Goal: Task Accomplishment & Management: Use online tool/utility

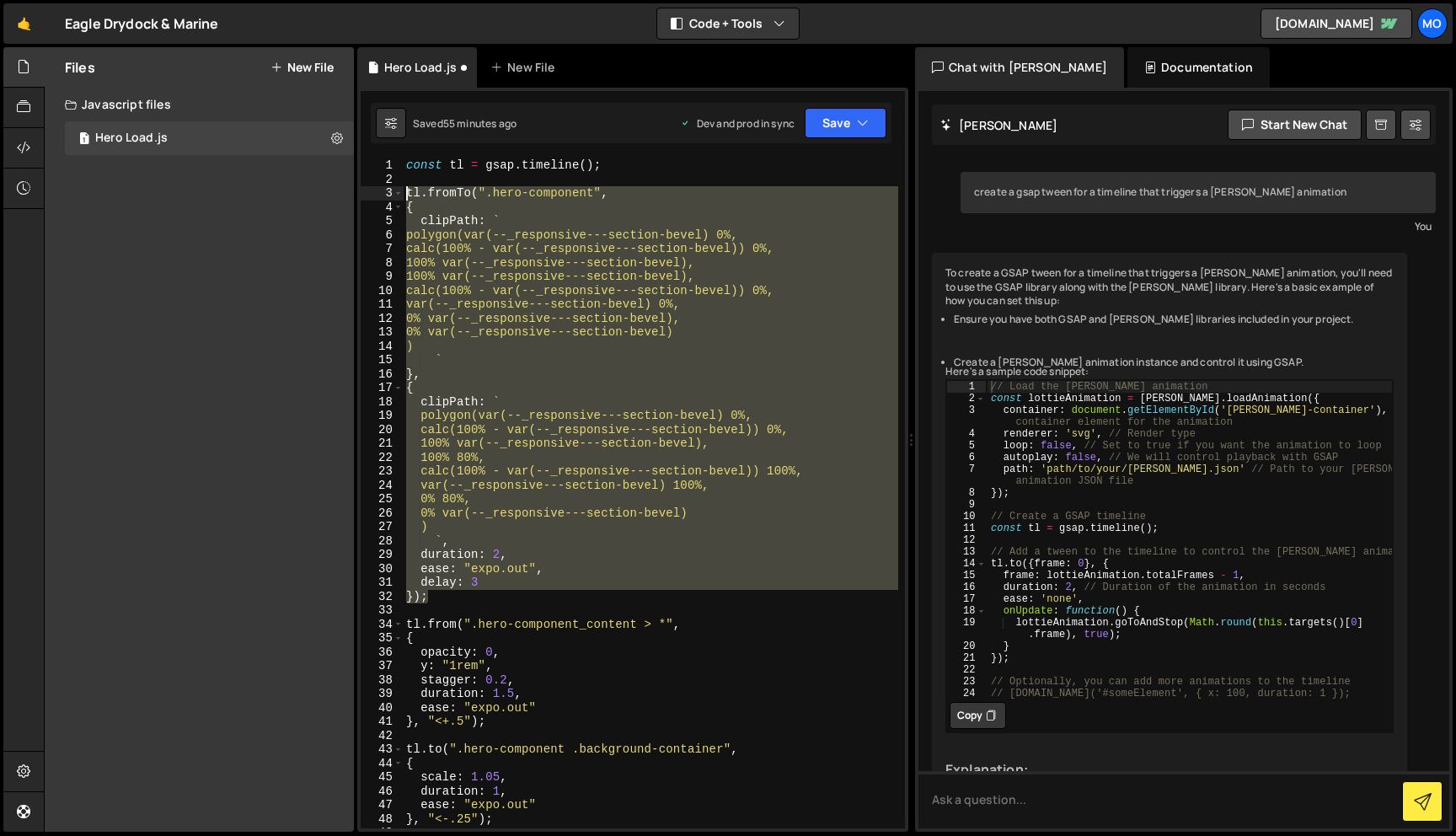
scroll to position [358, 0]
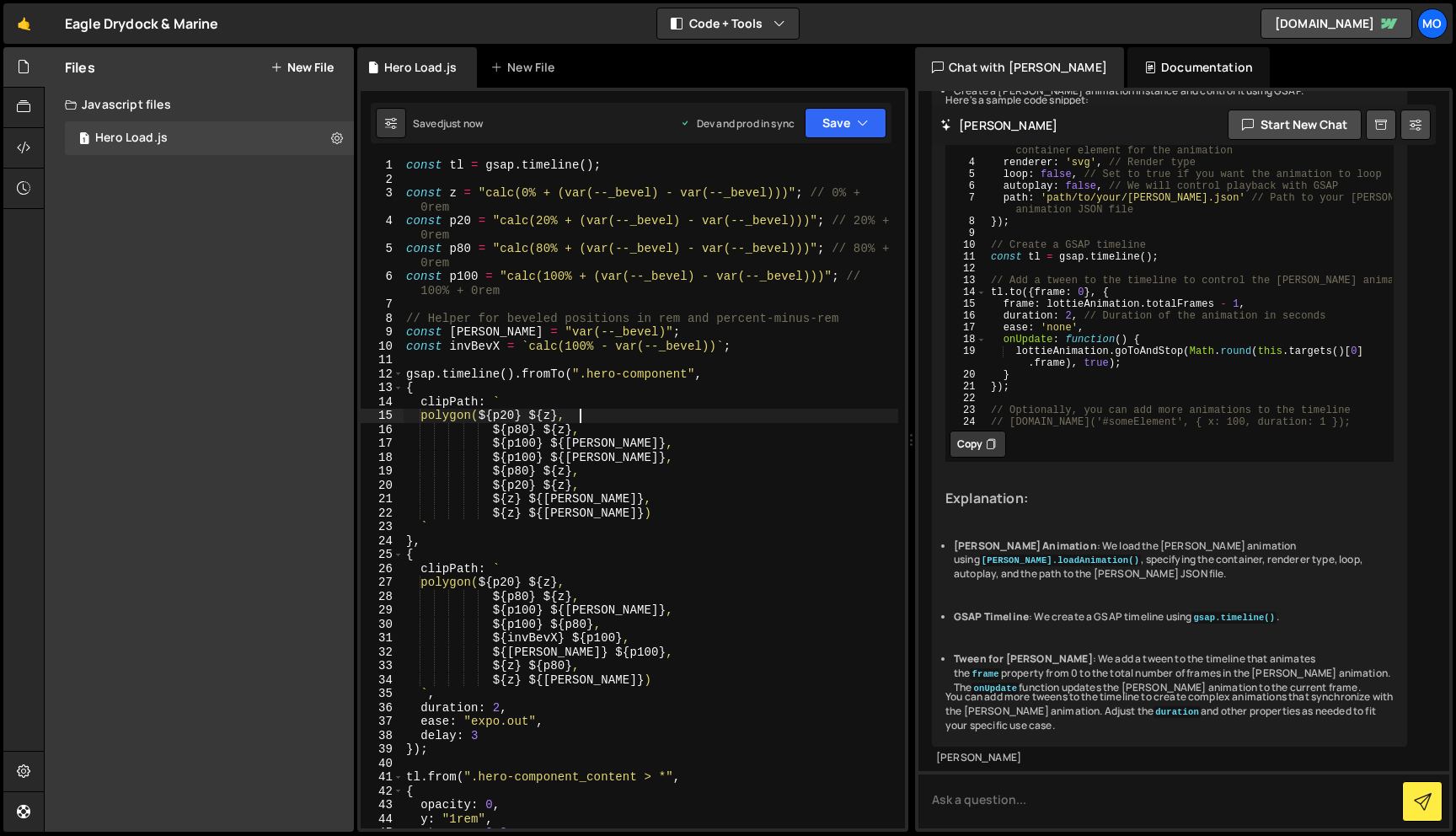
click at [672, 420] on div "const tl = gsap . timeline ( ) ; const z = "calc(0% + (var(--_bevel) - var(--_b…" at bounding box center [650, 507] width 495 height 698
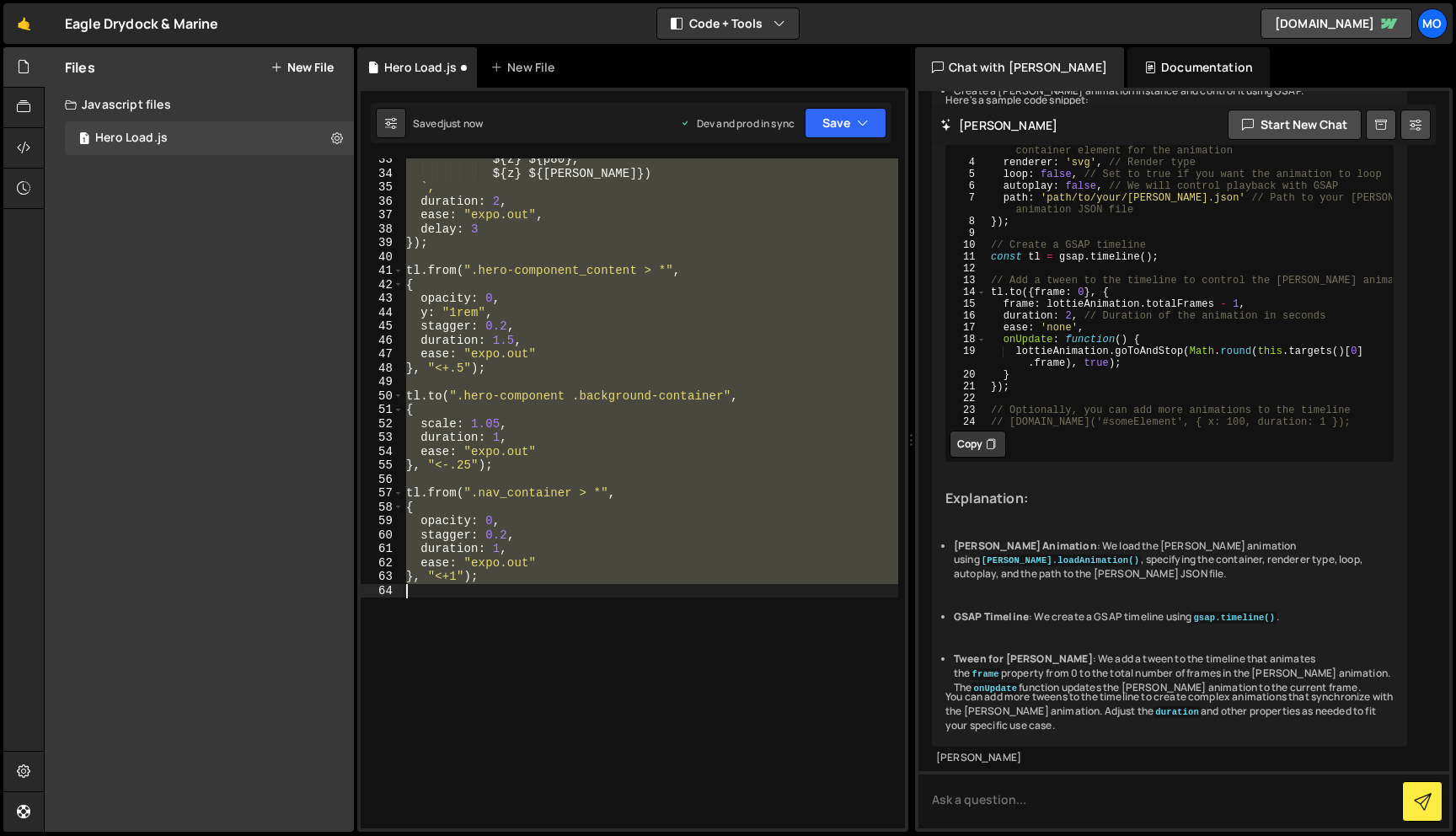
scroll to position [0, 0]
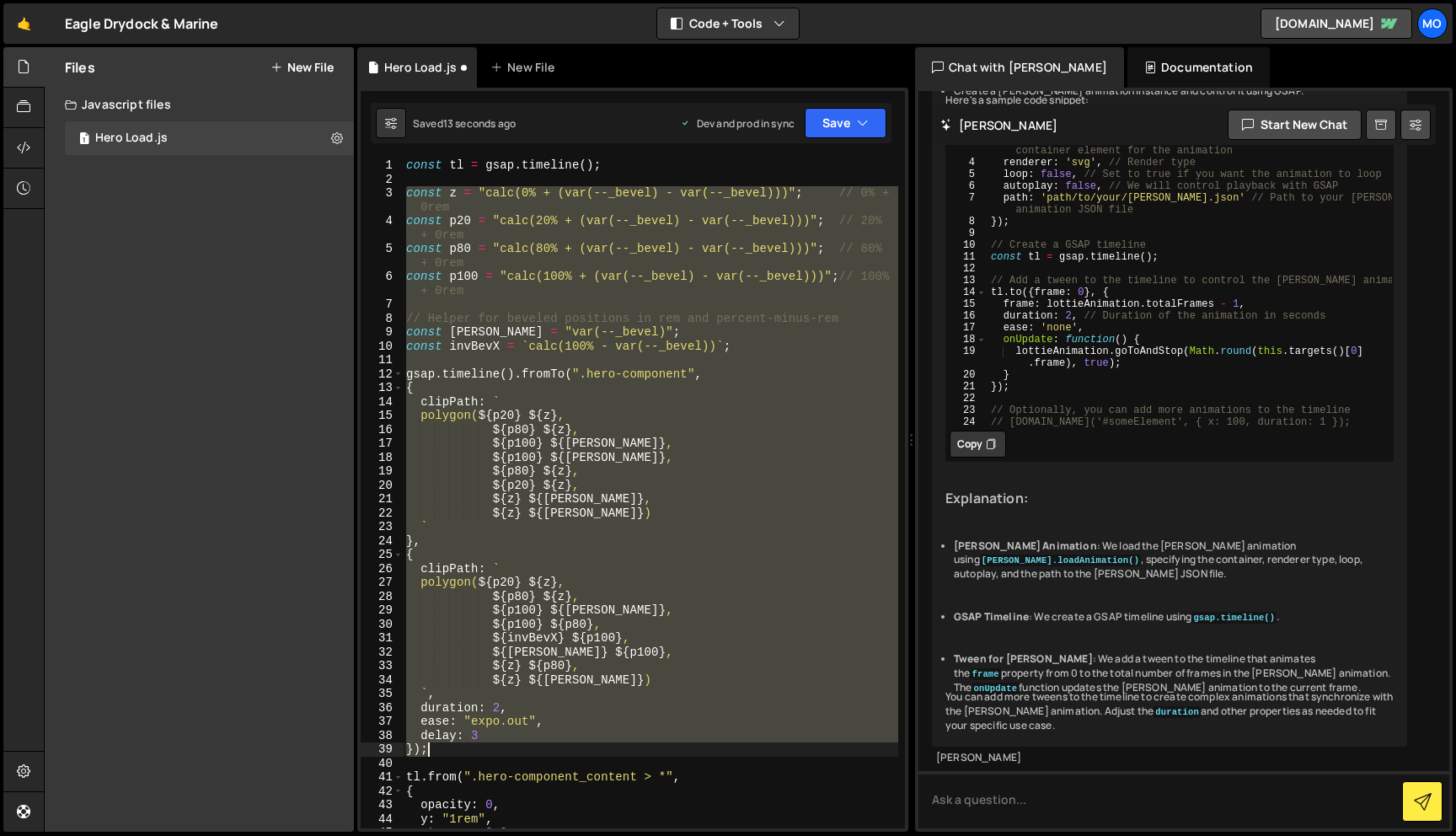
click at [418, 379] on div "const tl = gsap . timeline ( ) ; const z = "calc(0% + (var(--_bevel) - var(--_b…" at bounding box center [650, 494] width 495 height 670
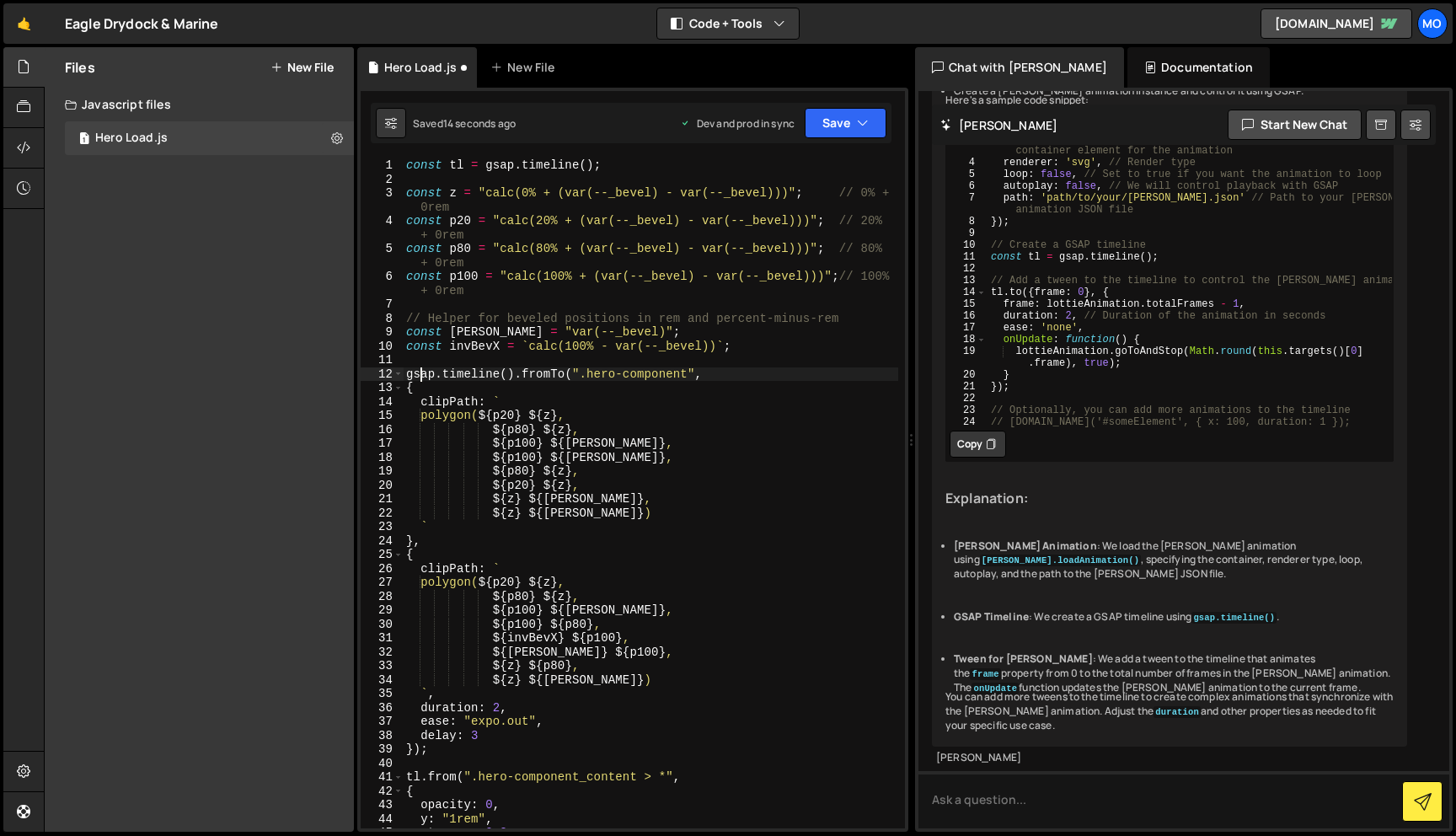
click at [418, 379] on div "const tl = gsap . timeline ( ) ; const z = "calc(0% + (var(--_bevel) - var(--_b…" at bounding box center [650, 507] width 495 height 698
click at [731, 338] on div "const tl = gsap . timeline ( ) ; const z = "calc(0% + (var(--_bevel) - var(--_b…" at bounding box center [650, 507] width 495 height 698
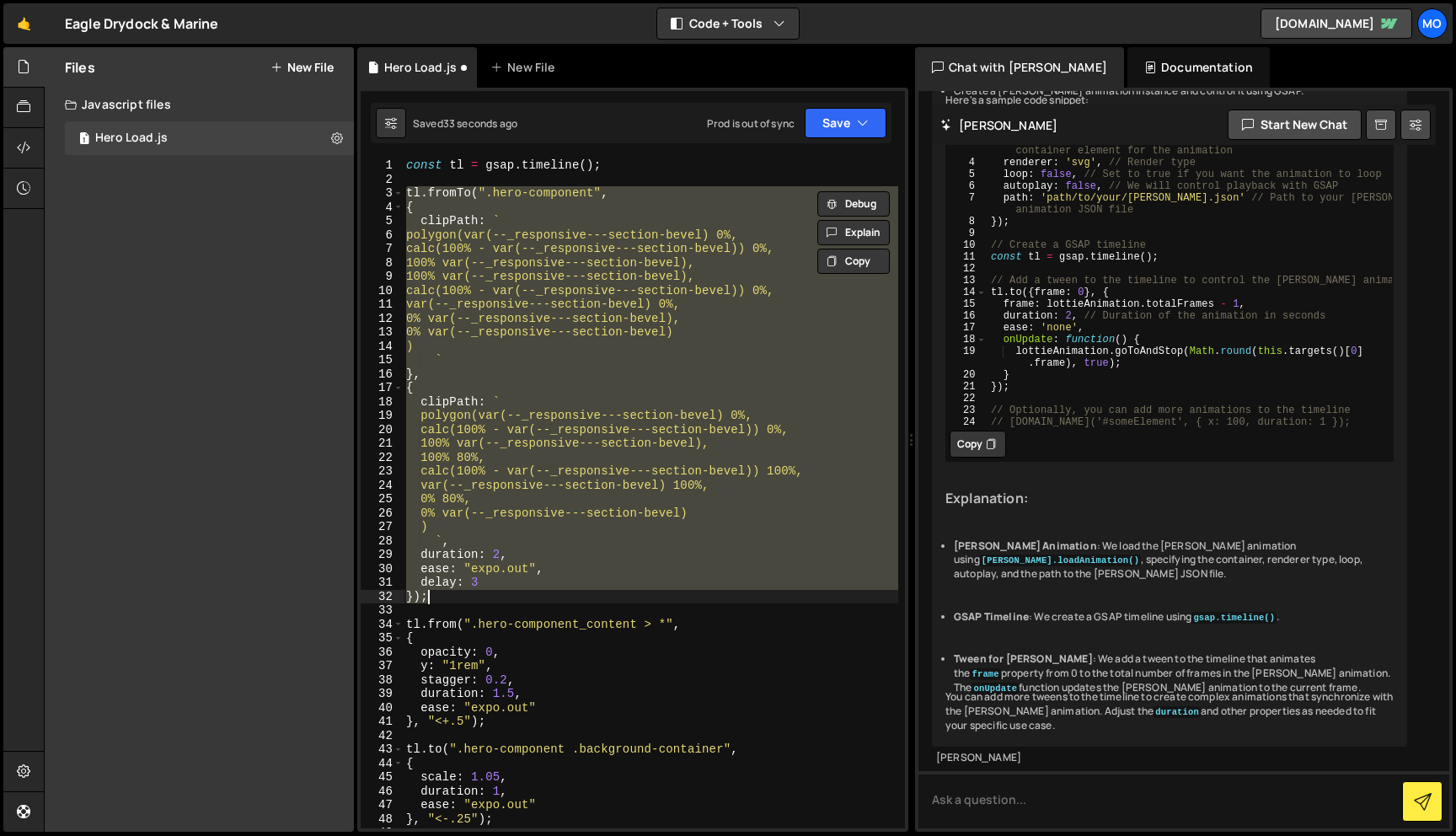
paste textarea
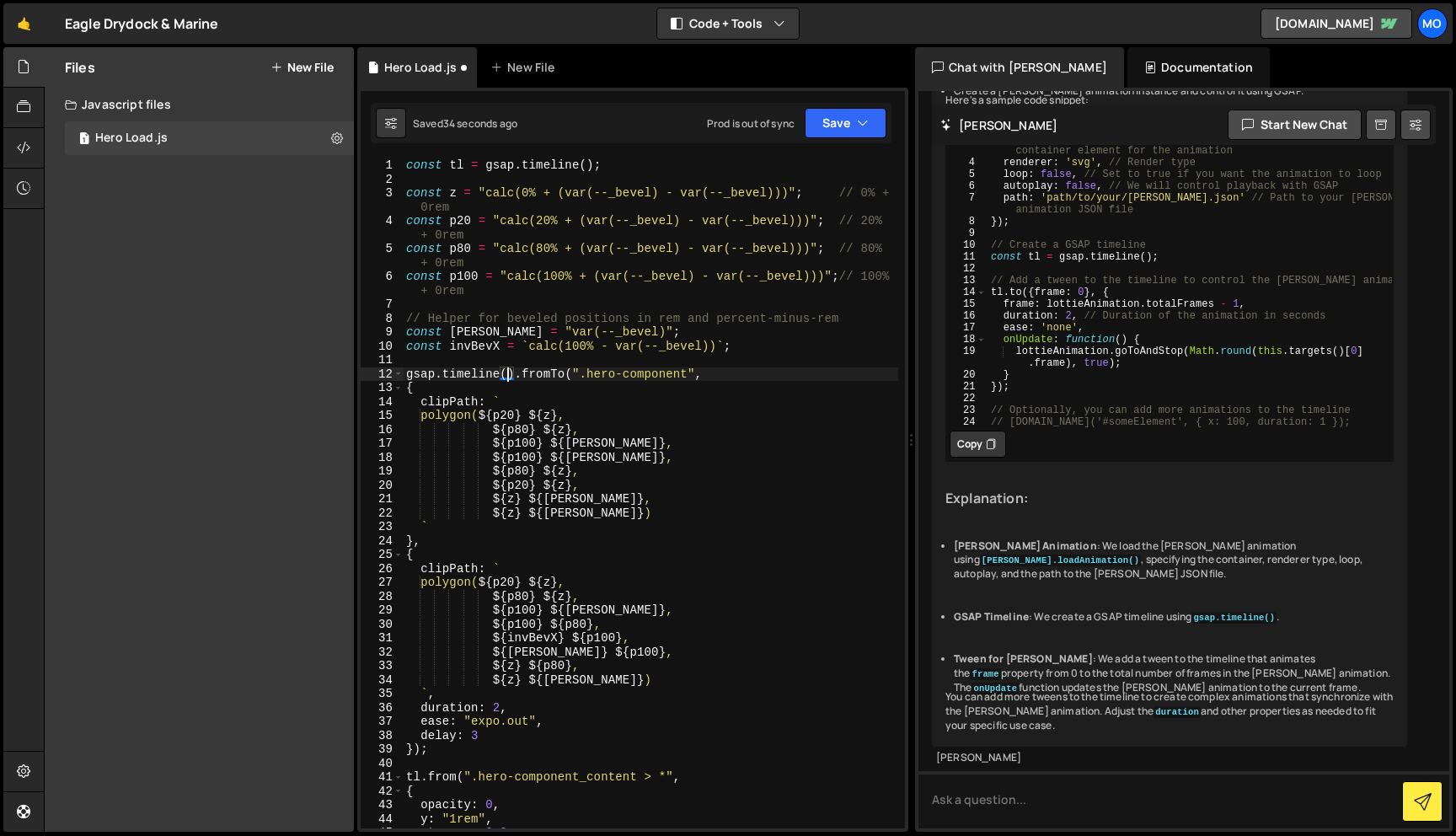
drag, startPoint x: 510, startPoint y: 377, endPoint x: 336, endPoint y: 377, distance: 174.0
click at [336, 377] on div "Files New File Javascript files 1 Hero Load.js 0 CSS files Copy share link Edit…" at bounding box center [750, 440] width 1412 height 785
click at [671, 349] on div "const tl = gsap . timeline ( ) ; const z = "calc(0% + (var(--_bevel) - var(--_b…" at bounding box center [650, 507] width 495 height 698
click at [652, 371] on div "const tl = gsap . timeline ( ) ; const z = "calc(0% + (var(--_bevel) - var(--_b…" at bounding box center [650, 507] width 495 height 698
click at [629, 416] on div "const tl = gsap . timeline ( ) ; const z = "calc(0% + (var(--_bevel) - var(--_b…" at bounding box center [650, 507] width 495 height 698
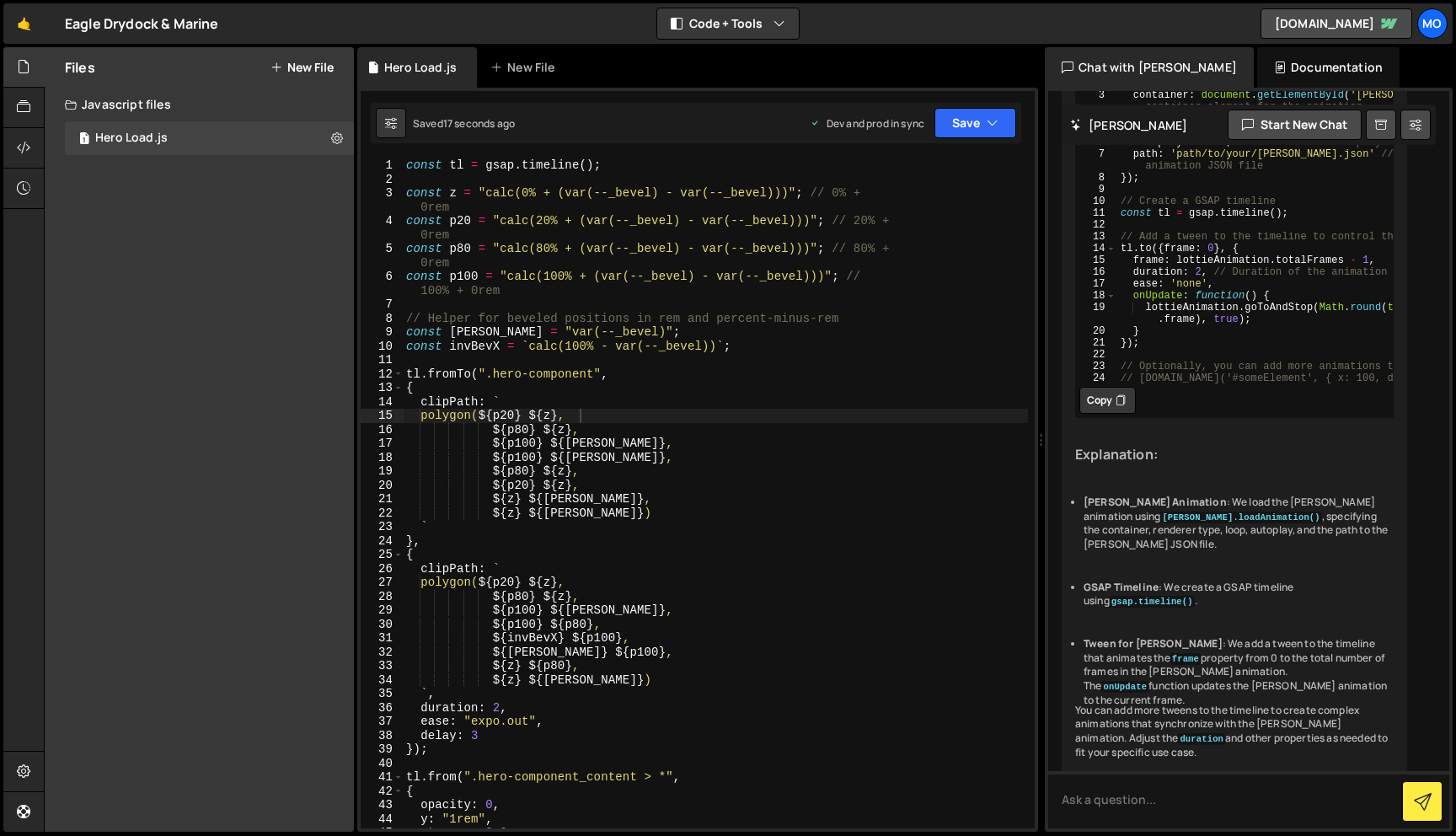
scroll to position [414, 0]
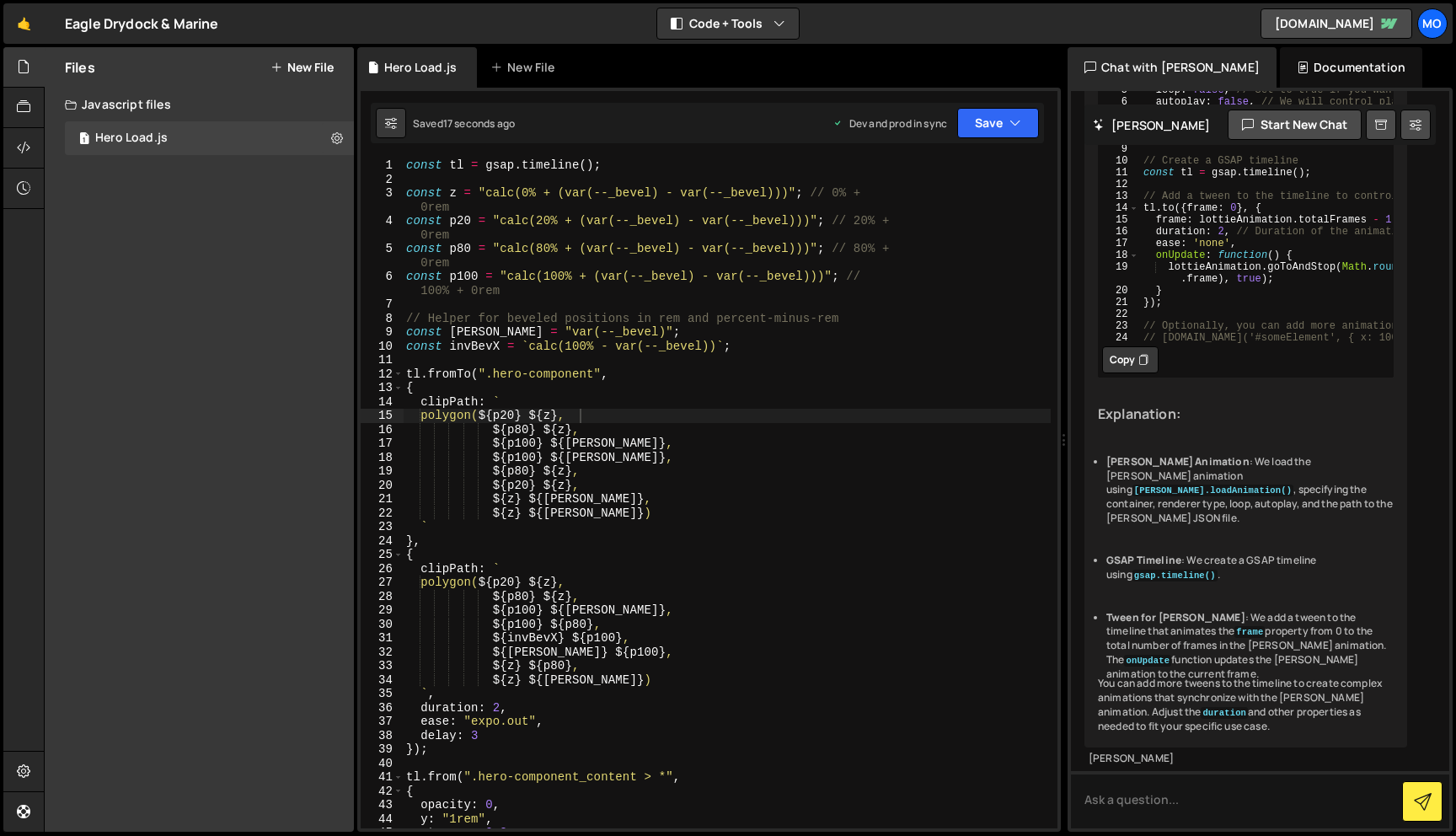
drag, startPoint x: 918, startPoint y: 278, endPoint x: 1054, endPoint y: 269, distance: 136.3
click at [1054, 270] on div "Files New File Javascript files 1 Hero Load.js 0 CSS files Copy share link Edit…" at bounding box center [750, 440] width 1412 height 785
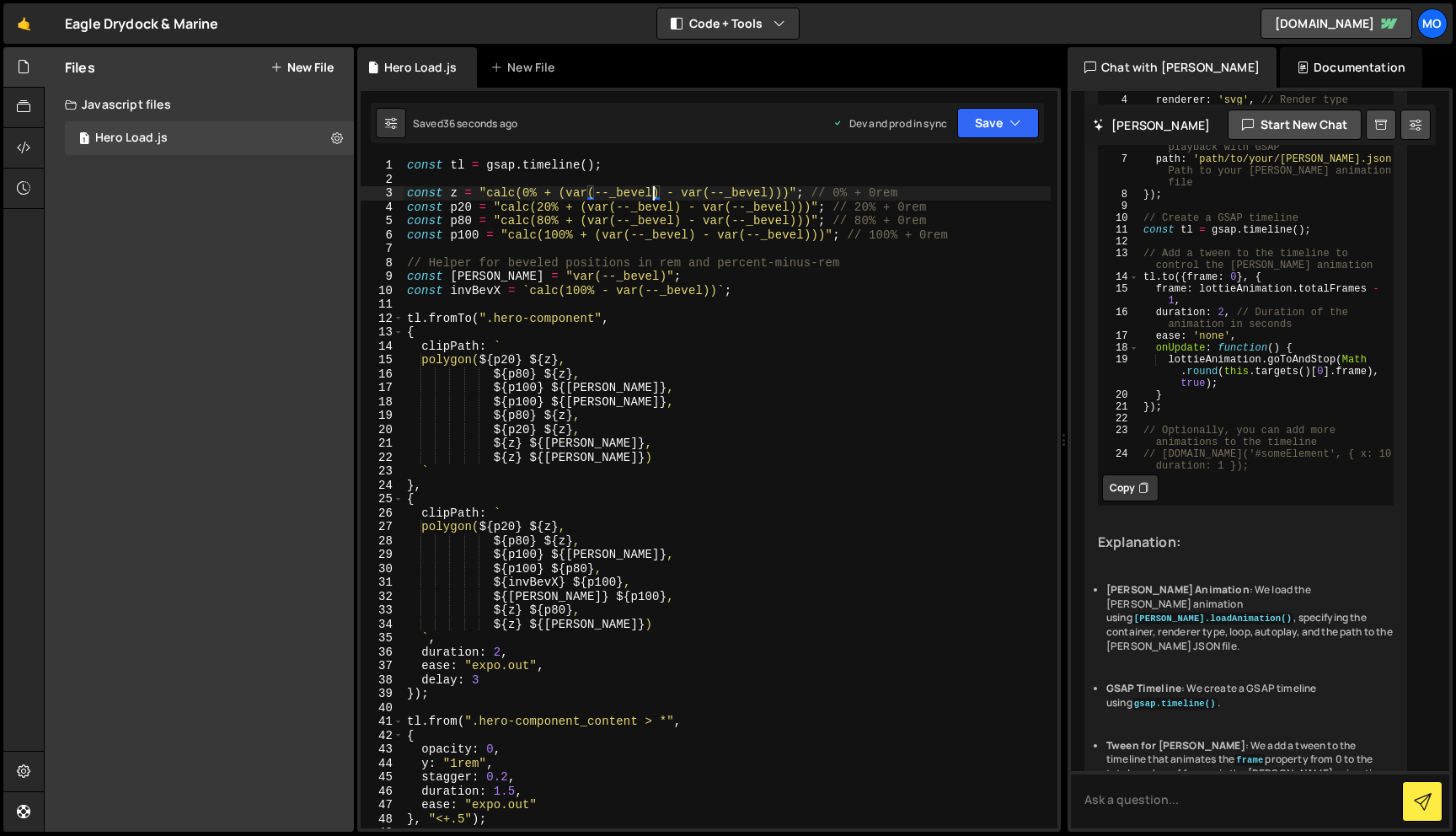
click at [650, 191] on div "const tl = gsap . timeline ( ) ; const z = "calc(0% + (var(--_bevel) - var(--_b…" at bounding box center [727, 507] width 647 height 698
click at [672, 208] on div "const tl = gsap . timeline ( ) ; const z = "calc(0% + (var(--_bevel) - var(--_b…" at bounding box center [727, 507] width 647 height 698
click at [676, 218] on div "const tl = gsap . timeline ( ) ; const z = "calc(0% + (var(--_bevel) - var(--_b…" at bounding box center [727, 507] width 647 height 698
click at [690, 233] on div "const tl = gsap . timeline ( ) ; const z = "calc(0% + (var(--_bevel) - var(--_b…" at bounding box center [727, 507] width 647 height 698
click at [805, 235] on div "const tl = gsap . timeline ( ) ; const z = "calc(0% + (var(--_bevel) - var(--_b…" at bounding box center [727, 507] width 647 height 698
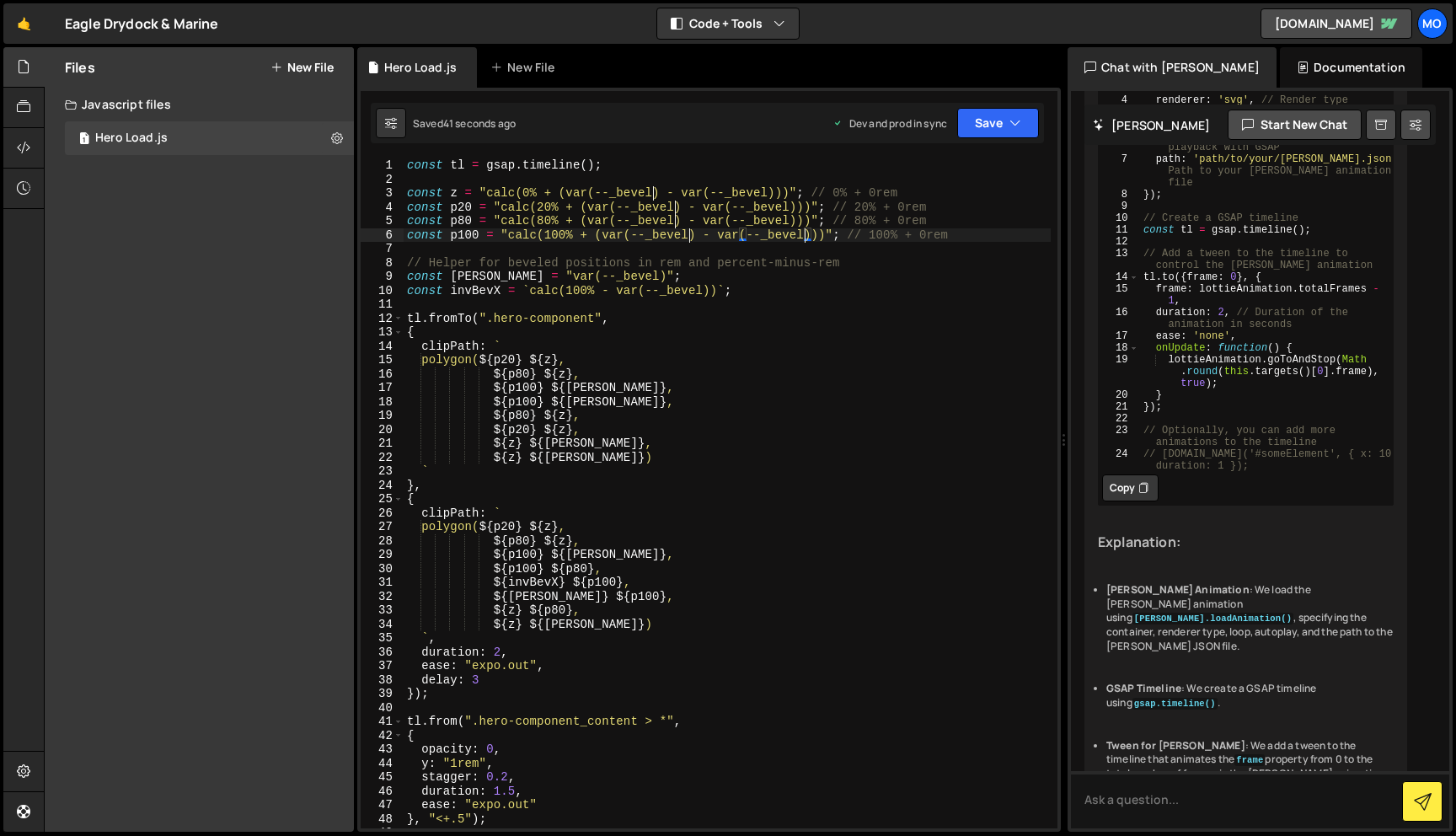
click at [790, 220] on div "const tl = gsap . timeline ( ) ; const z = "calc(0% + (var(--_bevel) - var(--_b…" at bounding box center [727, 507] width 647 height 698
click at [790, 209] on div "const tl = gsap . timeline ( ) ; const z = "calc(0% + (var(--_bevel) - var(--_b…" at bounding box center [727, 507] width 647 height 698
click at [767, 194] on div "const tl = gsap . timeline ( ) ; const z = "calc(0% + (var(--_bevel) - var(--_b…" at bounding box center [727, 507] width 647 height 698
paste textarea "--_responsive---section-bevel) - var--_responsive---section-bevel"
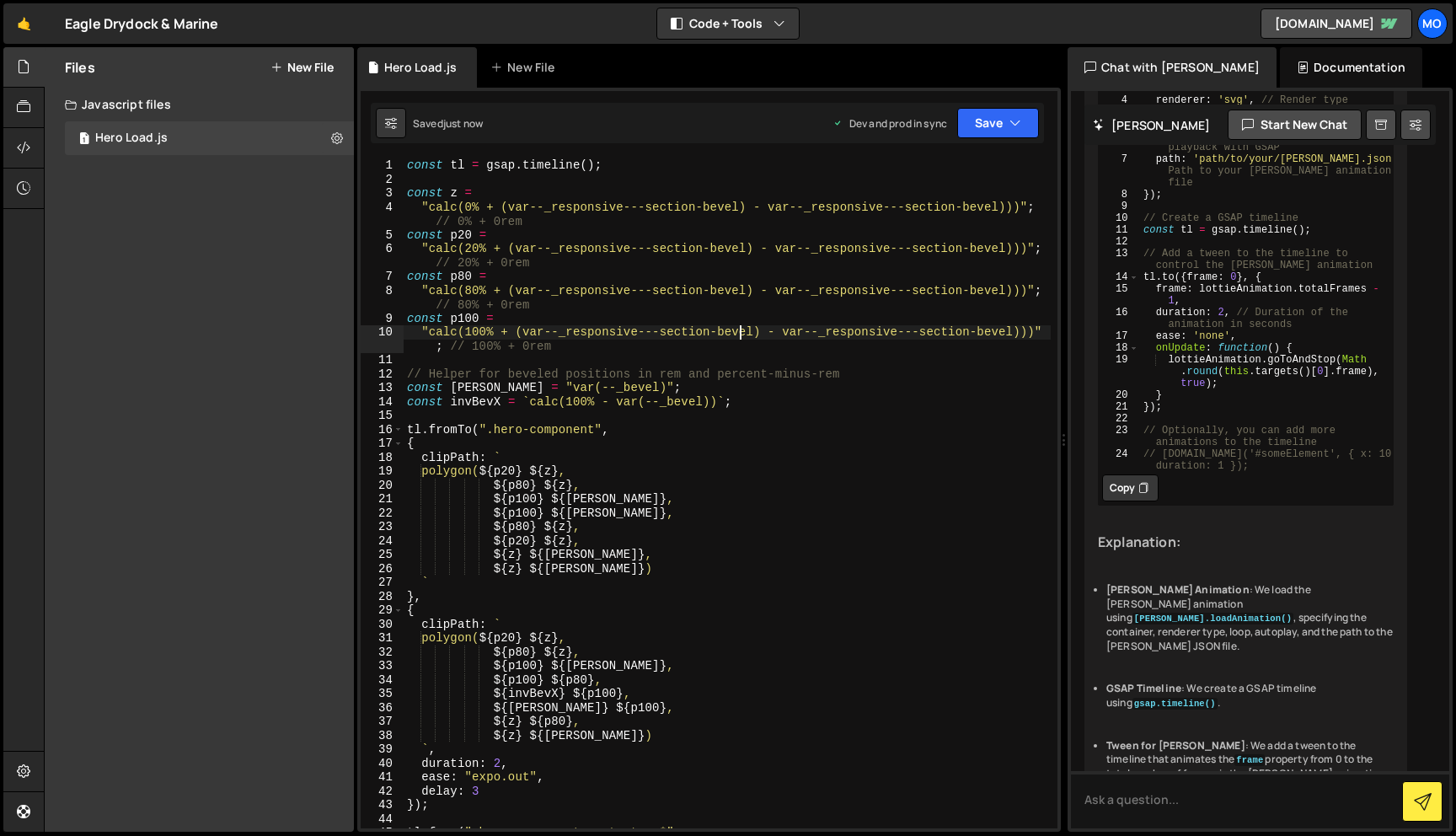
click at [741, 334] on div "const tl = gsap . timeline ( ) ; const z = "calc(0% + (var--_responsive---secti…" at bounding box center [727, 507] width 647 height 698
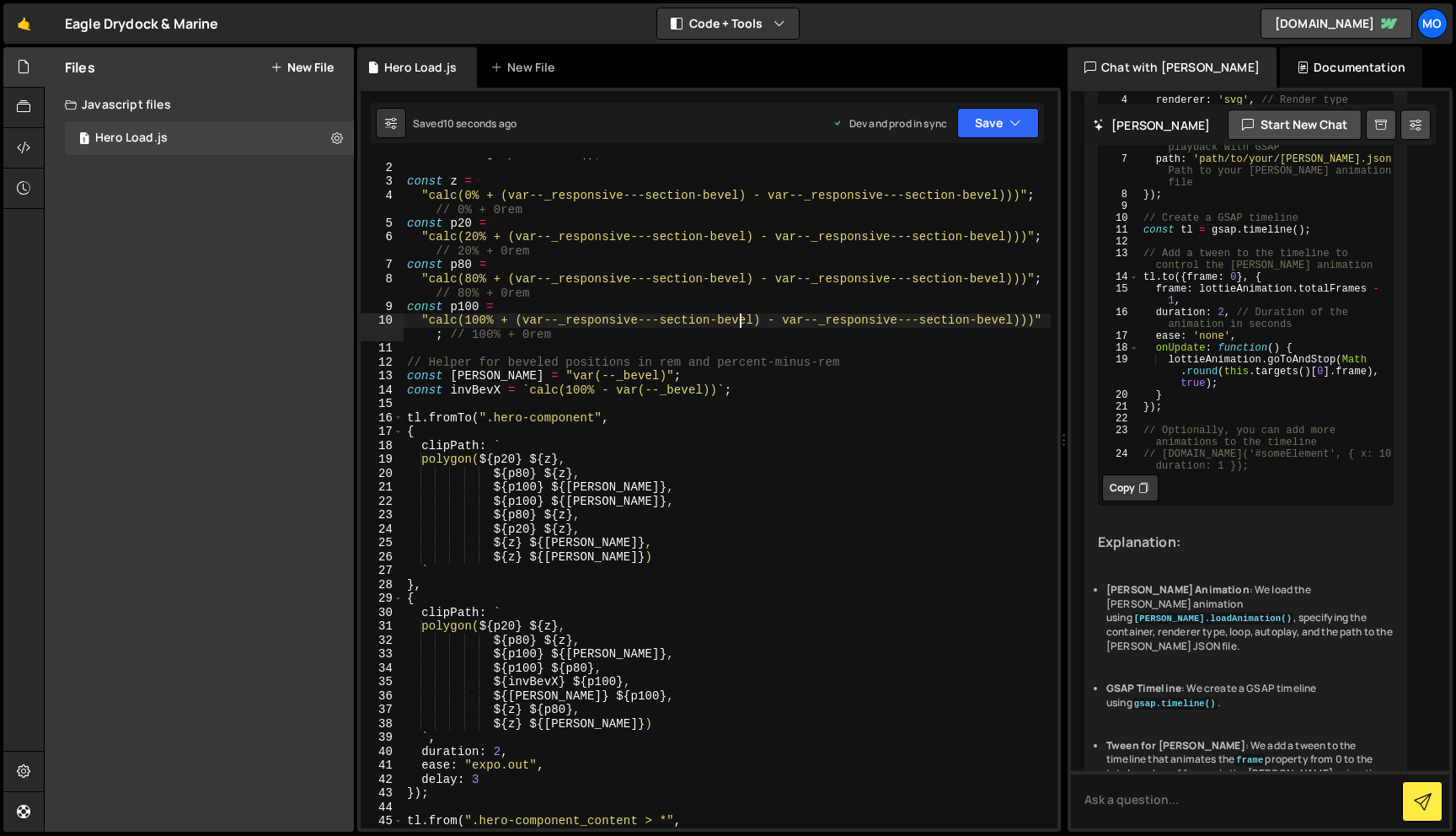
scroll to position [18, 0]
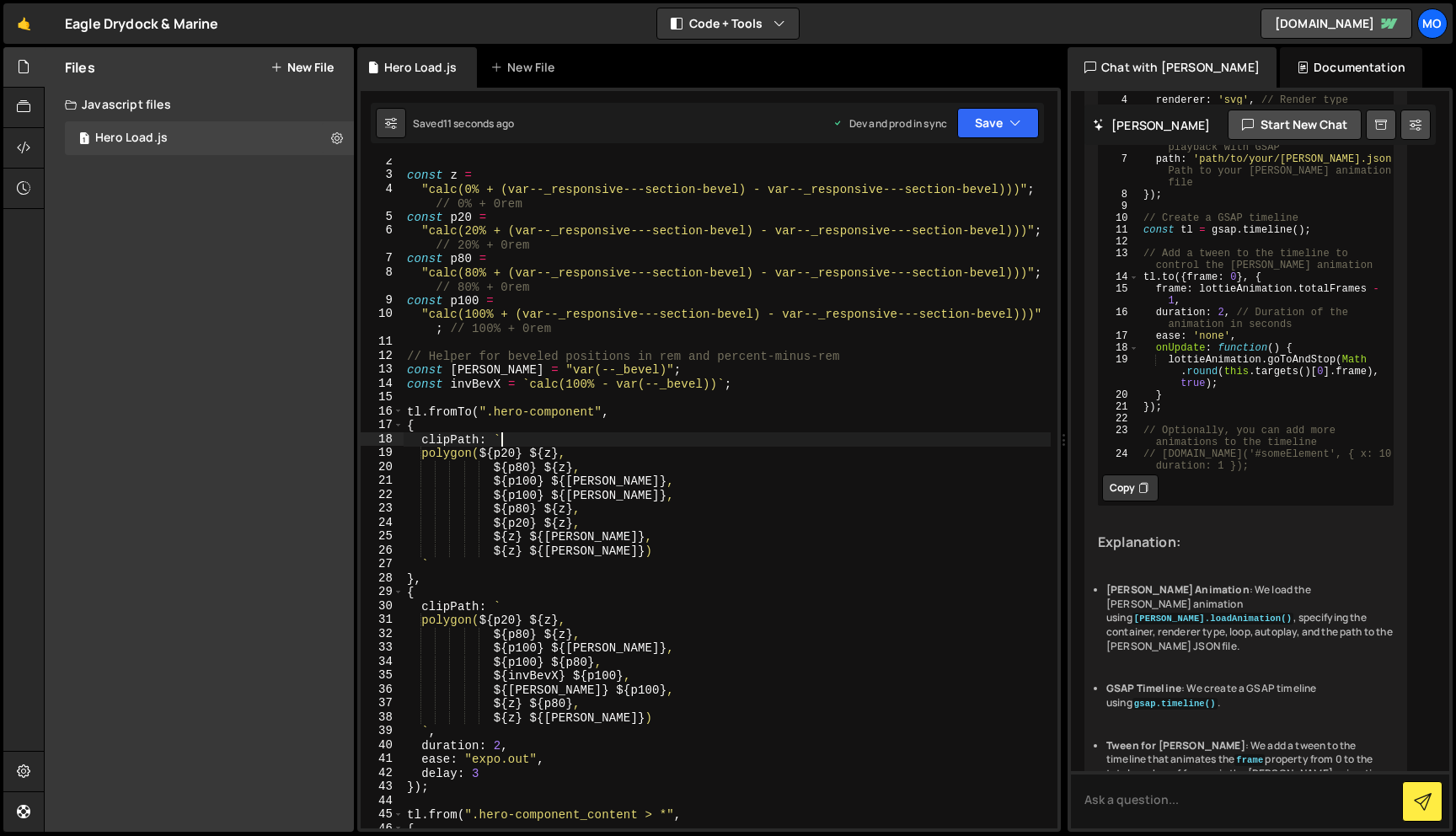
click at [697, 439] on div "const z = "calc(0% + (var--_responsive---section-bevel) - var--_responsive---se…" at bounding box center [727, 503] width 647 height 698
click at [685, 458] on div "const z = "calc(0% + (var--_responsive---section-bevel) - var--_responsive---se…" at bounding box center [727, 503] width 647 height 698
drag, startPoint x: 356, startPoint y: 277, endPoint x: 276, endPoint y: 279, distance: 80.0
click at [276, 279] on div "Files New File Javascript files 1 Hero Load.js 0 CSS files Copy share link Edit…" at bounding box center [750, 440] width 1412 height 785
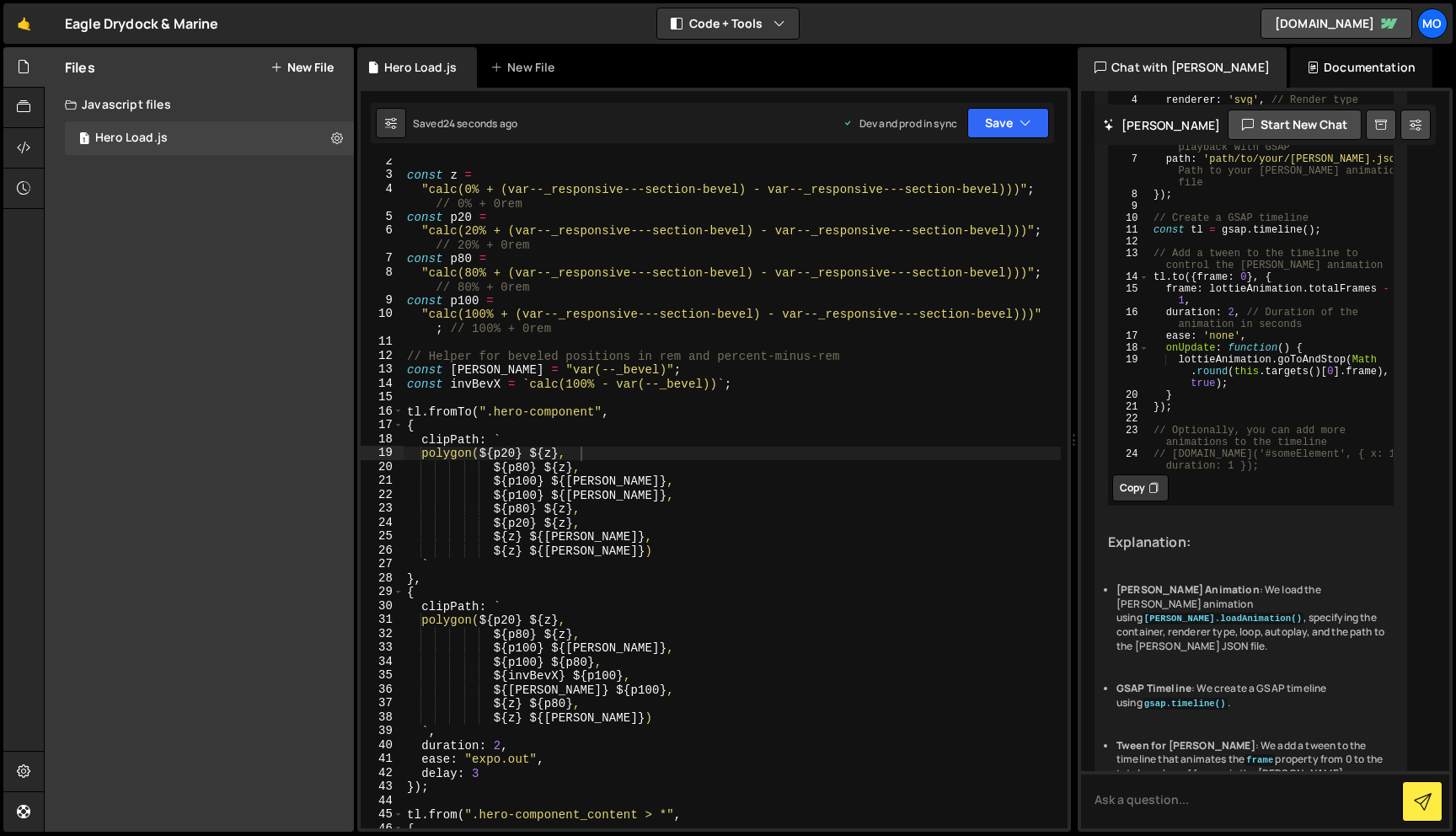
scroll to position [429, 0]
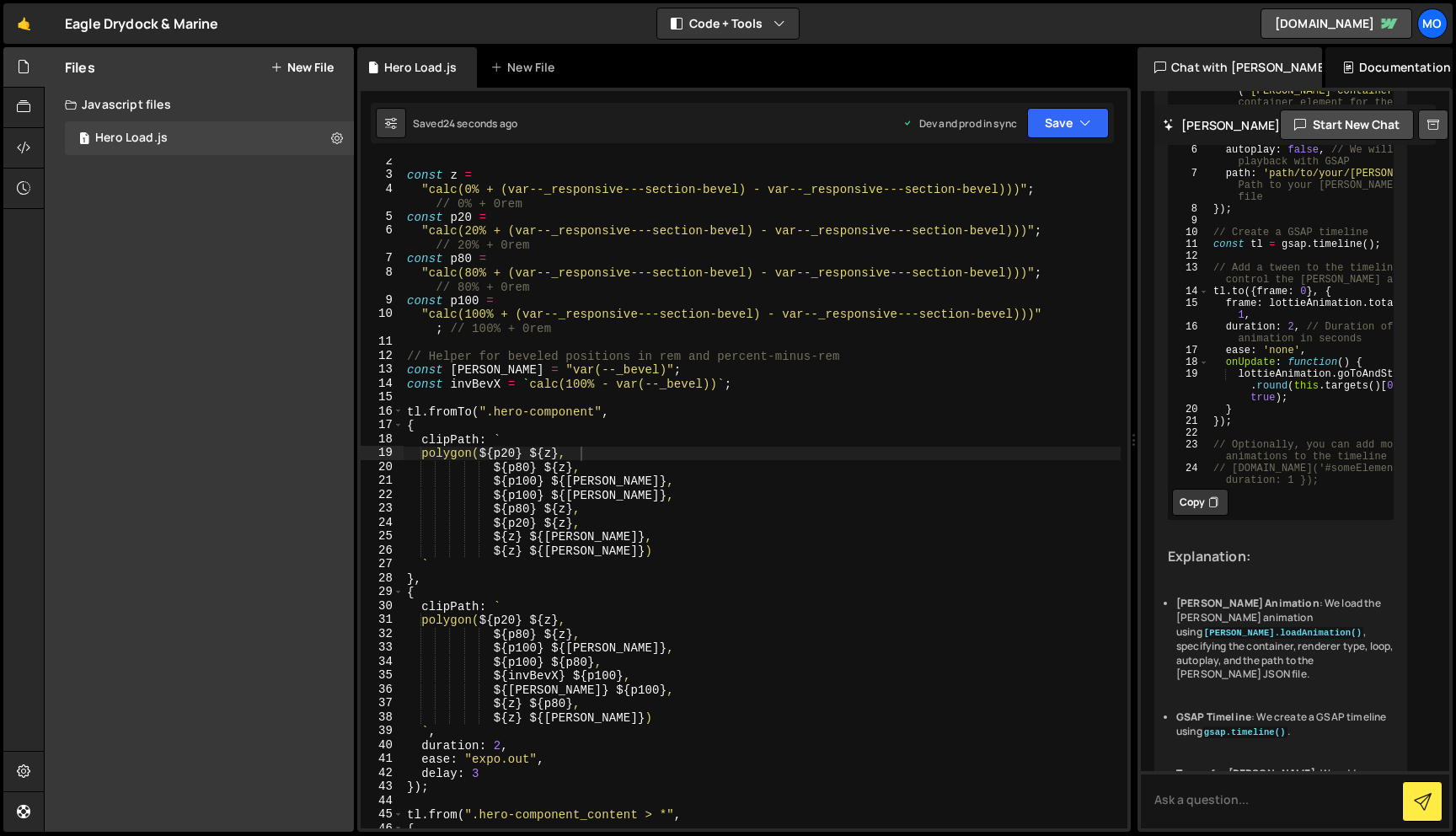
drag, startPoint x: 1065, startPoint y: 139, endPoint x: 1117, endPoint y: 143, distance: 52.2
click at [1118, 143] on div "Files New File Javascript files 1 Hero Load.js 0 CSS files Copy share link Edit…" at bounding box center [750, 440] width 1412 height 785
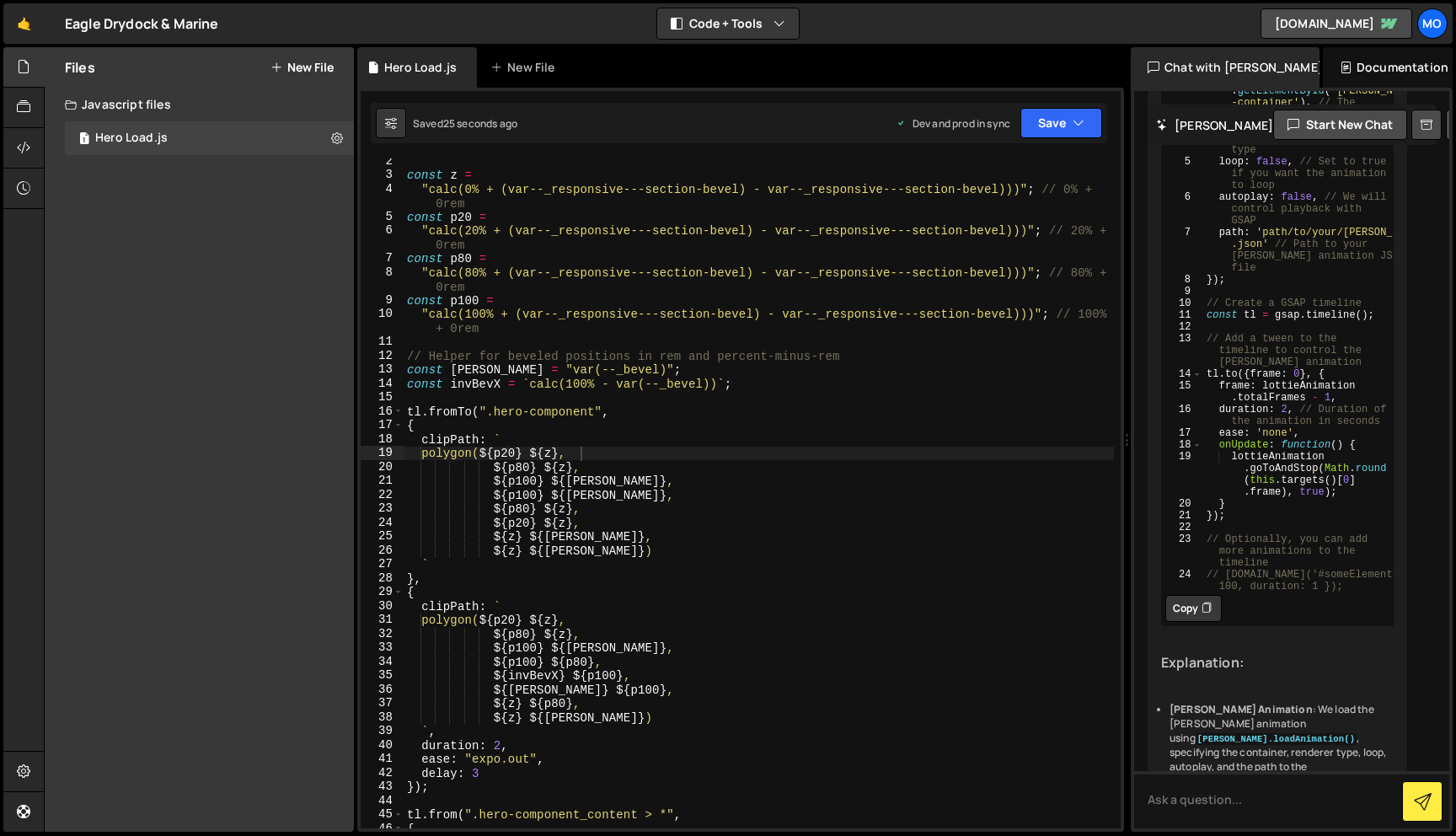
drag, startPoint x: 1117, startPoint y: 143, endPoint x: 1061, endPoint y: 143, distance: 56.0
click at [1061, 143] on div "1 Type cmd + s to save your Javascript file. הההההההההההההההההההההההההההההההההה…" at bounding box center [741, 460] width 767 height 744
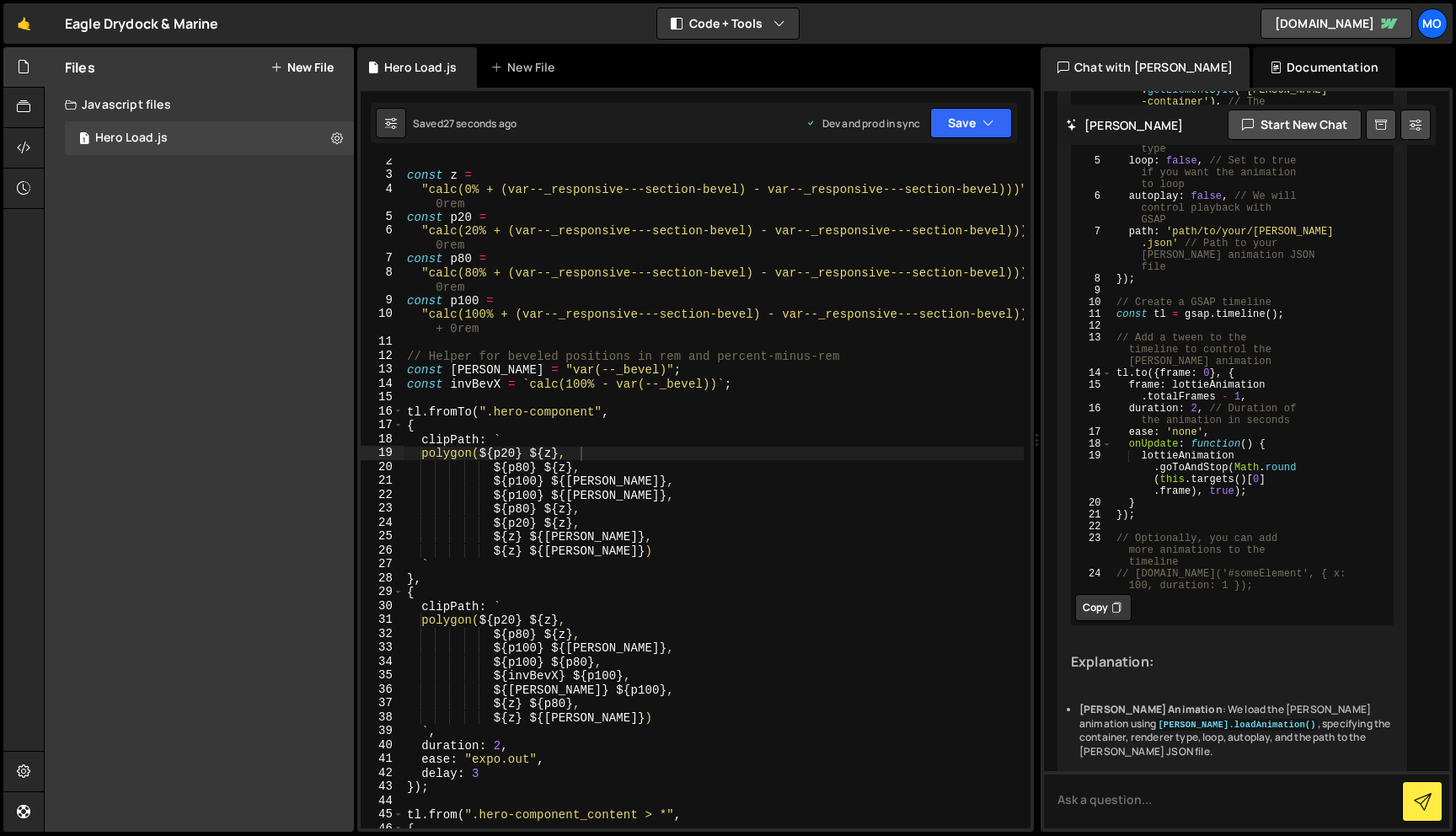
drag, startPoint x: 1127, startPoint y: 125, endPoint x: 1026, endPoint y: 125, distance: 101.0
click at [1026, 125] on div "Files New File Javascript files 1 Hero Load.js 0 CSS files Copy share link Edit…" at bounding box center [750, 440] width 1412 height 785
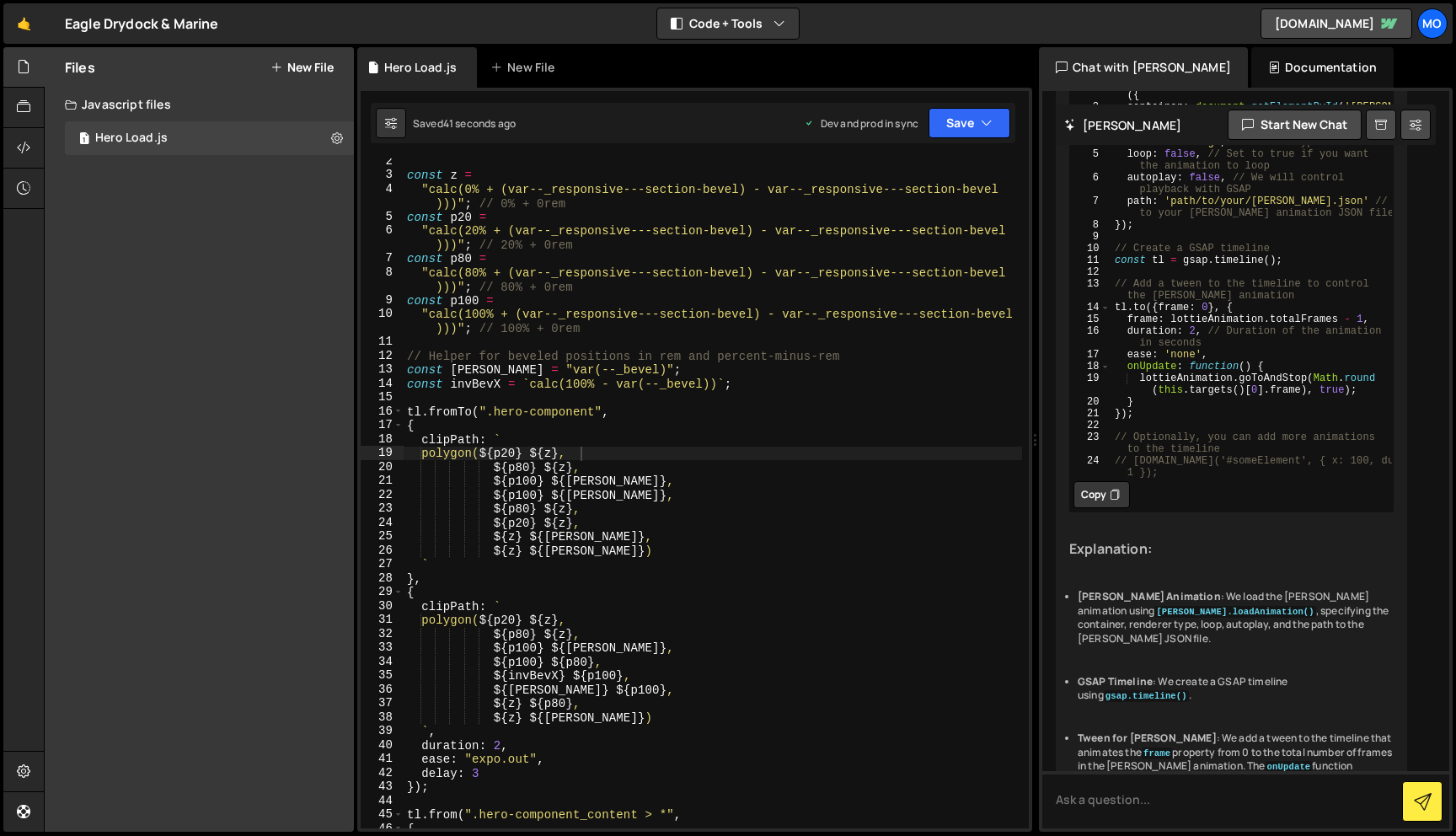
type textarea "const invBevX = `calc(100% - var(--_bevel))`;"
click at [698, 381] on div "const z = "calc(0% + (var--_responsive---section-bevel) - var--_responsive---se…" at bounding box center [713, 503] width 618 height 698
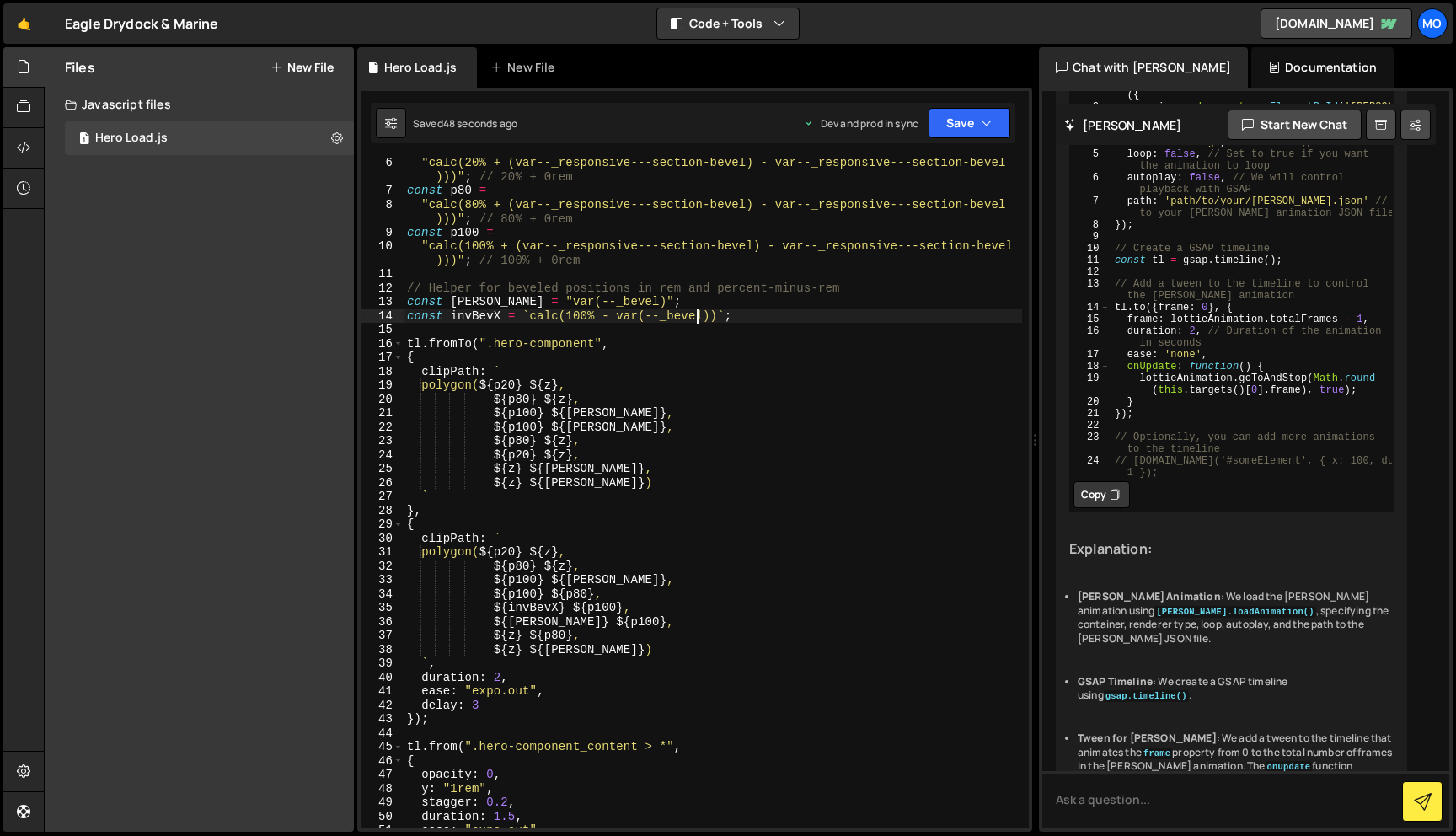
scroll to position [76, 0]
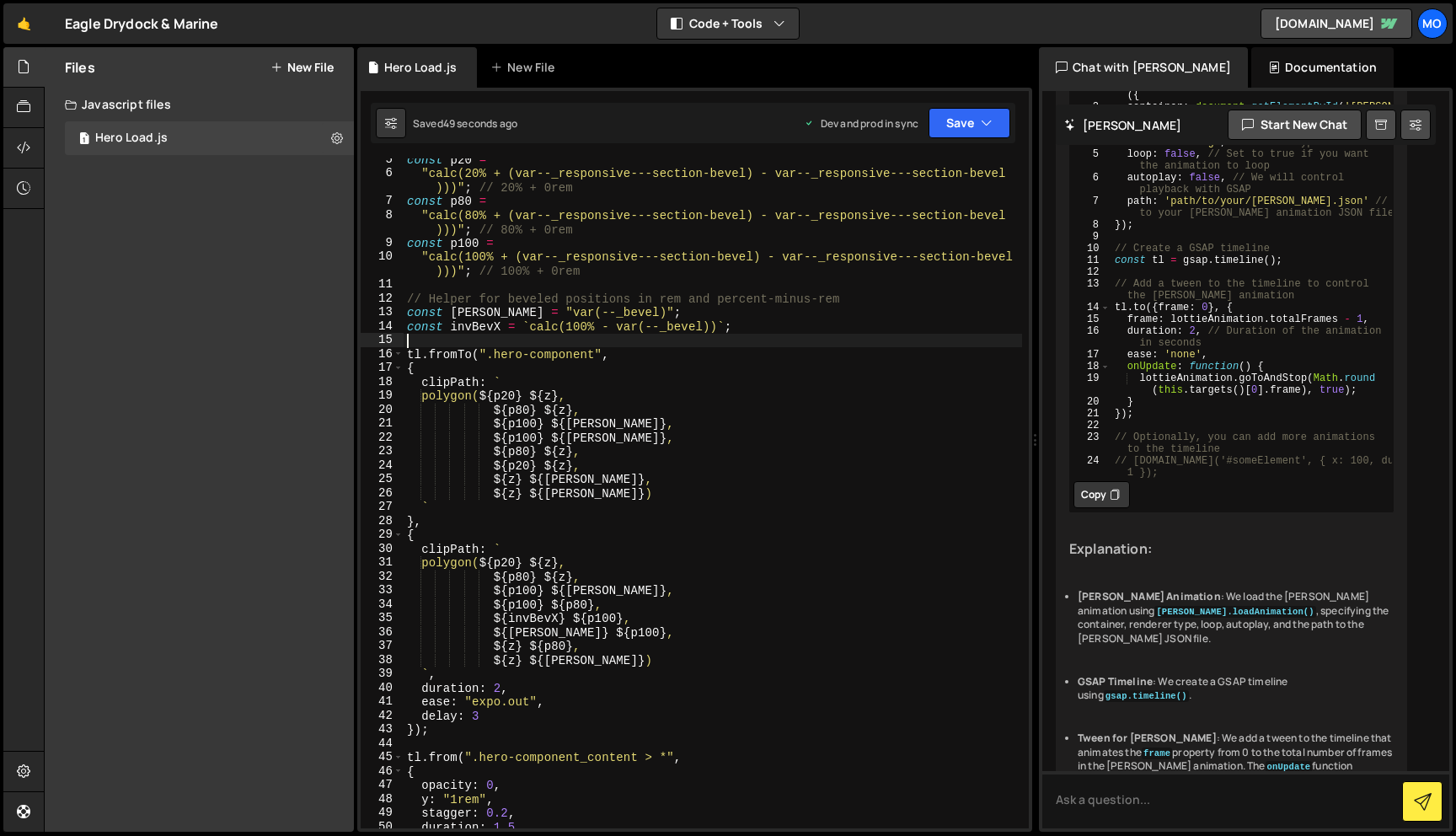
click at [655, 336] on div "const p20 = "calc(20% + (var--_responsive---section-bevel) - var--_responsive--…" at bounding box center [713, 501] width 618 height 698
click at [786, 258] on div "const p20 = "calc(20% + (var--_responsive---section-bevel) - var--_responsive--…" at bounding box center [713, 501] width 618 height 698
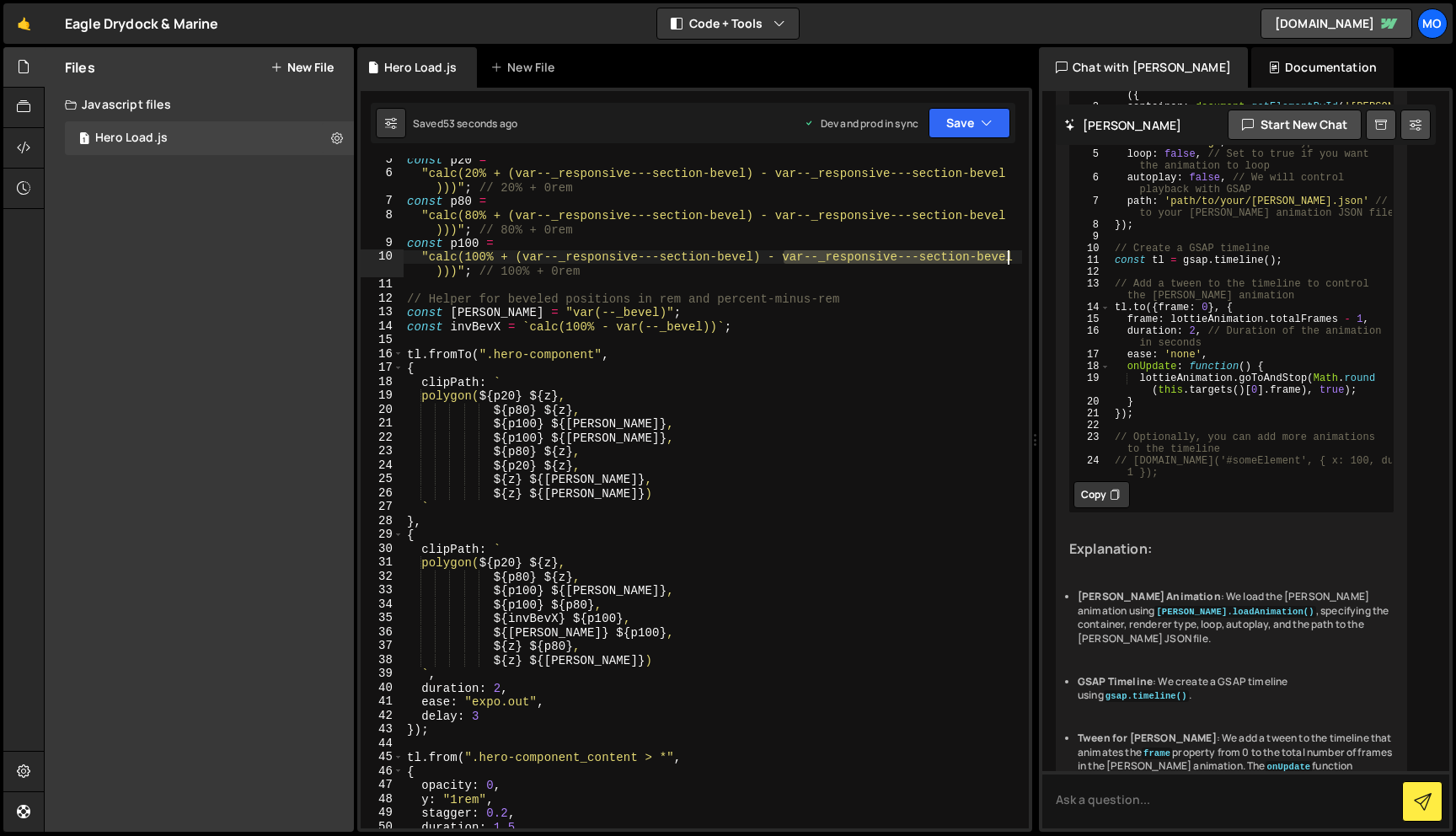
click at [1015, 259] on div "const p20 = "calc(20% + (var--_responsive---section-bevel) - var--_responsive--…" at bounding box center [713, 501] width 618 height 698
click at [702, 324] on div "const p20 = "calc(20% + (var--_responsive---section-bevel) - var--_responsive--…" at bounding box center [713, 501] width 618 height 698
click at [646, 327] on div "const p20 = "calc(20% + (var--_responsive---section-bevel) - var--_responsive--…" at bounding box center [713, 501] width 618 height 698
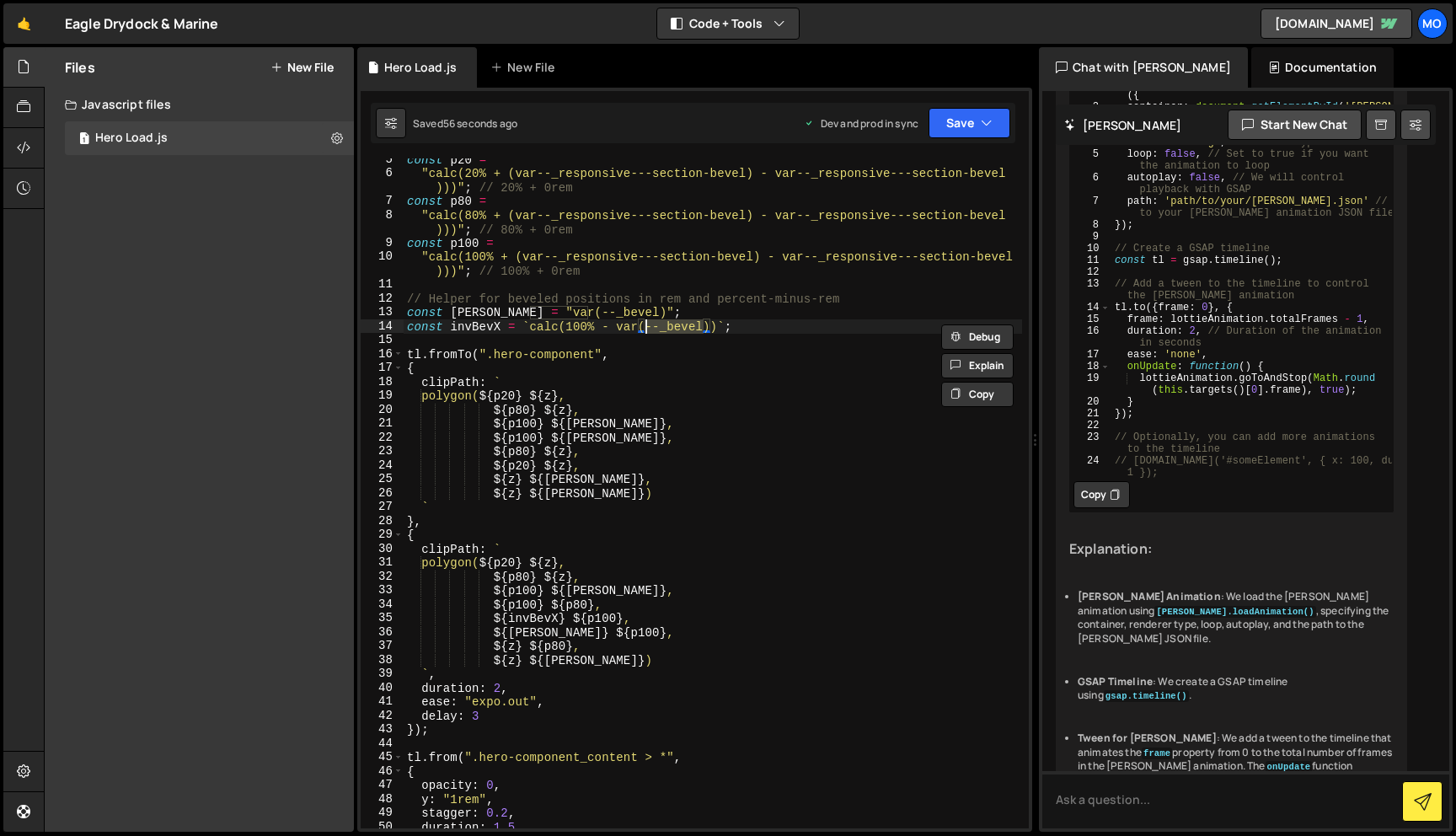
paste textarea "var--_responsive---section-"
drag, startPoint x: 587, startPoint y: 308, endPoint x: 531, endPoint y: 308, distance: 56.0
click at [531, 308] on div "const p20 = "calc(20% + (var--_responsive---section-bevel) - var--_responsive--…" at bounding box center [713, 501] width 618 height 698
paste textarea "var--_responsive---section-"
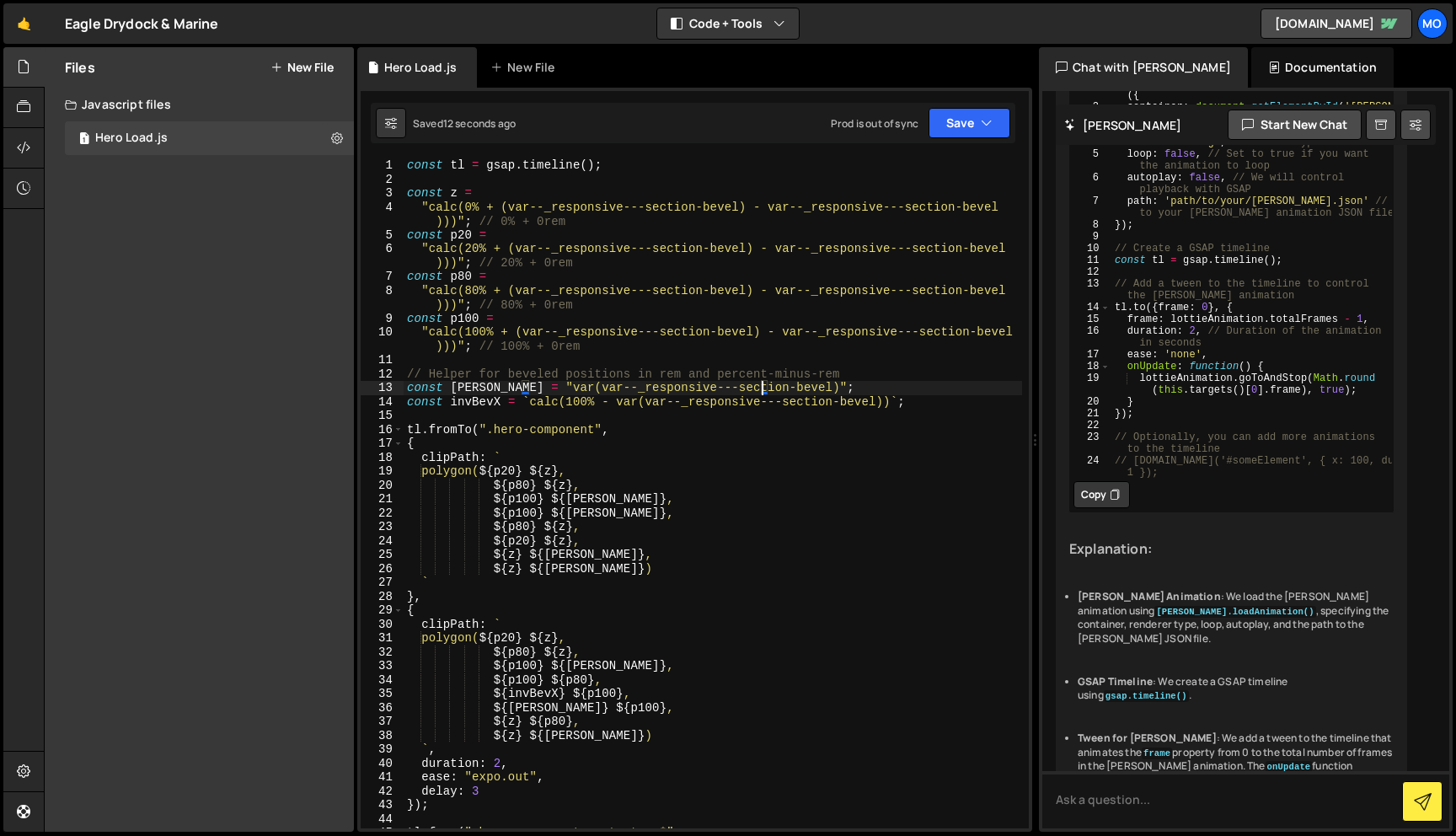
click at [815, 399] on div "const tl = gsap . timeline ( ) ; const z = "calc(0% + (var--_responsive---secti…" at bounding box center [713, 507] width 618 height 698
click at [882, 407] on div "const tl = gsap . timeline ( ) ; const z = "calc(0% + (var--_responsive---secti…" at bounding box center [713, 507] width 618 height 698
click at [644, 405] on div "const tl = gsap . timeline ( ) ; const z = "calc(0% + (var--_responsive---secti…" at bounding box center [713, 507] width 618 height 698
click at [531, 386] on div "const tl = gsap . timeline ( ) ; const z = "calc(0% + (var--_responsive---secti…" at bounding box center [713, 507] width 618 height 698
click at [741, 387] on div "const tl = gsap . timeline ( ) ; const z = "calc(0% + (var--_responsive---secti…" at bounding box center [713, 507] width 618 height 698
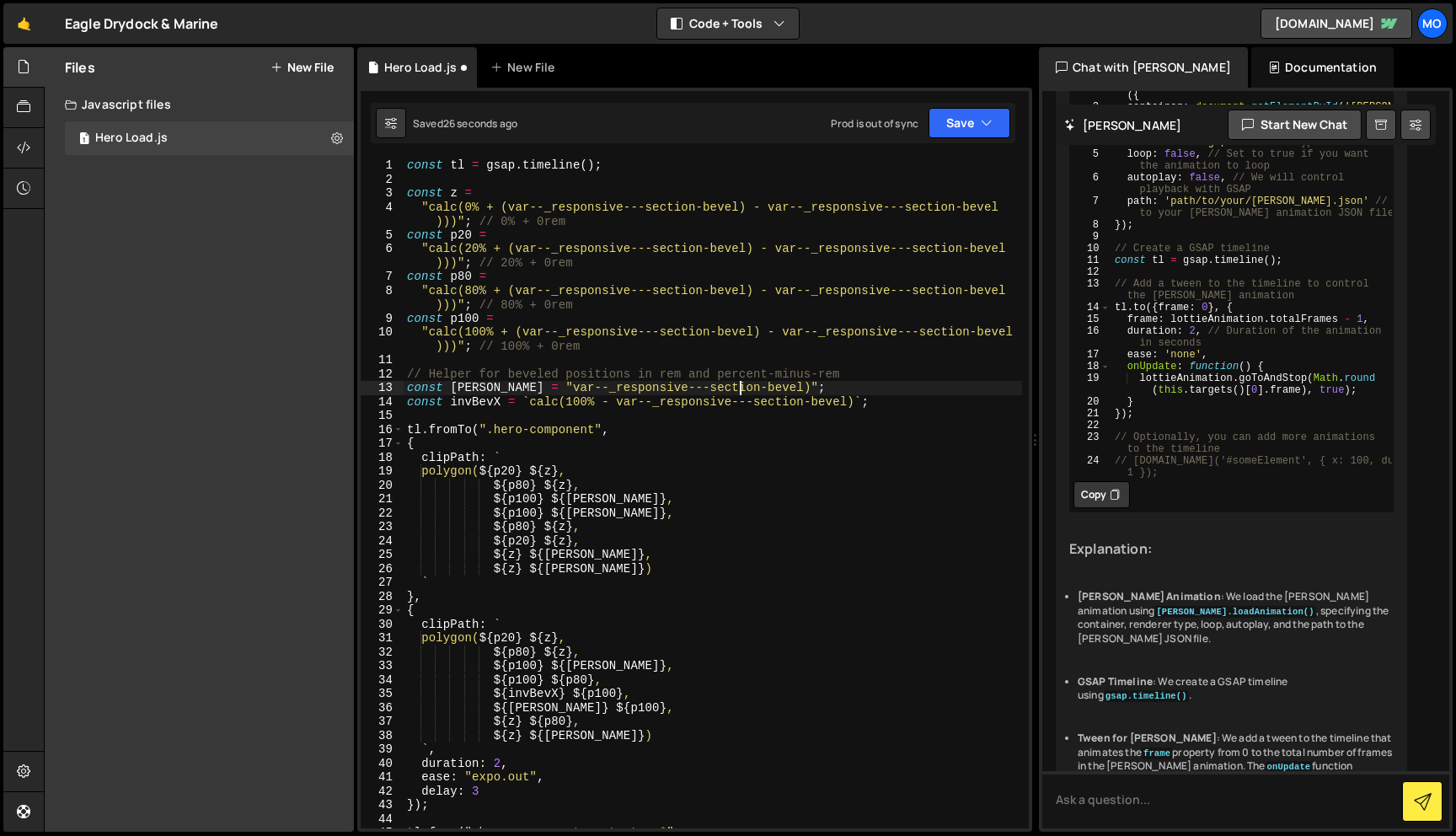
type textarea "const [PERSON_NAME] = "var--_responsive---section-bevel";"
click at [538, 388] on div "const tl = gsap . timeline ( ) ; const z = "calc(0% + (var--_responsive---secti…" at bounding box center [713, 507] width 618 height 698
click at [771, 181] on div "const tl = gsap . timeline ( ) ; const z = "calc(0% + (var--_responsive---secti…" at bounding box center [713, 507] width 618 height 698
drag, startPoint x: 510, startPoint y: 206, endPoint x: 746, endPoint y: 205, distance: 236.0
click at [746, 205] on div "const tl = gsap . timeline ( ) ; const z = "calc(0% + (var--_responsive---secti…" at bounding box center [713, 507] width 618 height 698
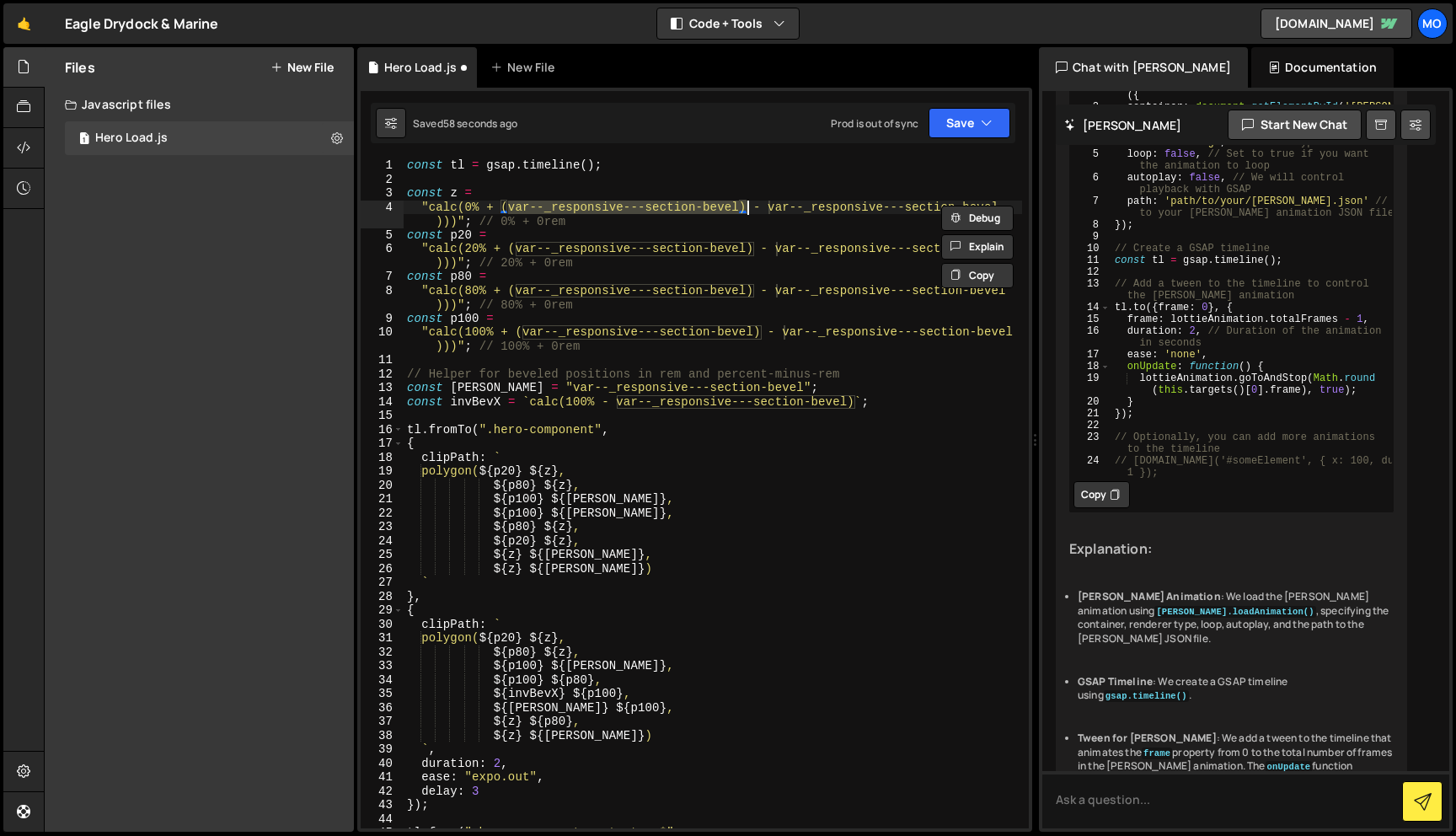
click at [749, 206] on div "const tl = gsap . timeline ( ) ; const z = "calc(0% + (var--_responsive---secti…" at bounding box center [713, 494] width 618 height 670
click at [500, 204] on div "const tl = gsap . timeline ( ) ; const z = "calc(0% + (var--_responsive---secti…" at bounding box center [713, 507] width 618 height 698
paste textarea "var("
click at [769, 205] on div "const tl = gsap . timeline ( ) ; const z = "calc(0% + var(--_responsive---secti…" at bounding box center [713, 507] width 618 height 698
click at [440, 221] on div "const tl = gsap . timeline ( ) ; const z = "calc(0% + var(--_responsive---secti…" at bounding box center [713, 507] width 618 height 698
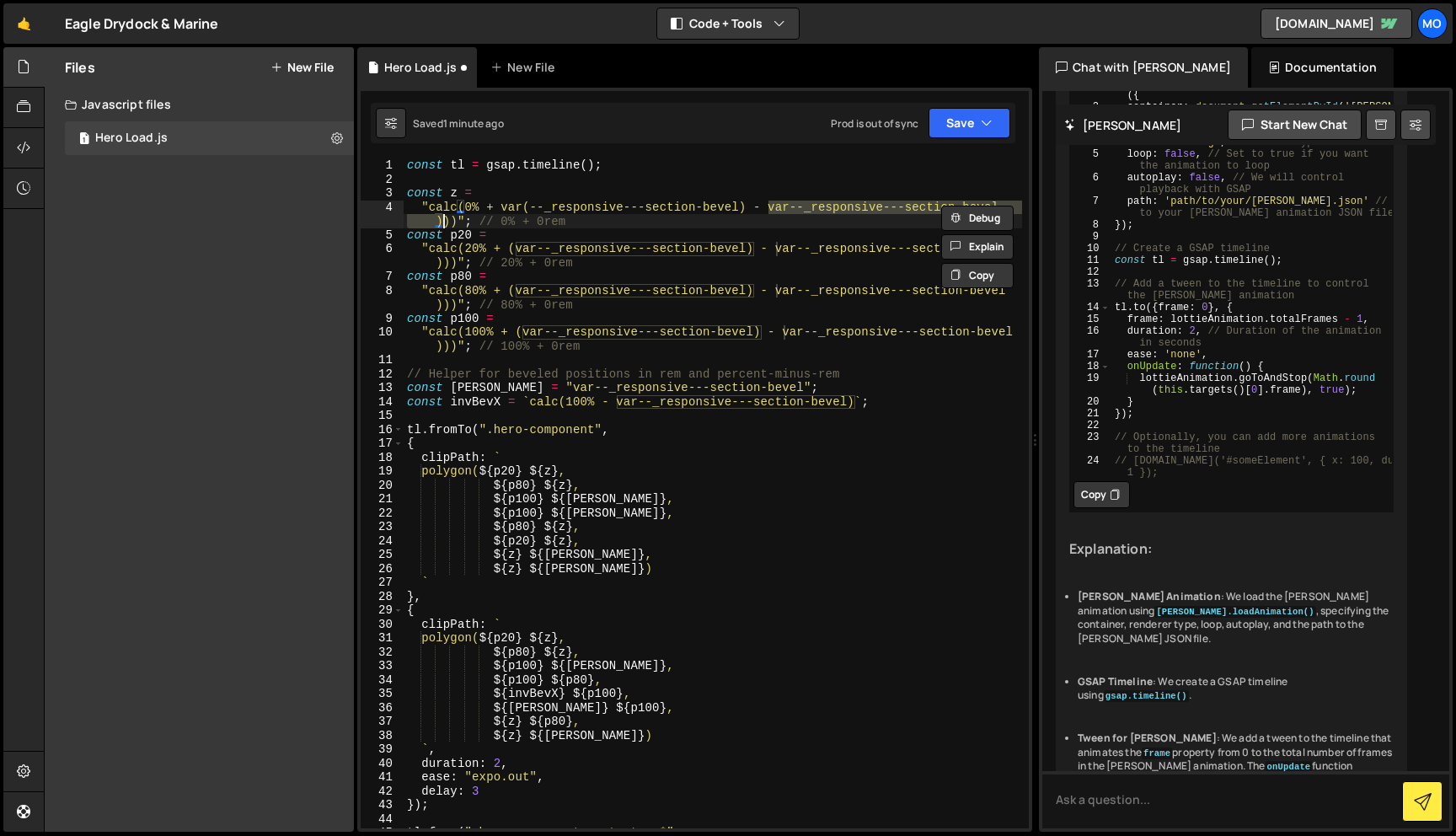
paste textarea "("
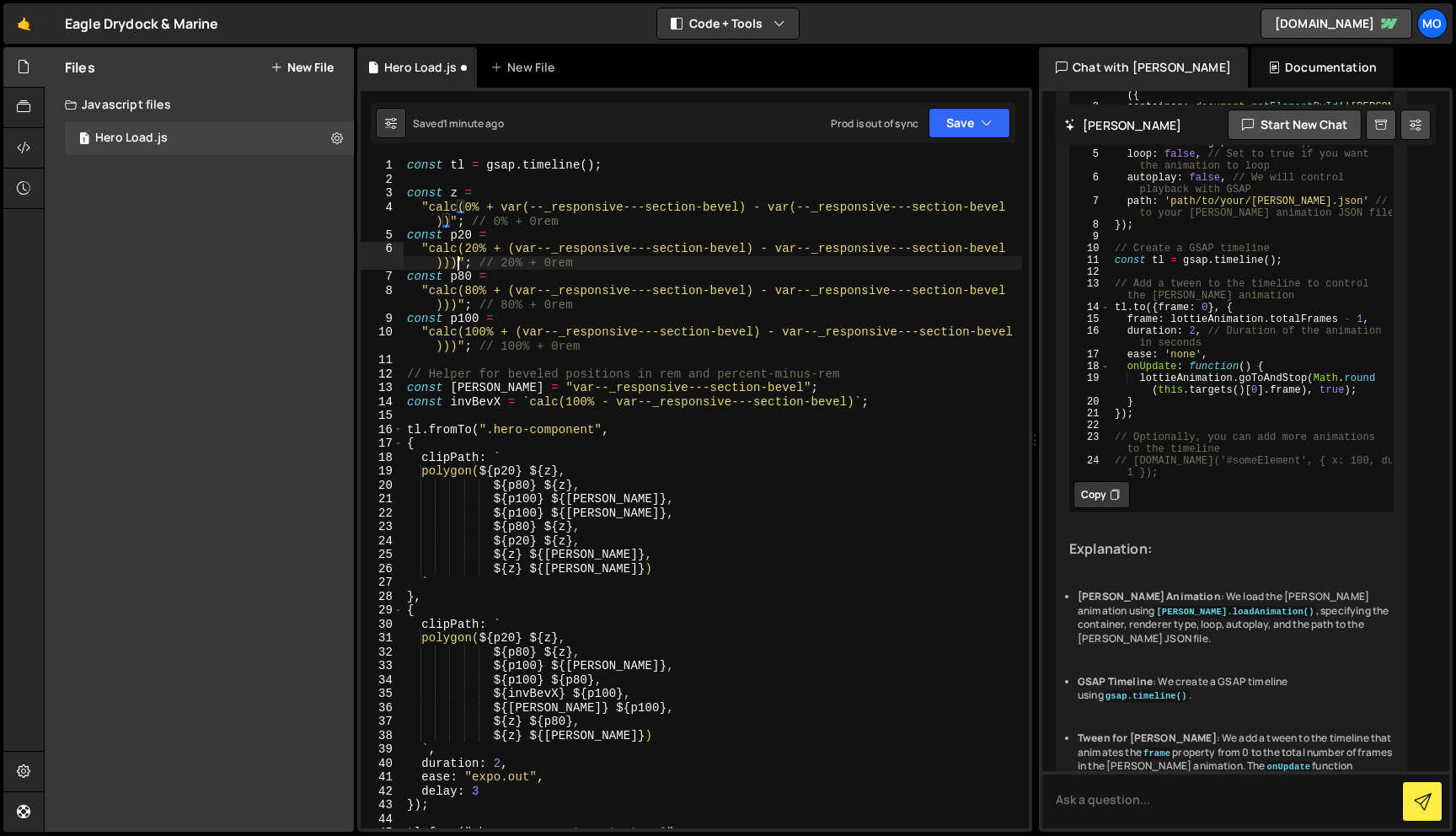
click at [456, 261] on div "const tl = gsap . timeline ( ) ; const z = "calc(0% + var(--_responsive---secti…" at bounding box center [713, 507] width 618 height 698
click at [454, 306] on div "const tl = gsap . timeline ( ) ; const z = "calc(0% + var(--_responsive---secti…" at bounding box center [713, 507] width 618 height 698
click at [451, 349] on div "const tl = gsap . timeline ( ) ; const z = "calc(0% + var(--_responsive---secti…" at bounding box center [713, 507] width 618 height 698
drag, startPoint x: 752, startPoint y: 251, endPoint x: 508, endPoint y: 248, distance: 244.0
click at [508, 248] on div "const tl = gsap . timeline ( ) ; const z = "calc(0% + var(--_responsive---secti…" at bounding box center [713, 507] width 618 height 698
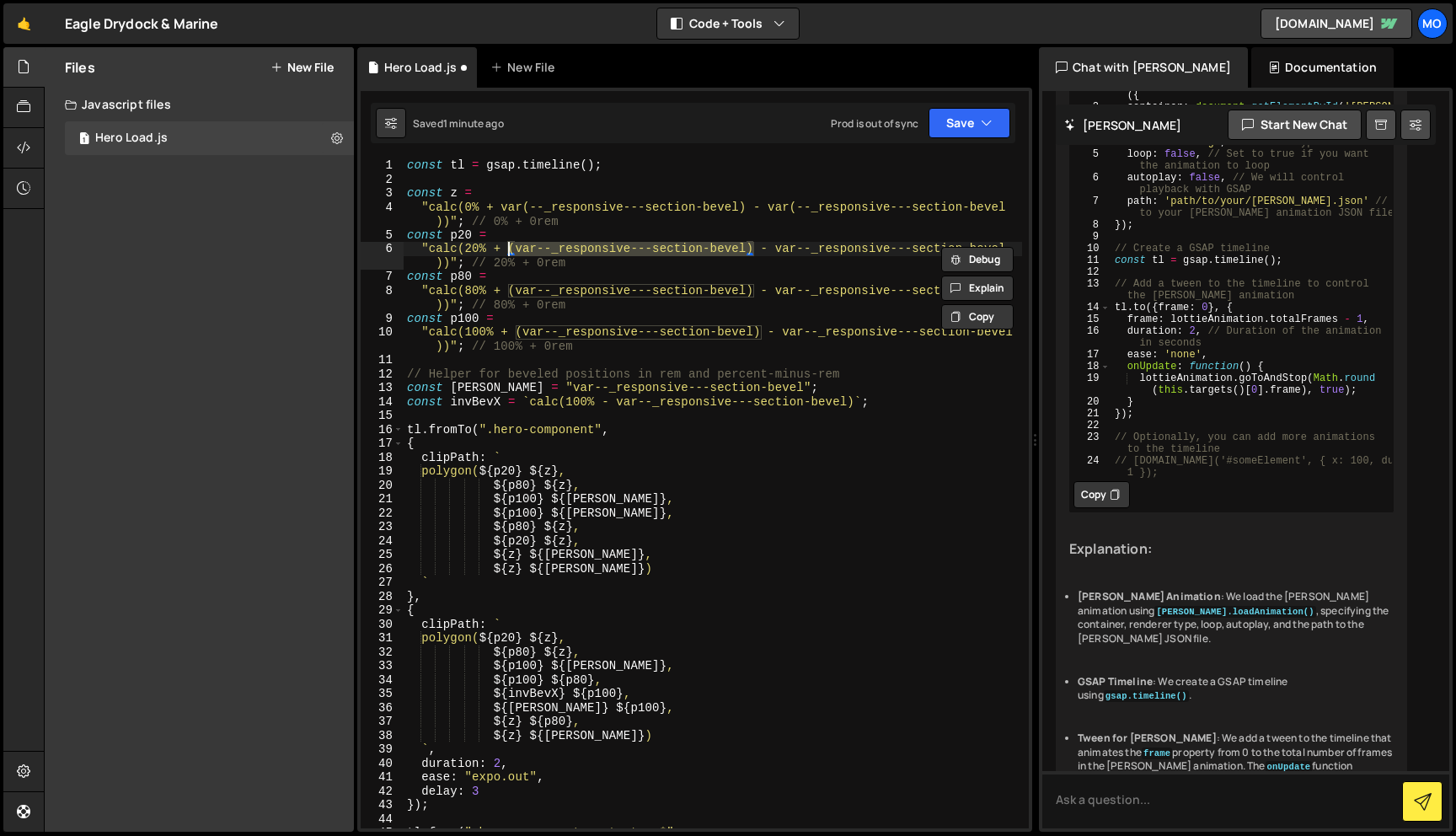
paste textarea "var("
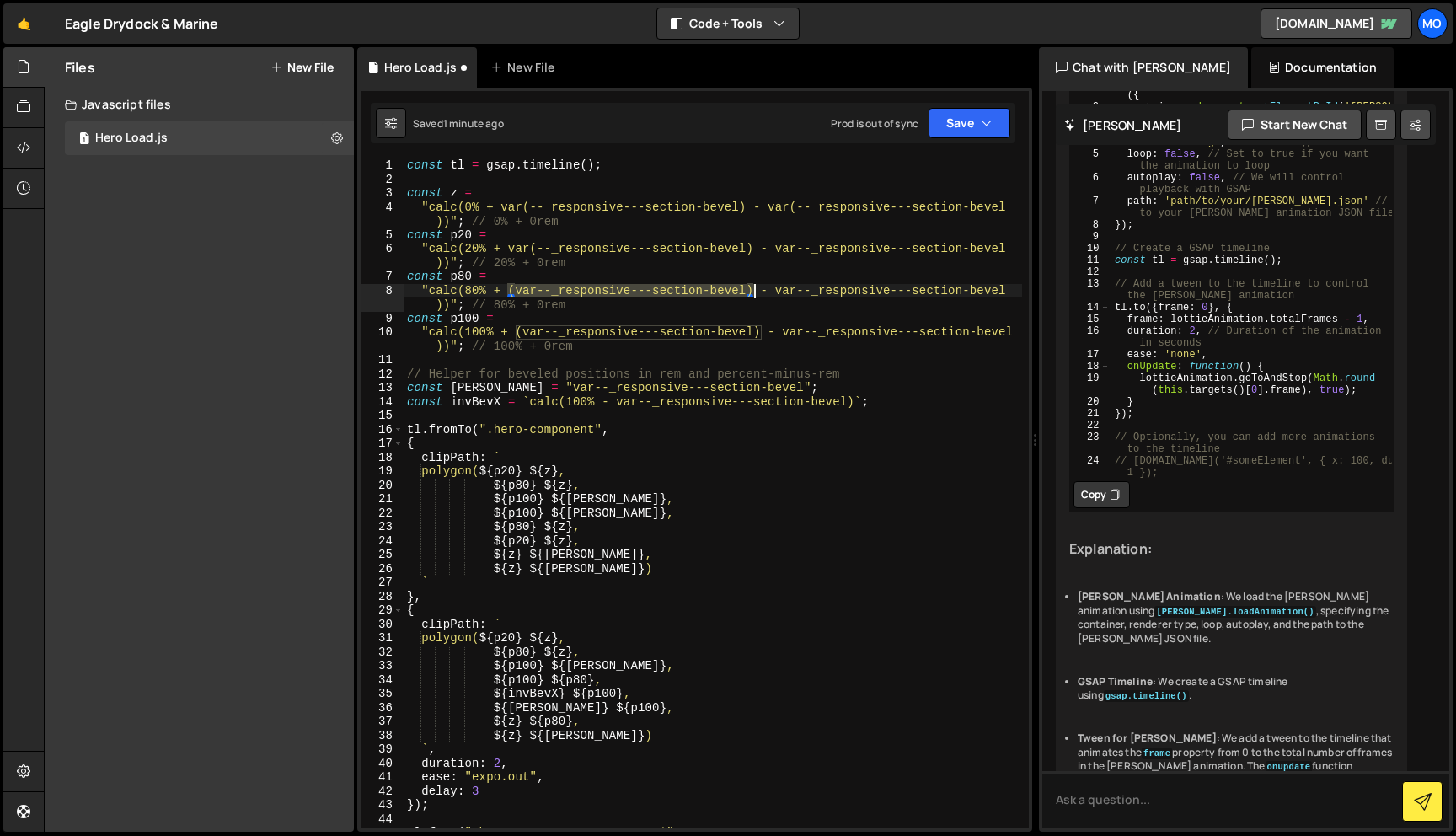
drag, startPoint x: 510, startPoint y: 296, endPoint x: 755, endPoint y: 294, distance: 245.0
click at [755, 294] on div "const tl = gsap . timeline ( ) ; const z = "calc(0% + var(--_responsive---secti…" at bounding box center [713, 507] width 618 height 698
paste textarea "var("
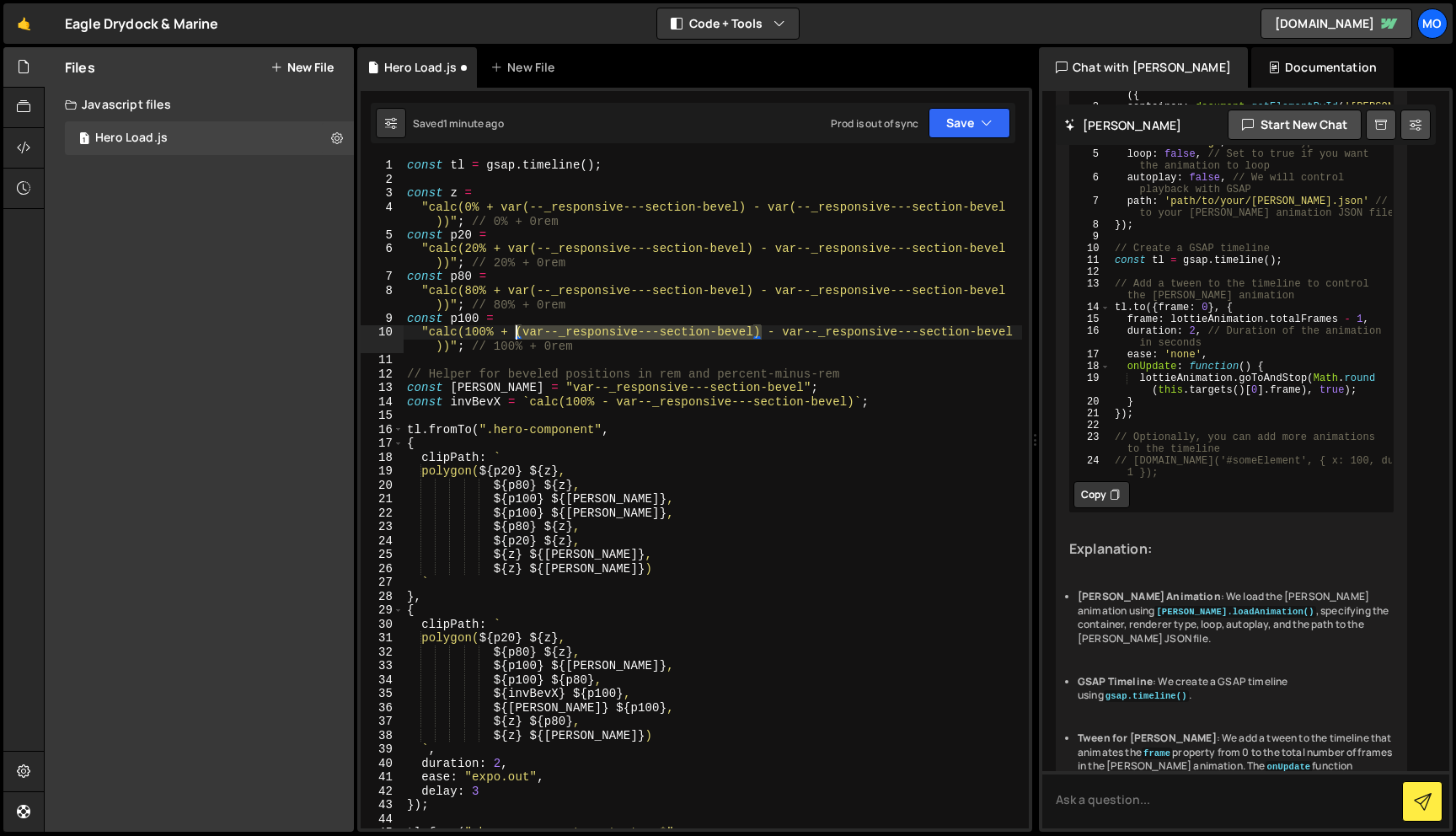
drag, startPoint x: 761, startPoint y: 336, endPoint x: 518, endPoint y: 337, distance: 243.0
click at [518, 337] on div "const tl = gsap . timeline ( ) ; const z = "calc(0% + var(--_responsive---secti…" at bounding box center [713, 507] width 618 height 698
paste textarea "var("
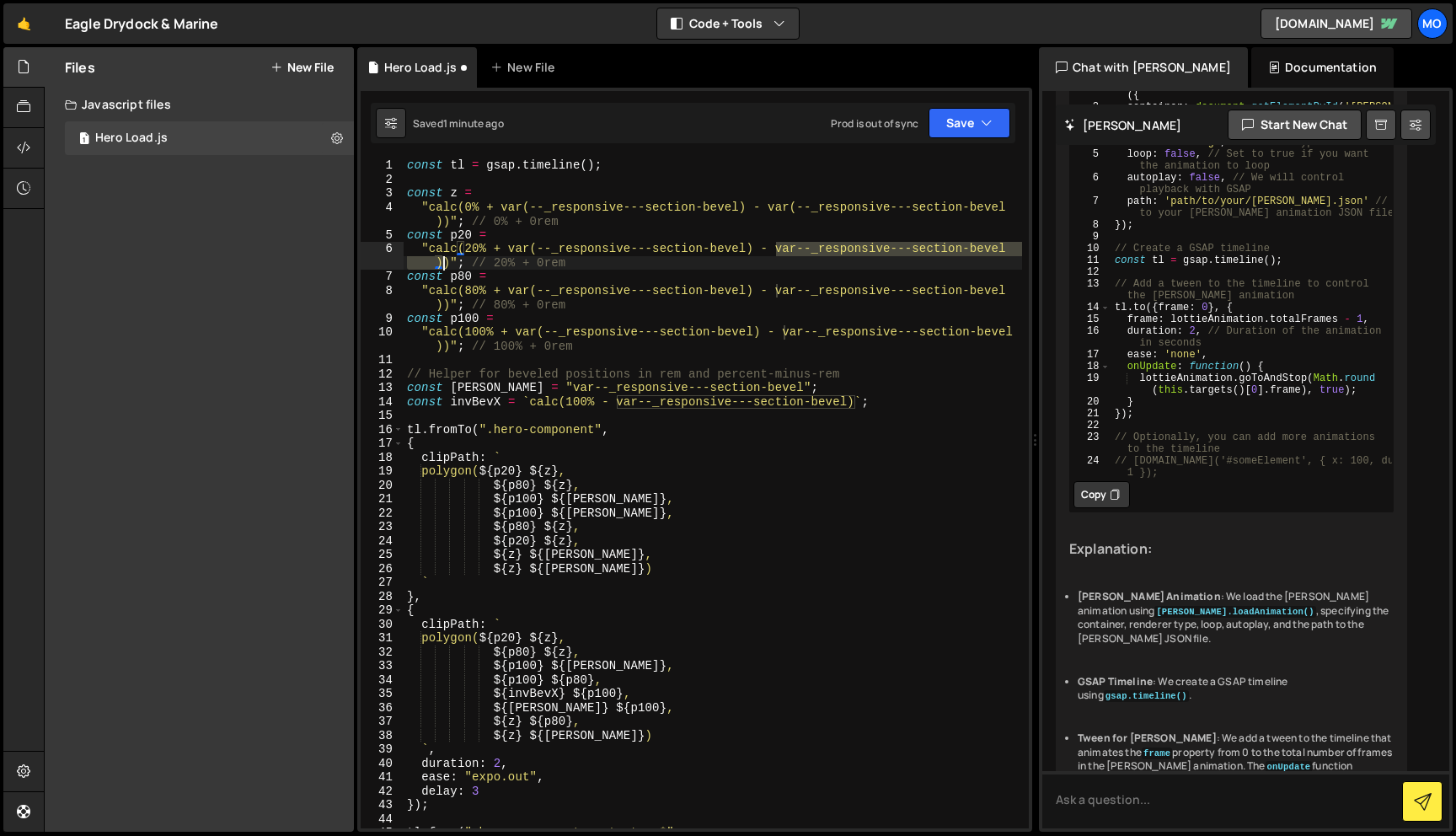
drag, startPoint x: 776, startPoint y: 247, endPoint x: 440, endPoint y: 262, distance: 336.3
click at [440, 262] on div "const tl = gsap . timeline ( ) ; const z = "calc(0% + var(--_responsive---secti…" at bounding box center [713, 507] width 618 height 698
paste textarea "("
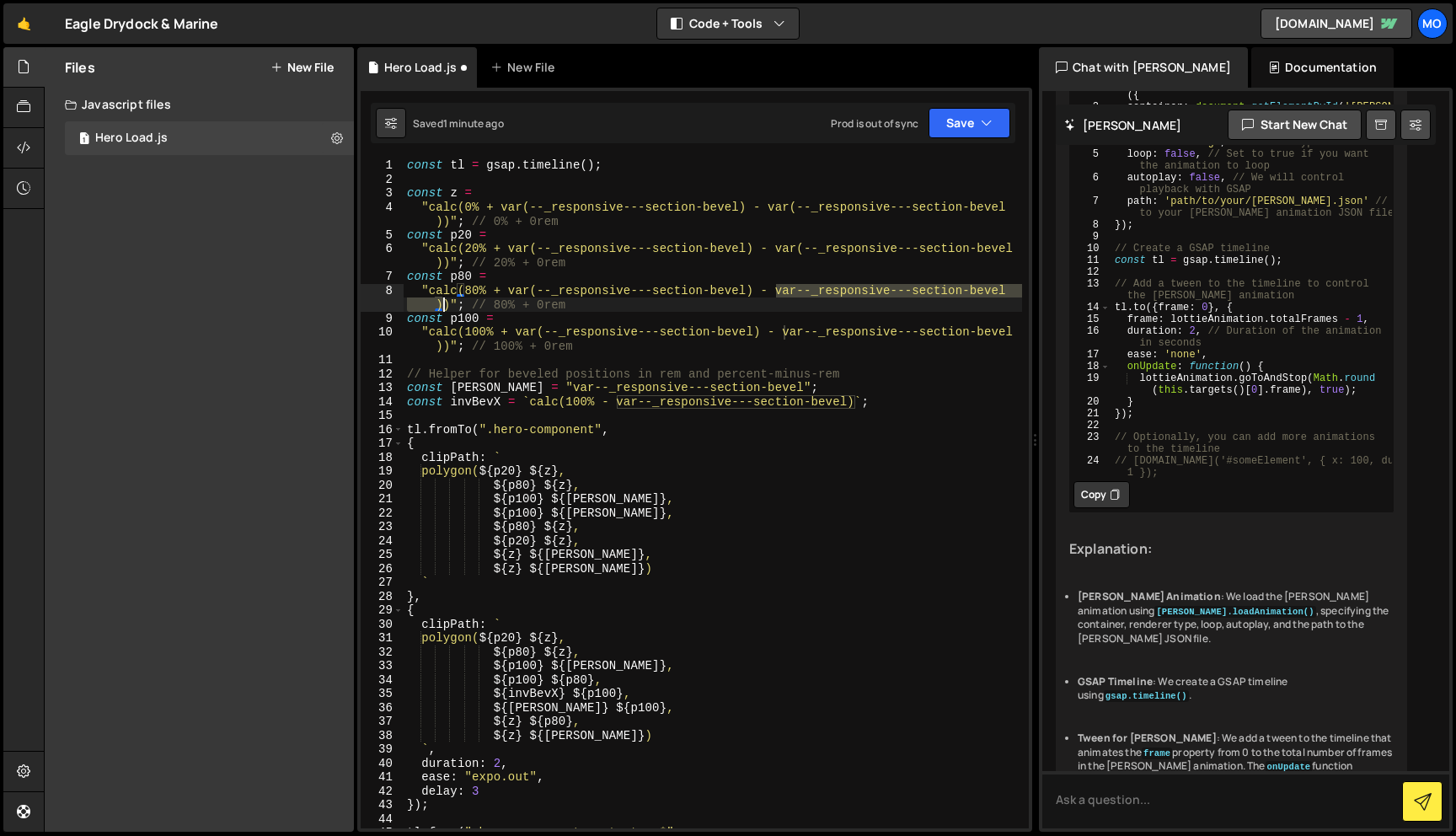
drag, startPoint x: 779, startPoint y: 292, endPoint x: 440, endPoint y: 303, distance: 339.2
click at [440, 303] on div "const tl = gsap . timeline ( ) ; const z = "calc(0% + var(--_responsive---secti…" at bounding box center [713, 507] width 618 height 698
paste textarea "("
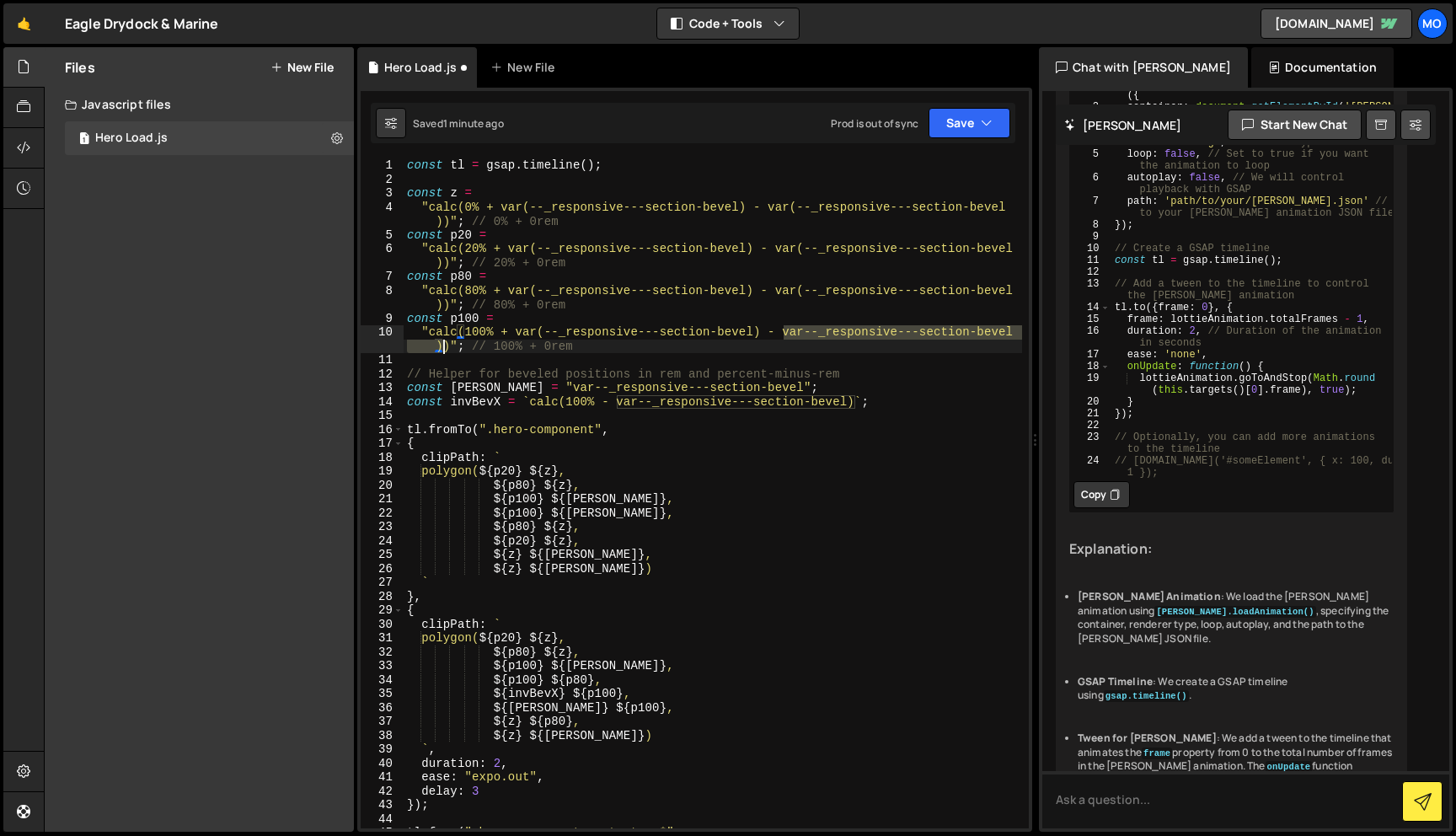
drag, startPoint x: 785, startPoint y: 332, endPoint x: 440, endPoint y: 351, distance: 345.5
click at [440, 351] on div "const tl = gsap . timeline ( ) ; const z = "calc(0% + var(--_responsive---secti…" at bounding box center [713, 507] width 618 height 698
paste textarea "("
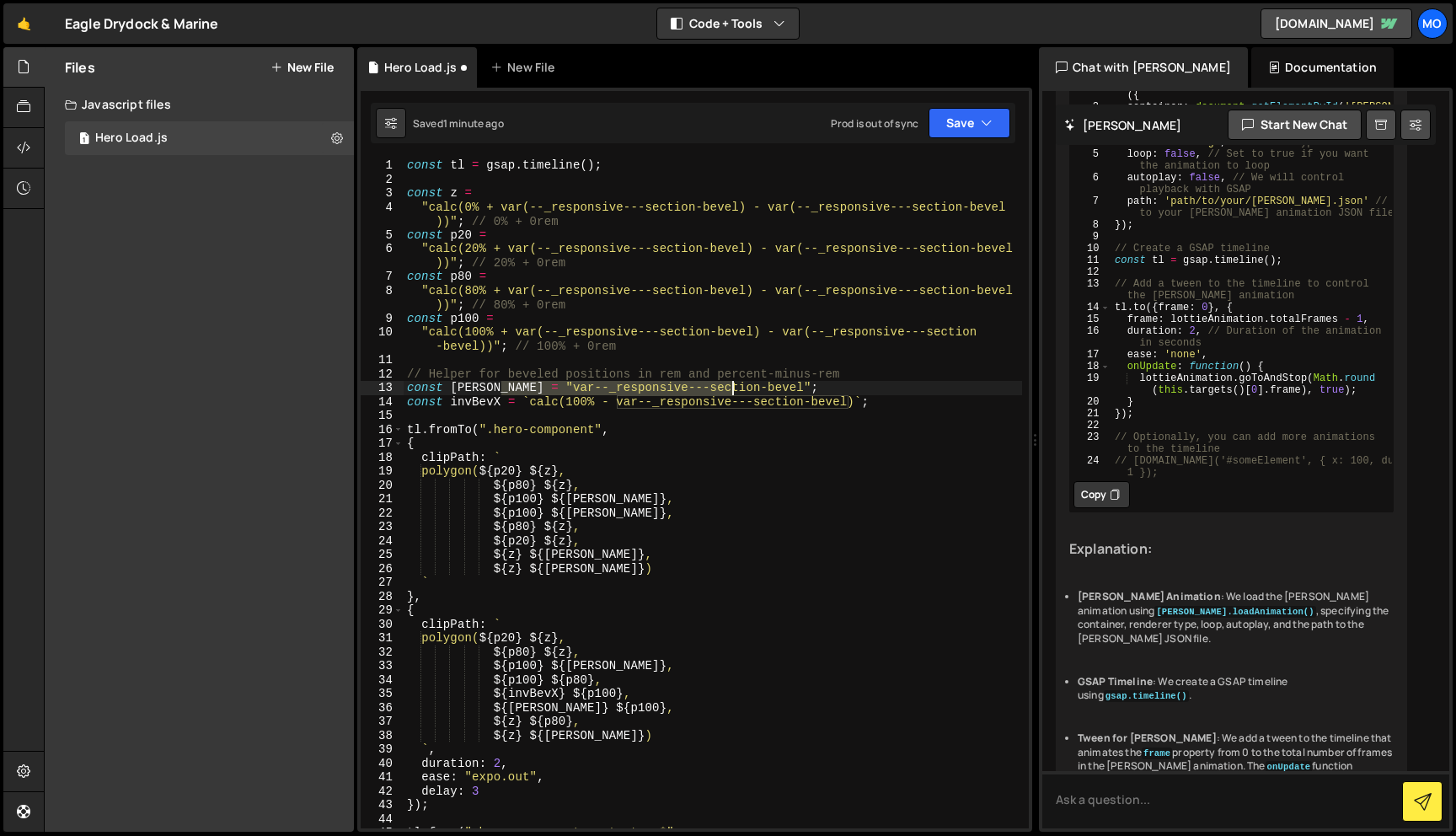
drag, startPoint x: 501, startPoint y: 390, endPoint x: 731, endPoint y: 386, distance: 230.0
click at [731, 386] on div "const tl = gsap . timeline ( ) ; const z = "calc(0% + var(--_responsive---secti…" at bounding box center [713, 507] width 618 height 698
paste textarea "(--_responsive---section-bevel)"
drag, startPoint x: 617, startPoint y: 403, endPoint x: 847, endPoint y: 404, distance: 230.0
click at [847, 404] on div "const tl = gsap . timeline ( ) ; const z = "calc(0% + var(--_responsive---secti…" at bounding box center [713, 507] width 618 height 698
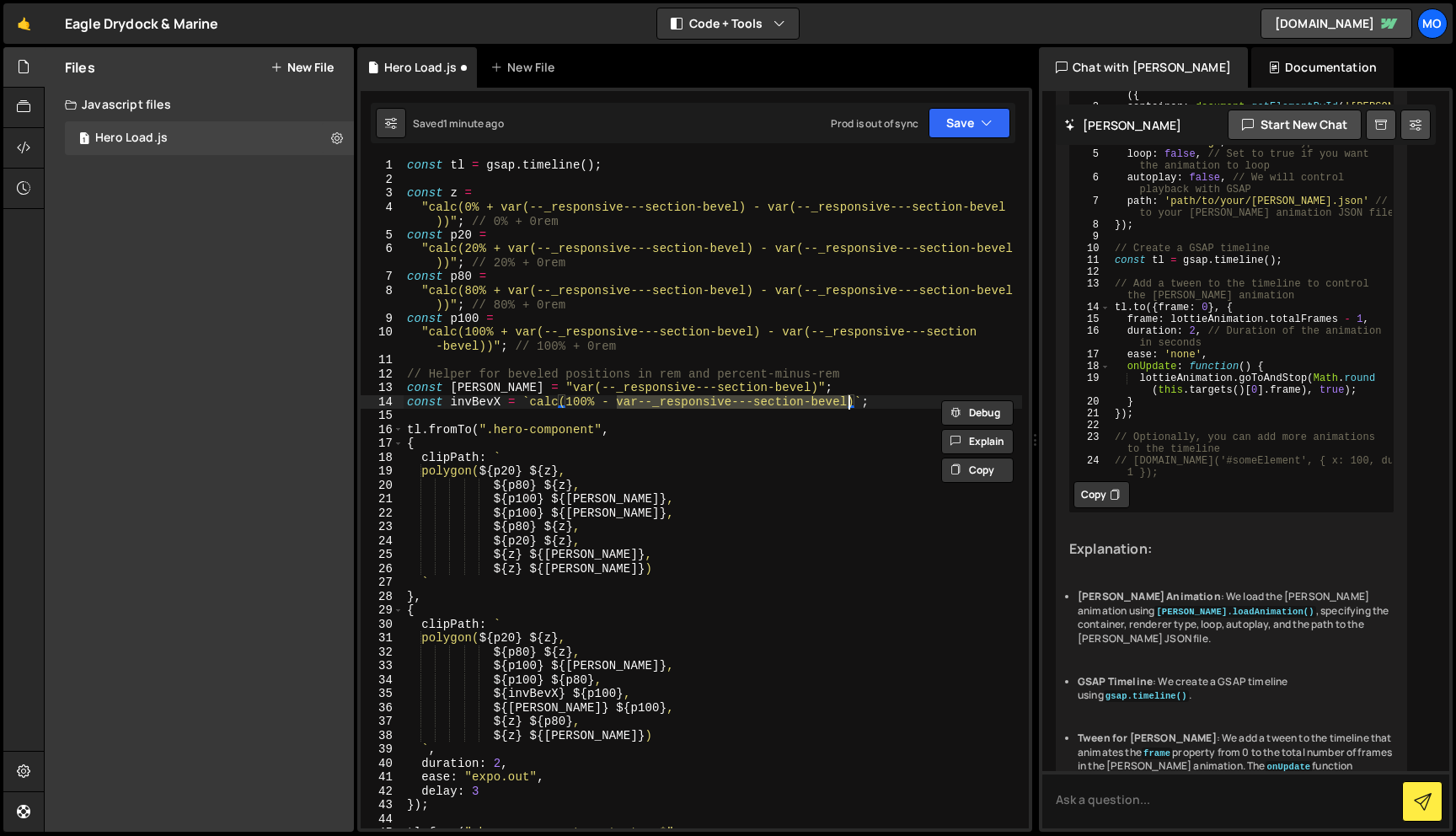
paste textarea "(--_responsive---section-bevel)"
click at [827, 505] on div "const tl = gsap . timeline ( ) ; const z = "calc(0% + var(--_responsive---secti…" at bounding box center [713, 507] width 618 height 698
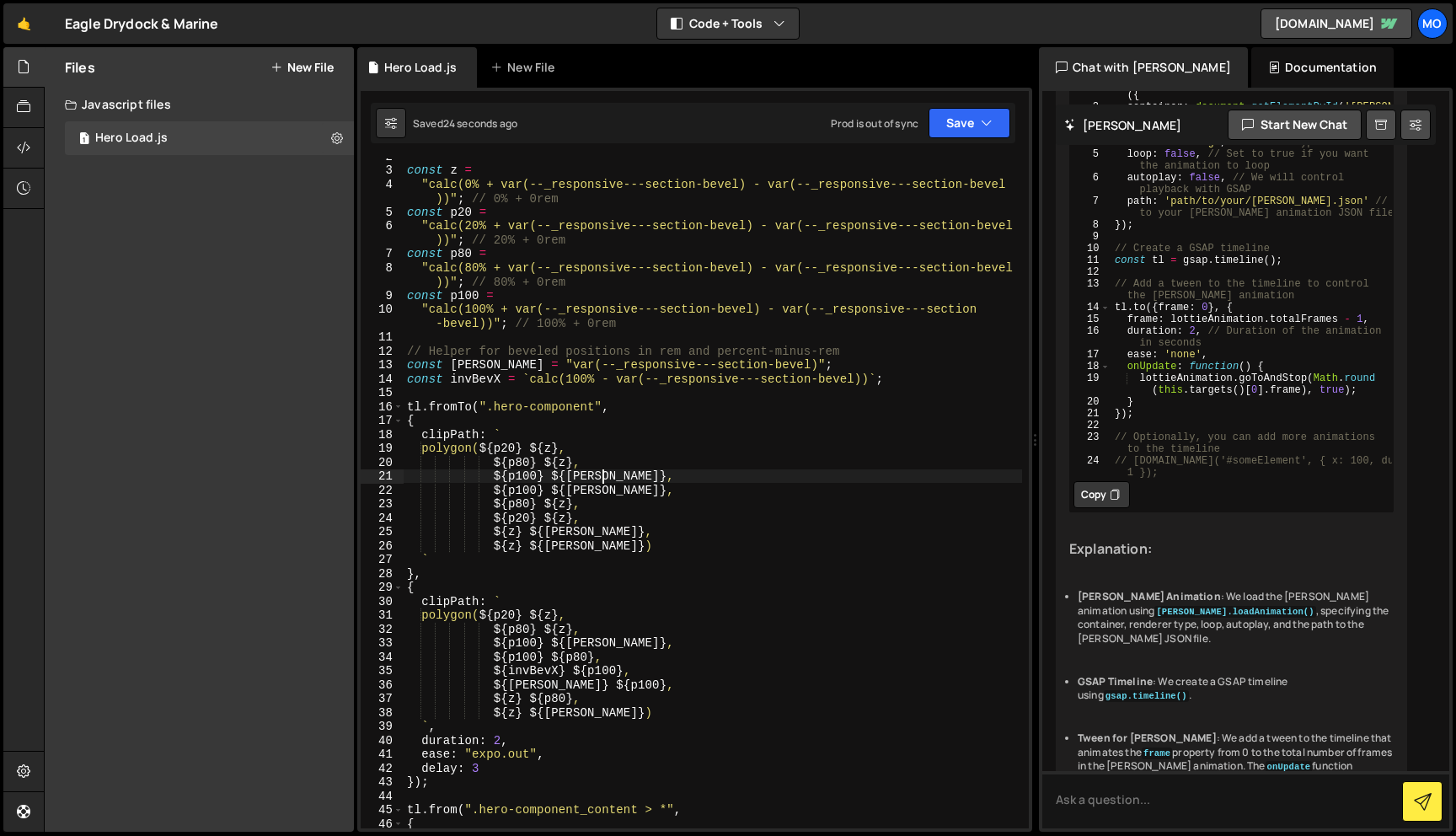
scroll to position [24, 0]
click at [470, 779] on div "const z = "calc(0% + var(--_responsive---section-bevel) - var(--_responsive---s…" at bounding box center [713, 497] width 618 height 698
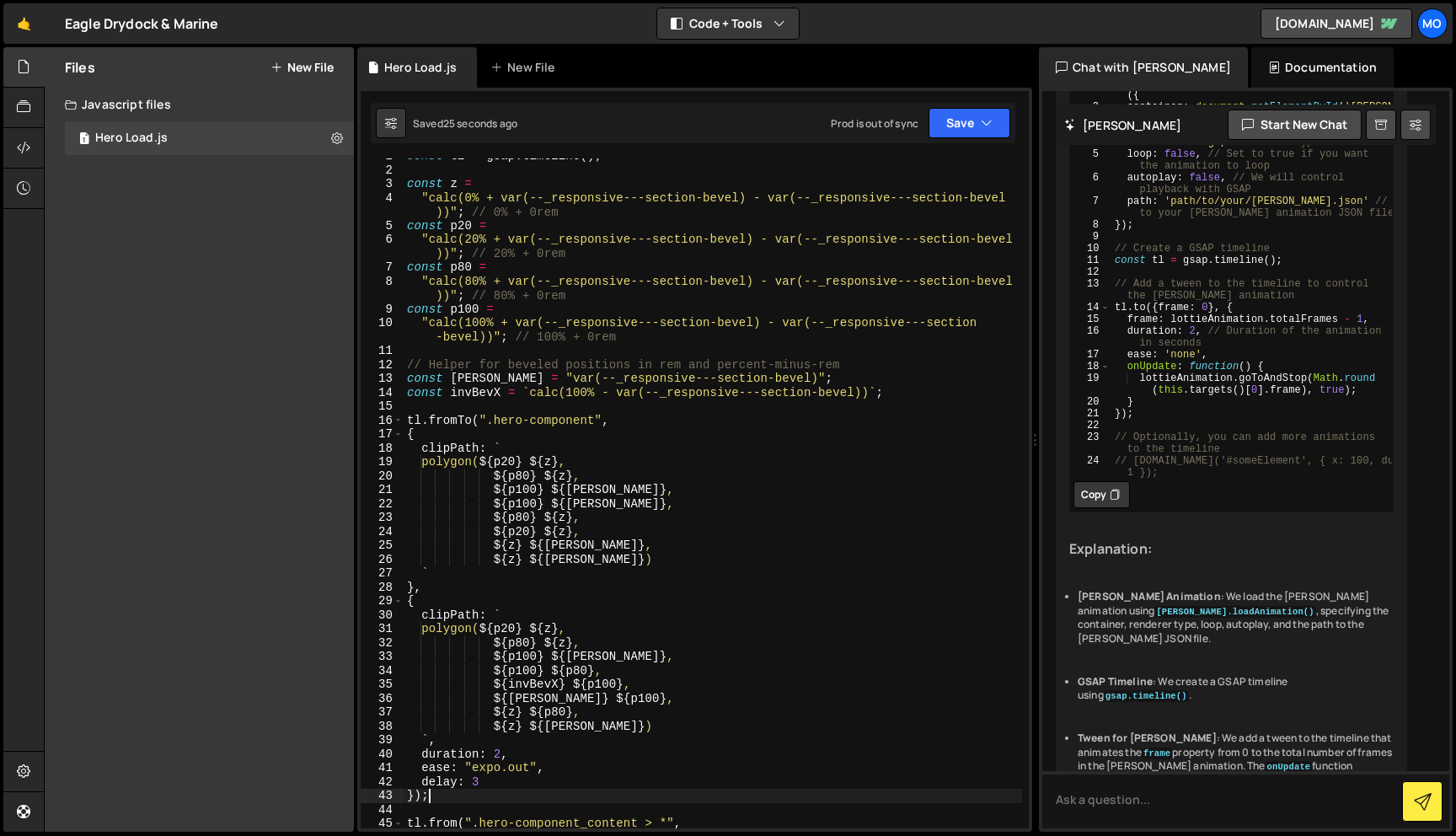
scroll to position [0, 0]
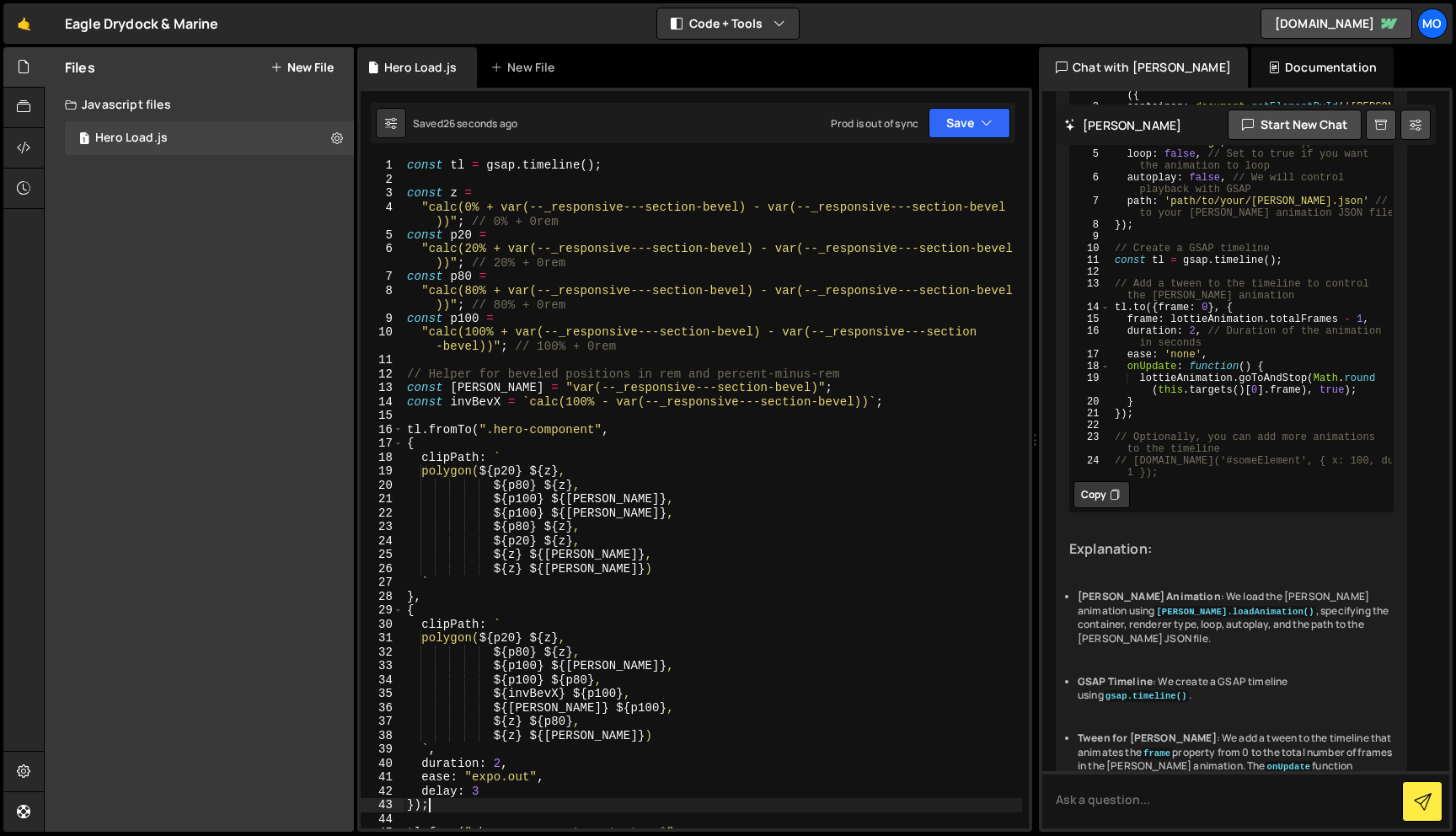
click at [407, 185] on div "const tl = gsap . timeline ( ) ; const z = "calc(0% + var(--_responsive---secti…" at bounding box center [713, 507] width 618 height 698
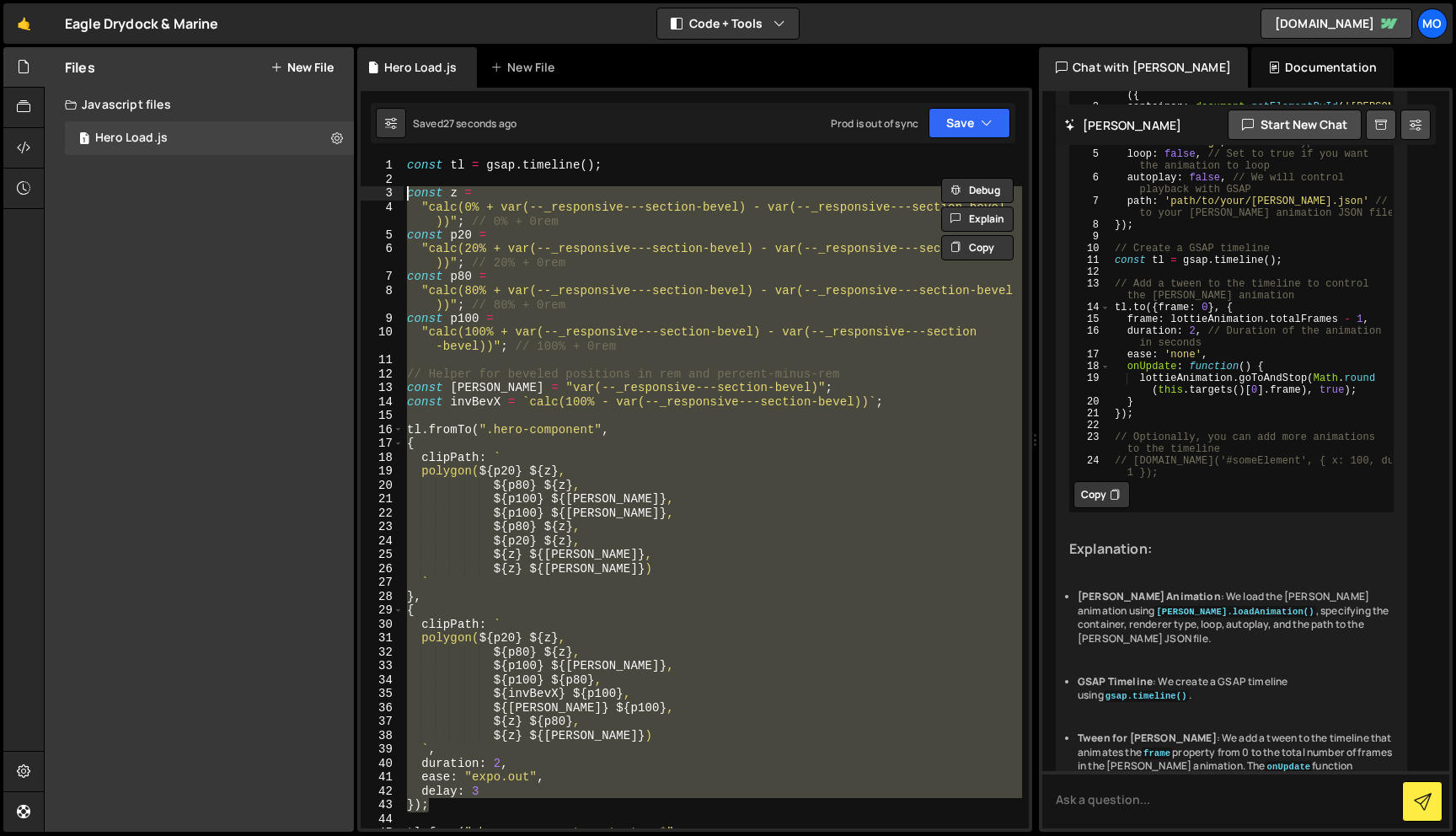
click at [407, 190] on div "const tl = gsap . timeline ( ) ; const z = "calc(0% + var(--_responsive---secti…" at bounding box center [713, 507] width 618 height 698
click at [656, 445] on div "const tl = gsap . timeline ( ) ; const z = "calc(0% + var(--_responsive---secti…" at bounding box center [713, 494] width 618 height 670
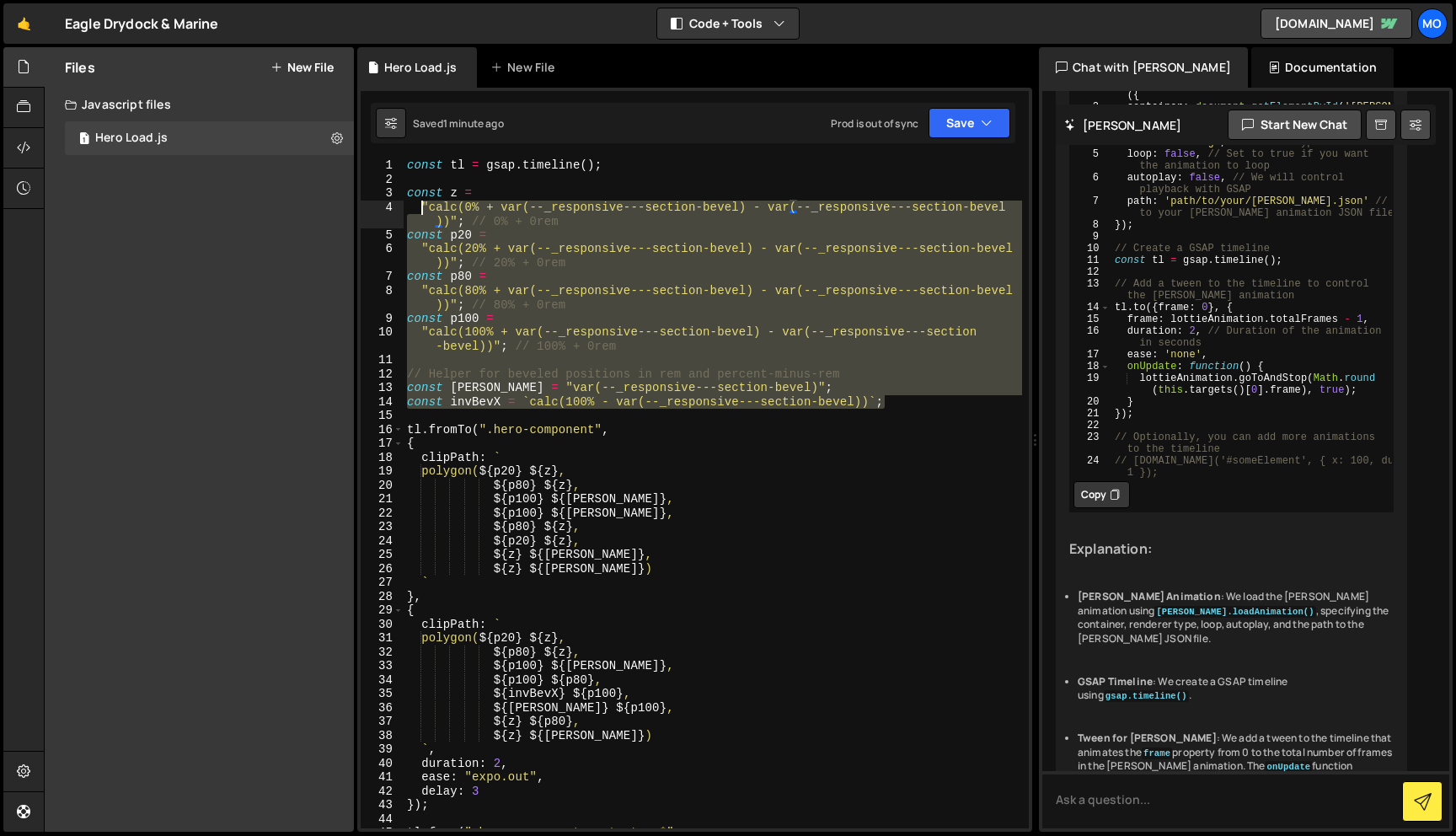
drag, startPoint x: 895, startPoint y: 405, endPoint x: 407, endPoint y: 197, distance: 530.5
click at [407, 197] on div "const tl = gsap . timeline ( ) ; const z = "calc(0% + var(--_responsive---secti…" at bounding box center [713, 507] width 618 height 698
type textarea "const z = "calc(0% + var(--_responsive---section-bevel) - var(--_responsive---s…"
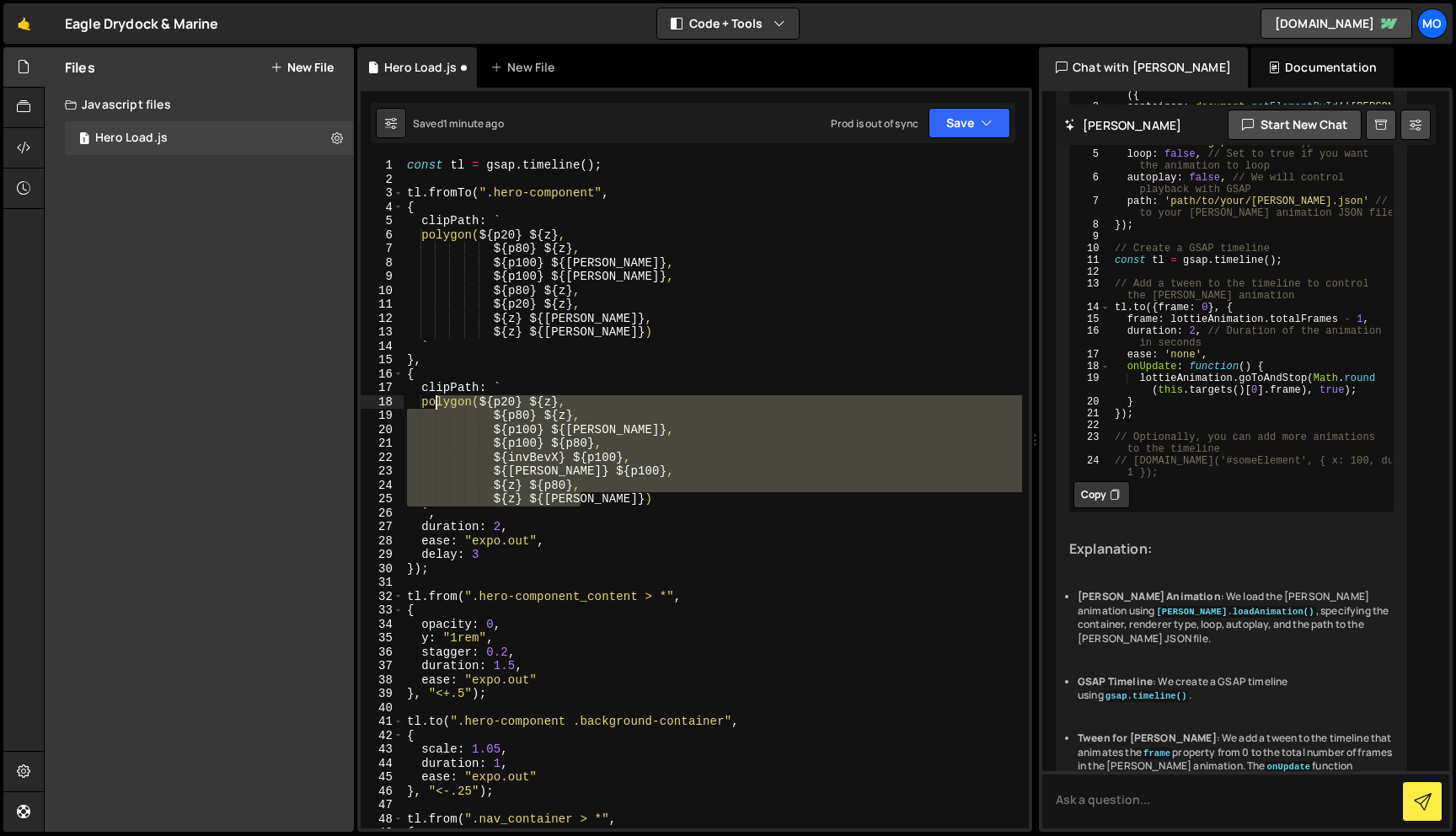
drag, startPoint x: 585, startPoint y: 501, endPoint x: 434, endPoint y: 403, distance: 180.0
click at [434, 403] on div "const tl = gsap . timeline ( ) ; tl . fromTo ( ".hero-component" , { clipPath :…" at bounding box center [713, 507] width 618 height 698
paste textarea "0 0, 100% 0%, 100% 100%, 0% 100%);"
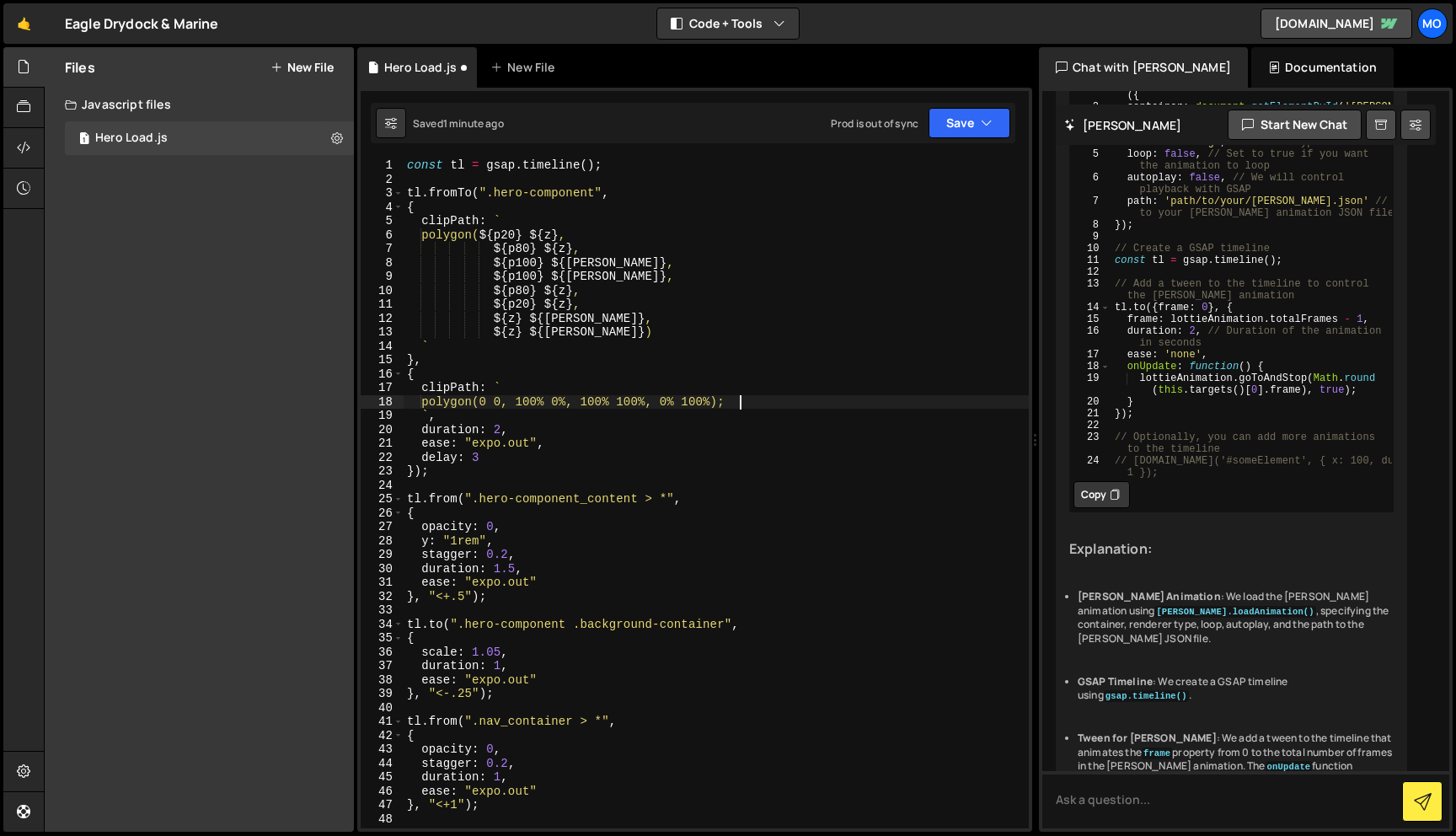
click at [501, 400] on div "const tl = gsap . timeline ( ) ; tl . fromTo ( ".hero-component" , { clipPath :…" at bounding box center [716, 507] width 625 height 698
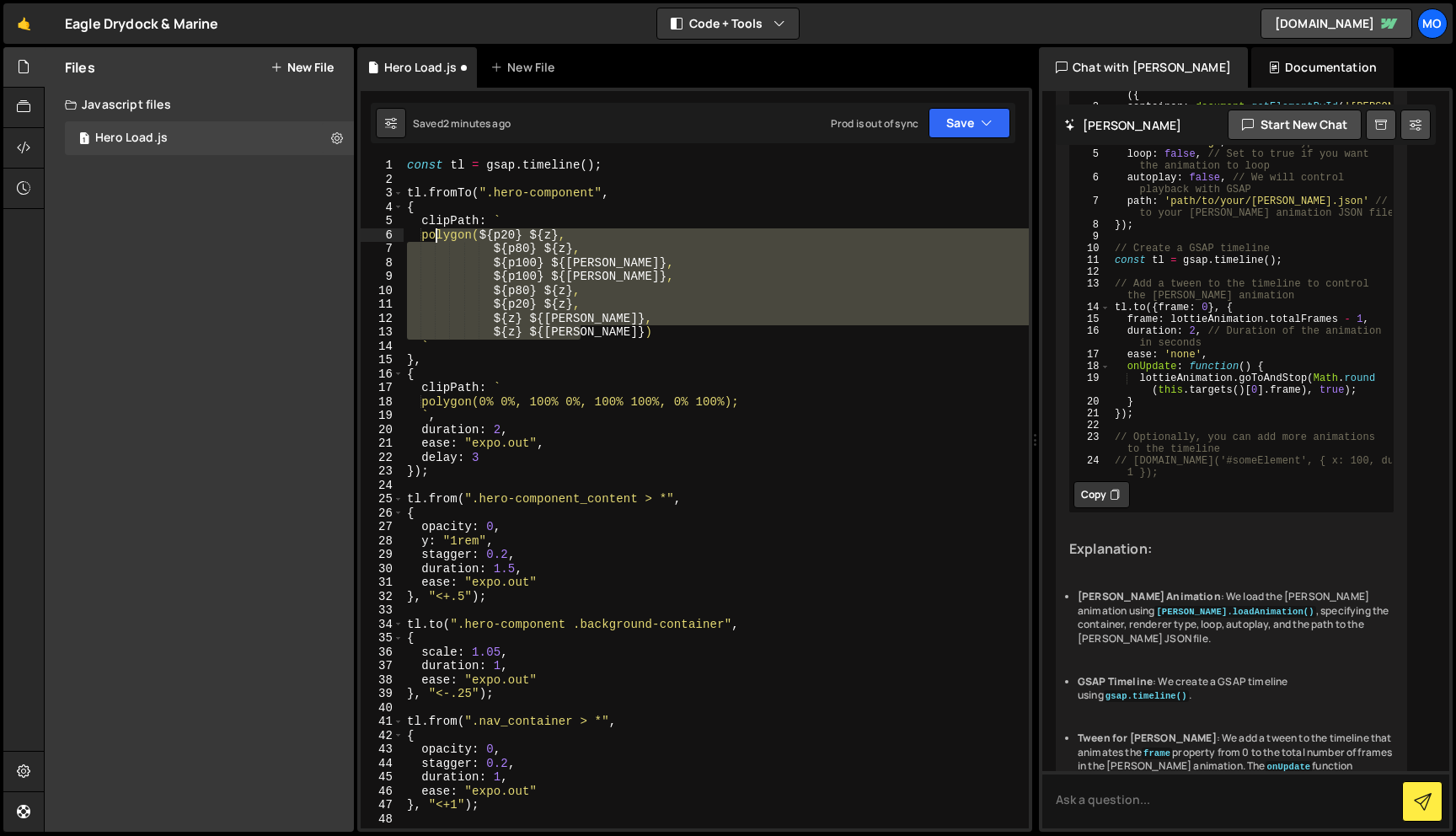
drag, startPoint x: 580, startPoint y: 335, endPoint x: 436, endPoint y: 234, distance: 175.9
click at [436, 234] on div "const tl = gsap . timeline ( ) ; tl . fromTo ( ".hero-component" , { clipPath :…" at bounding box center [716, 507] width 625 height 698
paste textarea "0 0, 100% 0%, 100% 0, 0 0);"
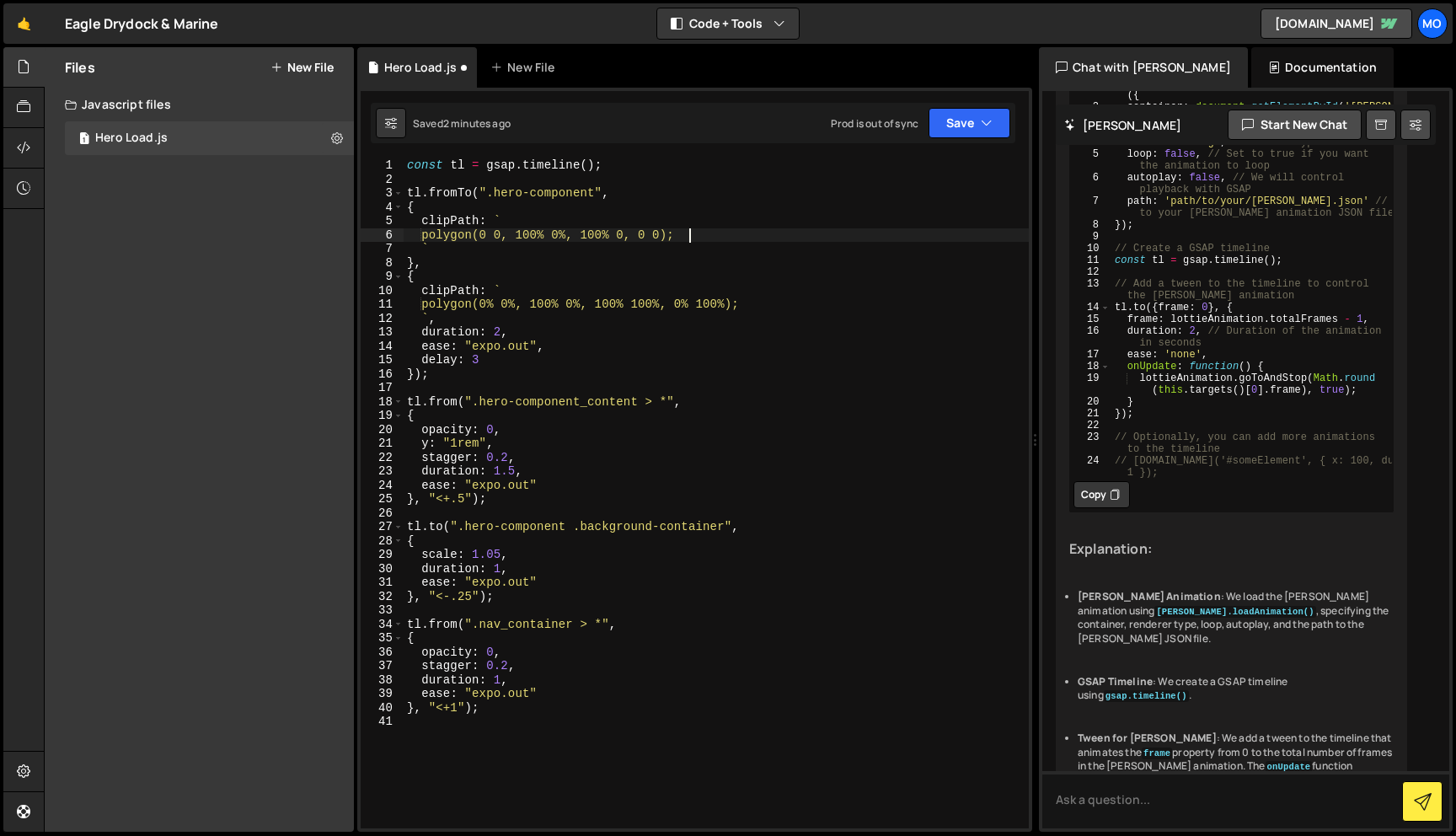
click at [500, 234] on div "const tl = gsap . timeline ( ) ; tl . fromTo ( ".hero-component" , { clipPath :…" at bounding box center [716, 507] width 625 height 698
paste textarea "%"
click at [617, 263] on div "const tl = gsap . timeline ( ) ; tl . fromTo ( ".hero-component" , { clipPath :…" at bounding box center [716, 507] width 625 height 698
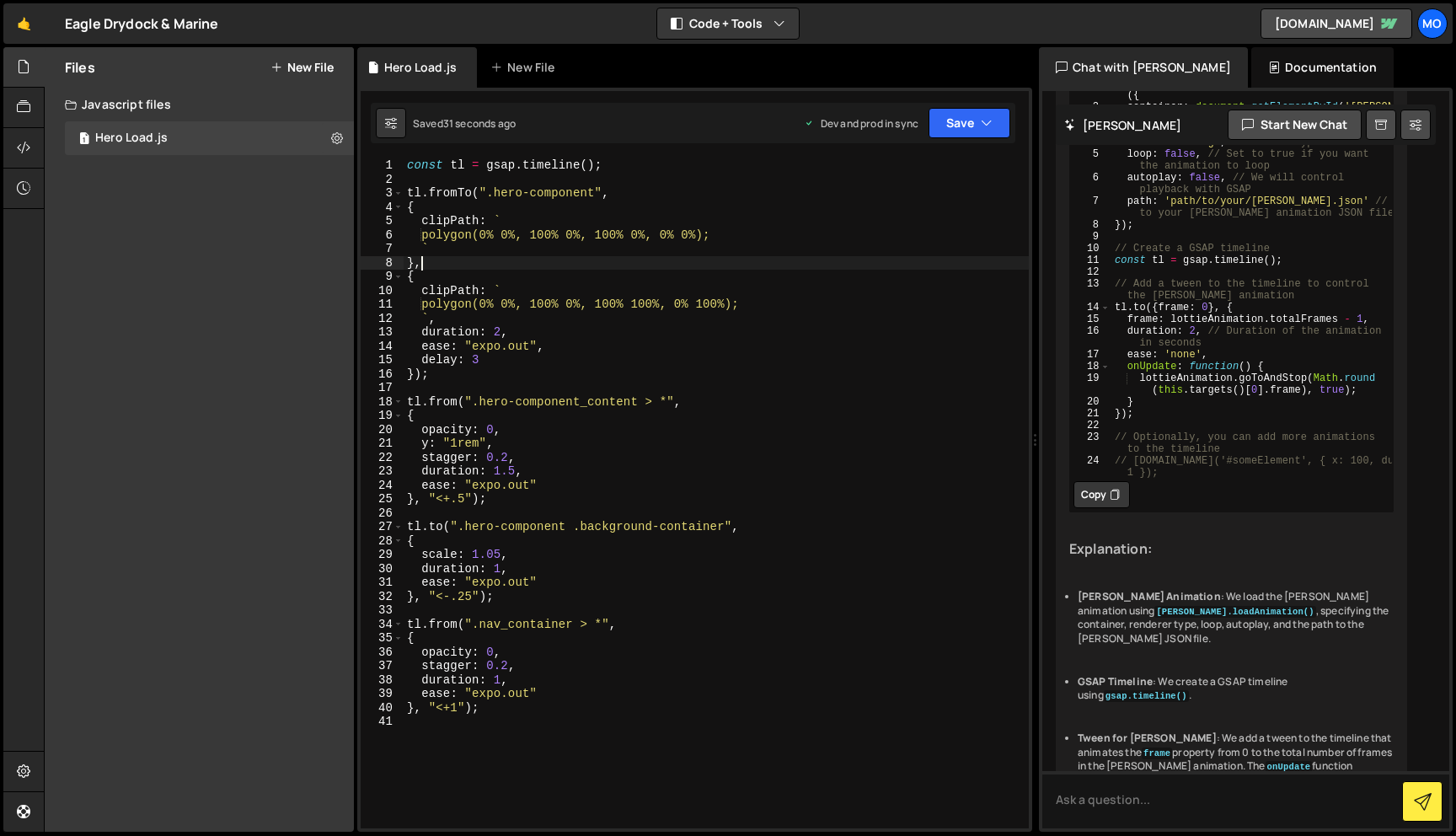
scroll to position [0, 0]
click at [570, 369] on div "const tl = gsap . timeline ( ) ; tl . fromTo ( ".hero-component" , { clipPath :…" at bounding box center [716, 507] width 625 height 698
click at [538, 565] on div "const tl = gsap . timeline ( ) ; tl . fromTo ( ".hero-component" , { clipPath :…" at bounding box center [716, 507] width 625 height 698
click at [457, 703] on div "const tl = gsap . timeline ( ) ; tl . fromTo ( ".hero-component" , { clipPath :…" at bounding box center [716, 507] width 625 height 698
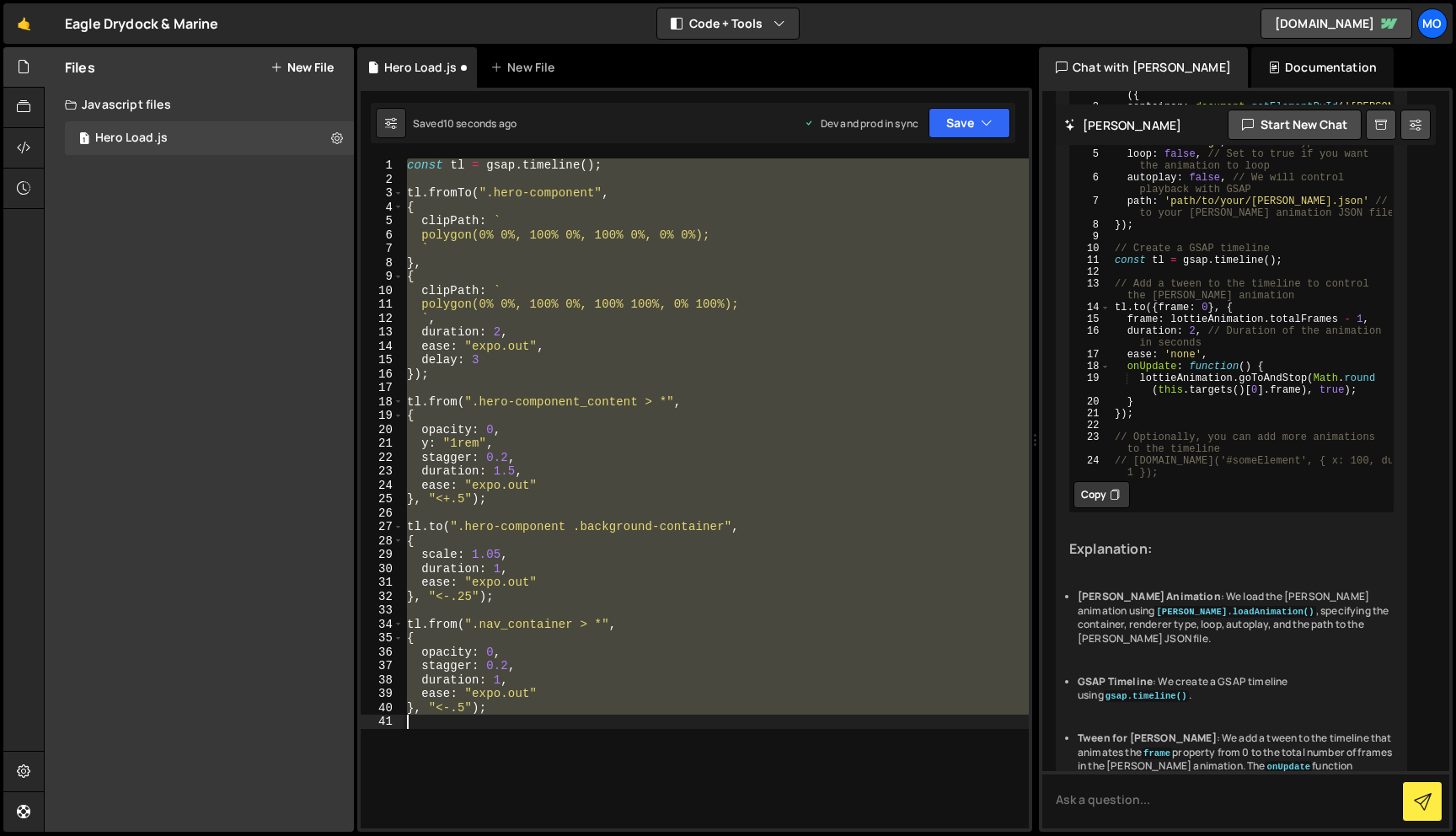
click at [493, 695] on div "const tl = gsap . timeline ( ) ; tl . fromTo ( ".hero-component" , { clipPath :…" at bounding box center [716, 494] width 625 height 670
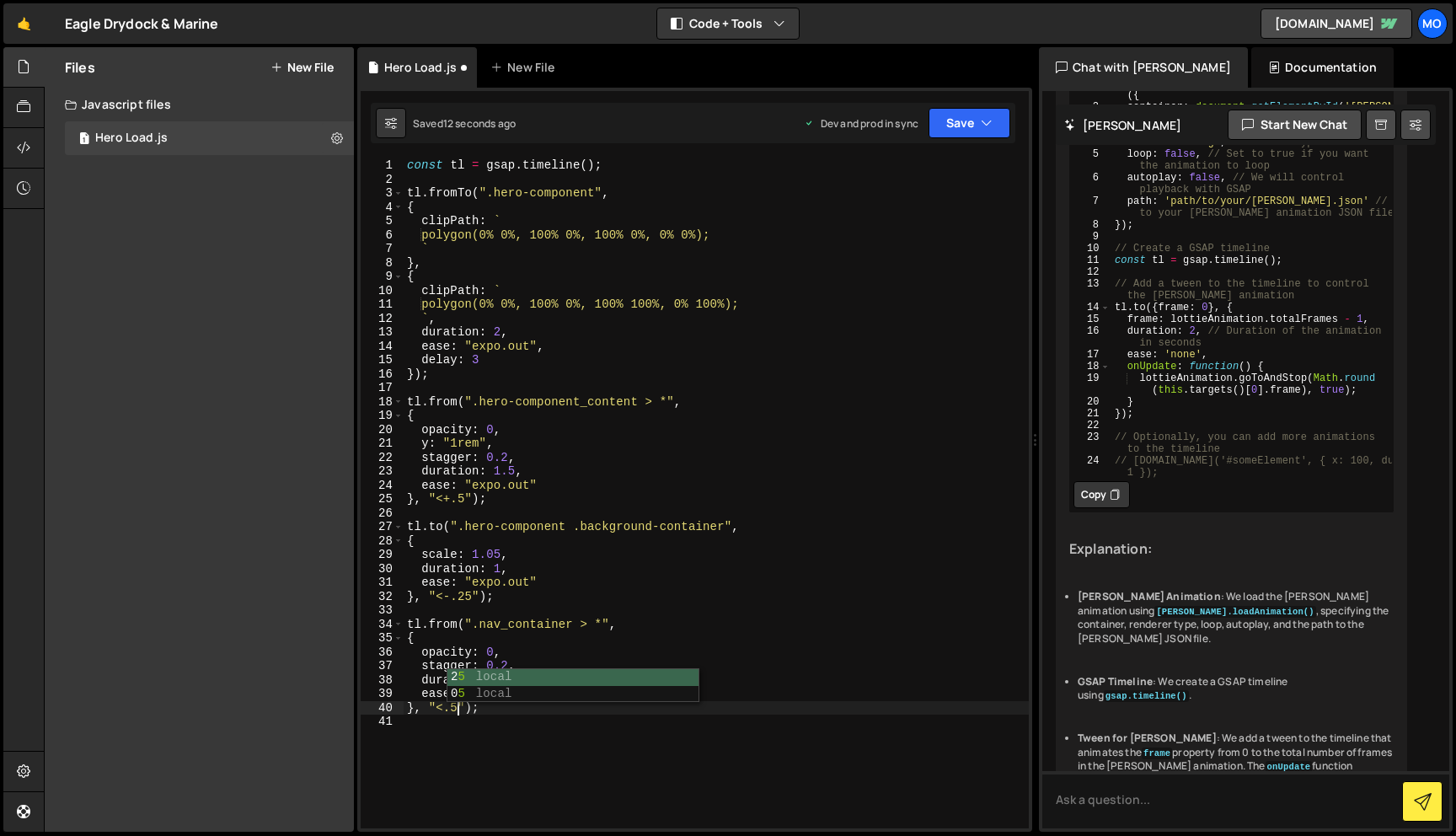
type textarea "}, "<.5");"
click at [947, 152] on div "1 Type cmd + s to save your Javascript file. הההההההההההההההההההההההההההההההההה…" at bounding box center [695, 460] width 675 height 744
click at [952, 129] on button "Save" at bounding box center [969, 123] width 82 height 30
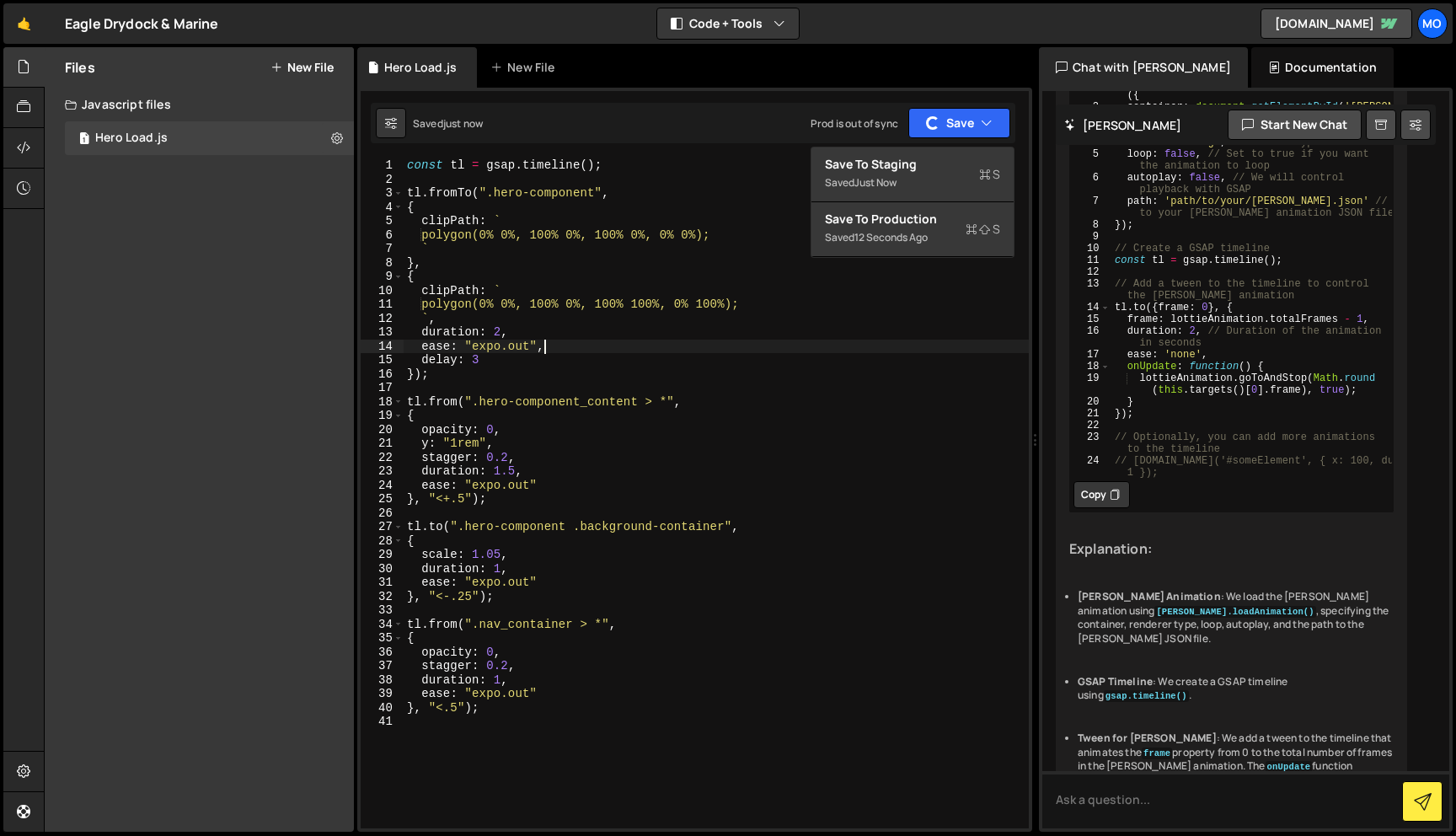
click at [844, 353] on div "const tl = gsap . timeline ( ) ; tl . fromTo ( ".hero-component" , { clipPath :…" at bounding box center [716, 507] width 625 height 698
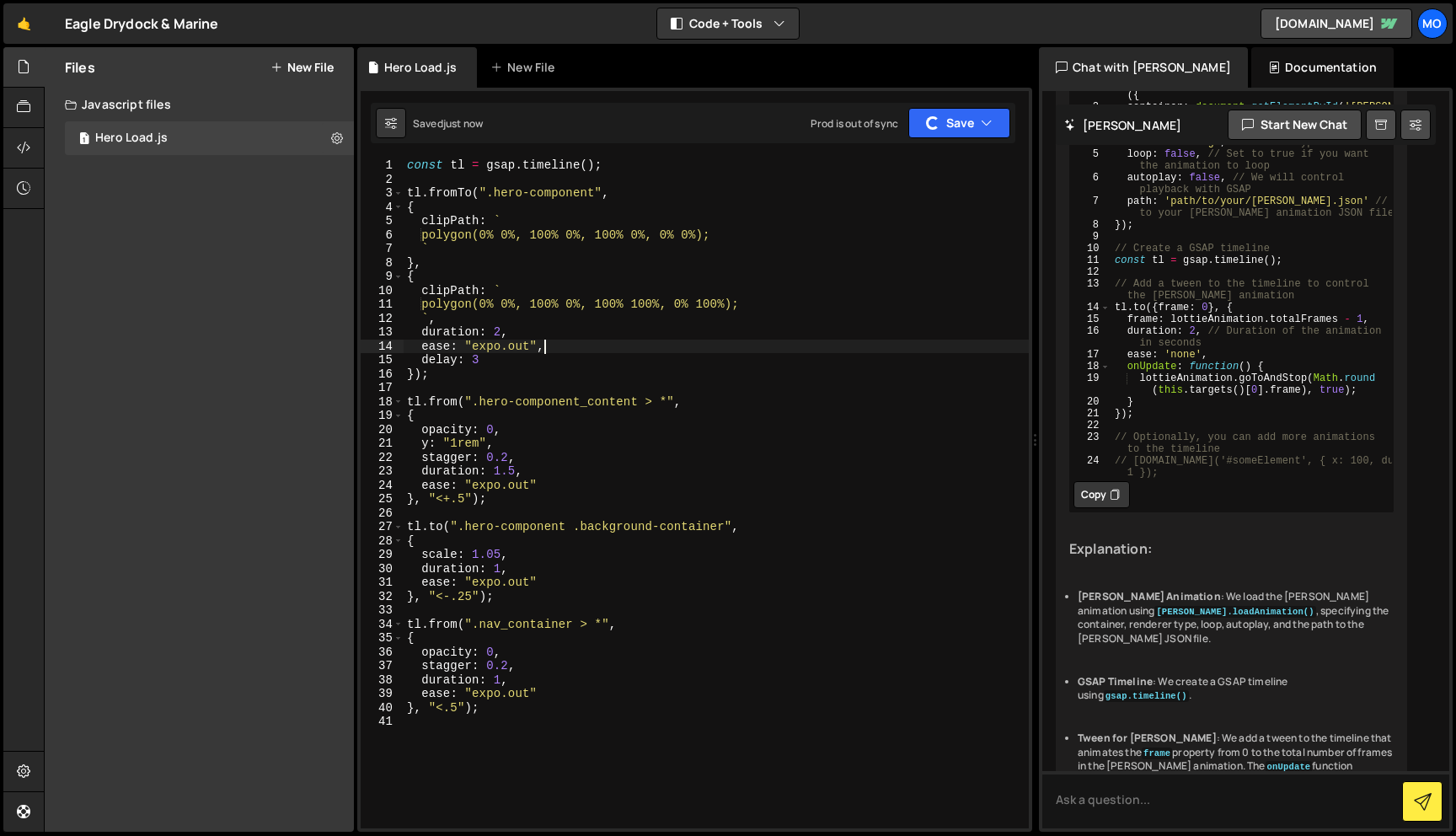
click at [695, 484] on div "const tl = gsap . timeline ( ) ; tl . fromTo ( ".hero-component" , { clipPath :…" at bounding box center [716, 507] width 625 height 698
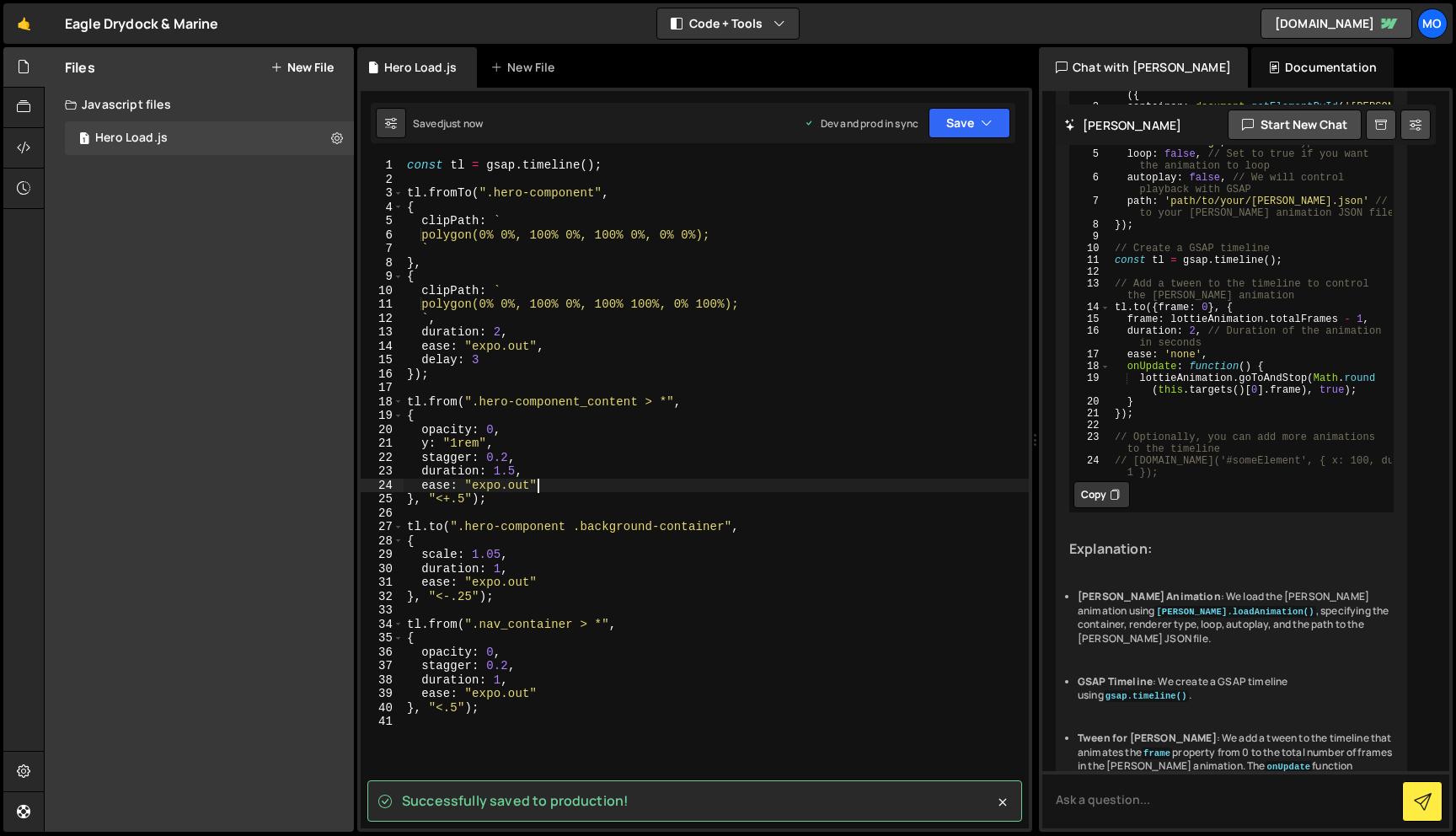
click at [780, 305] on div "const tl = gsap . timeline ( ) ; tl . fromTo ( ".hero-component" , { clipPath :…" at bounding box center [716, 507] width 625 height 698
click at [494, 191] on div "const tl = gsap . timeline ( ) ; tl . fromTo ( ".hero-component" , { clipPath :…" at bounding box center [716, 507] width 625 height 698
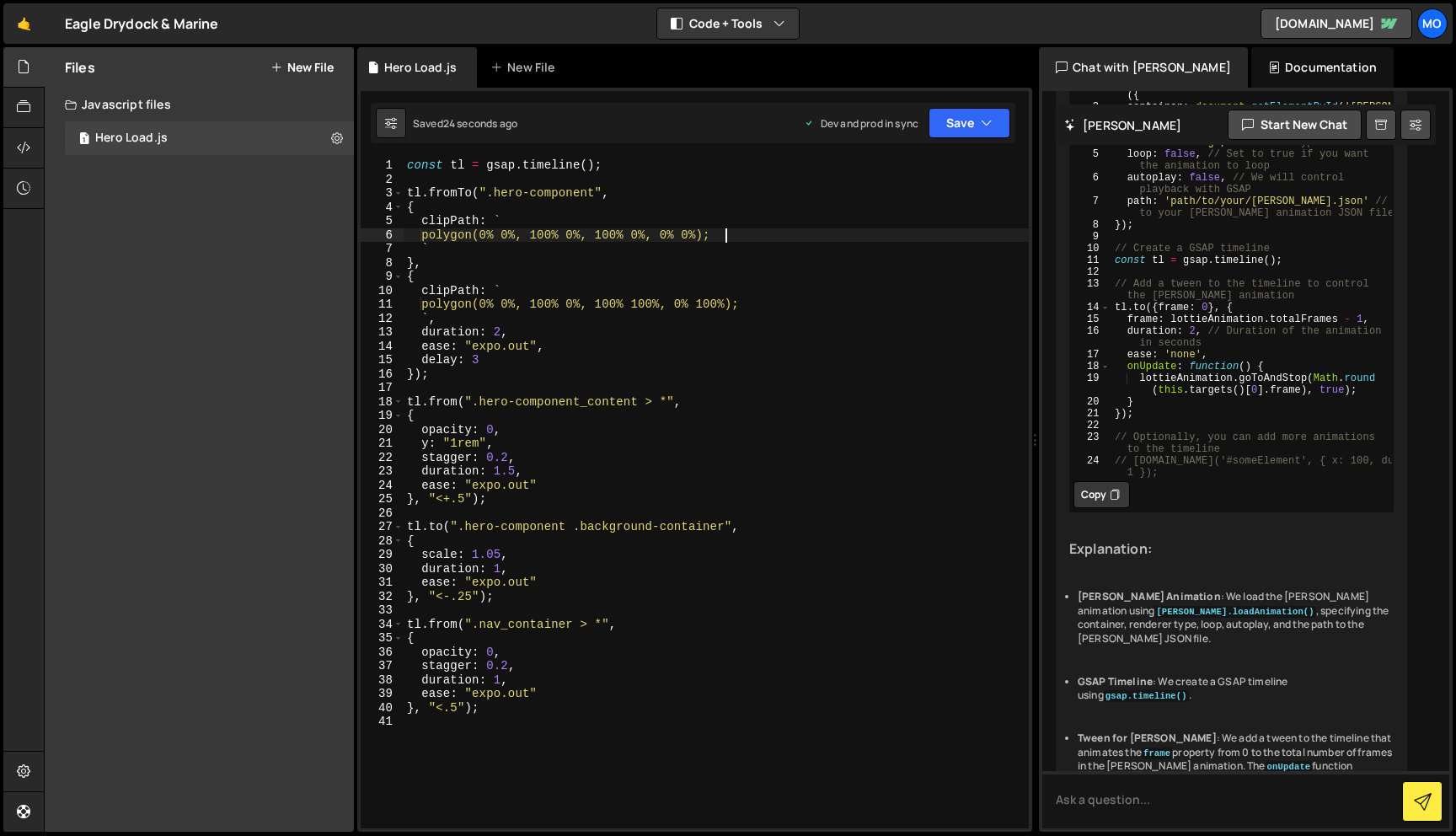
click at [726, 238] on div "const tl = gsap . timeline ( ) ; tl . fromTo ( ".hero-component" , { clipPath :…" at bounding box center [716, 507] width 625 height 698
click at [753, 307] on div "const tl = gsap . timeline ( ) ; tl . fromTo ( ".hero-component" , { clipPath :…" at bounding box center [716, 507] width 625 height 698
type textarea "polygon(0% 0%, 100% 0%, 100% 100%, 0% 100%)"
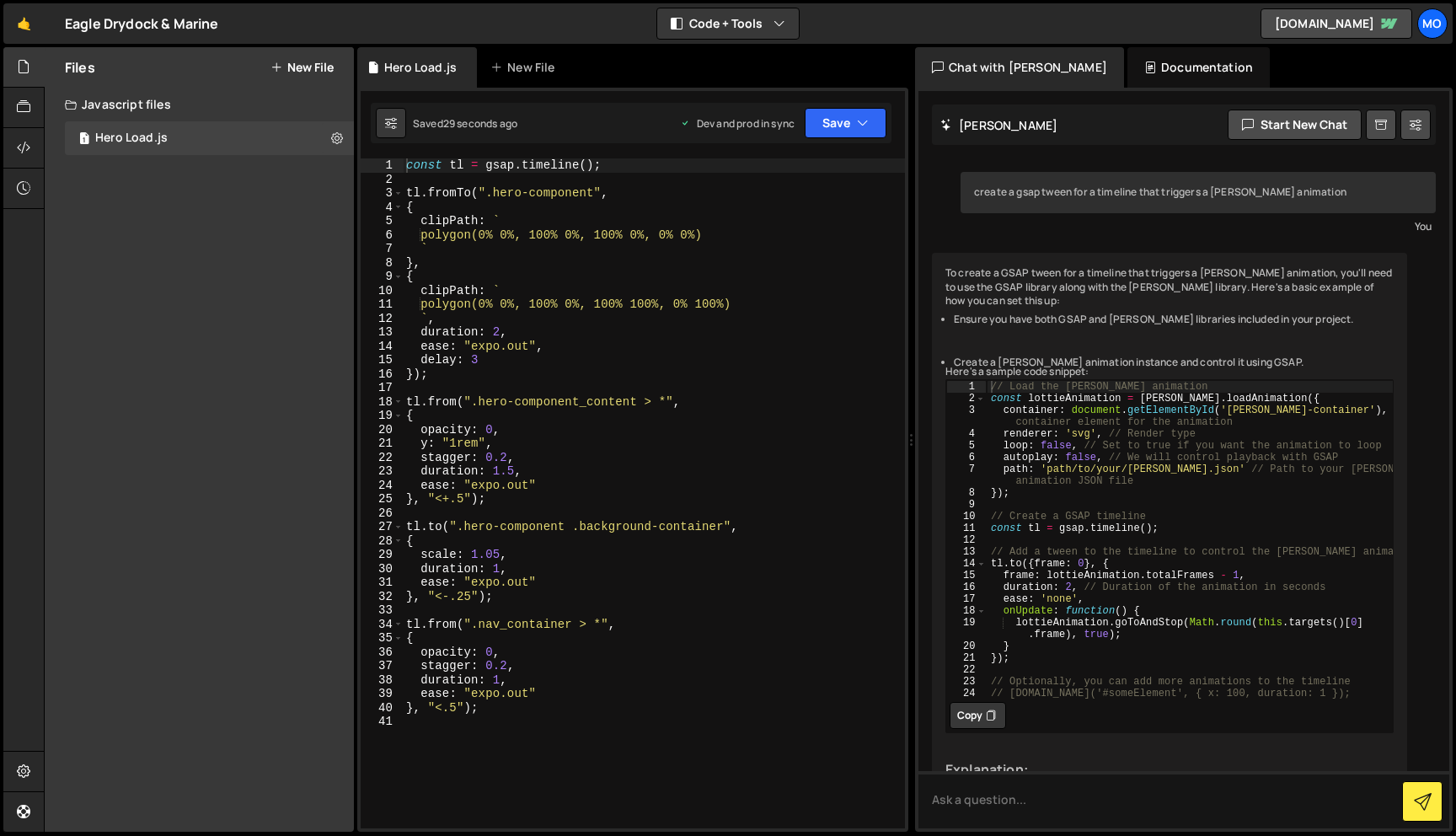
scroll to position [69, 0]
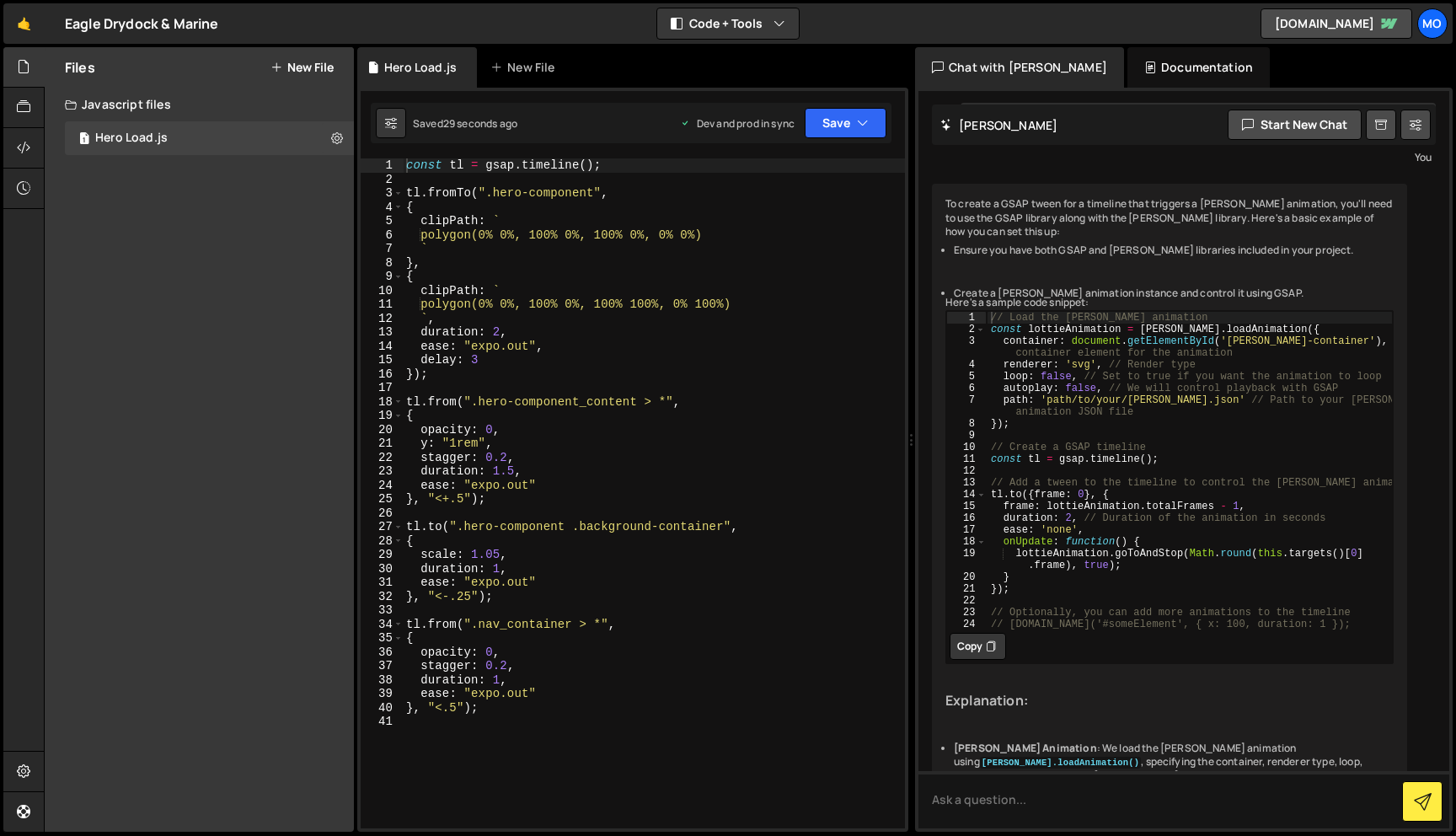
click at [654, 642] on div "const tl = gsap . timeline ( ) ; tl . fromTo ( ".hero-component" , { clipPath :…" at bounding box center [654, 507] width 502 height 698
click at [724, 530] on div "const tl = gsap . timeline ( ) ; tl . fromTo ( ".hero-component" , { clipPath :…" at bounding box center [654, 507] width 502 height 698
click at [661, 531] on div "const tl = gsap . timeline ( ) ; tl . fromTo ( ".hero-component" , { clipPath :…" at bounding box center [654, 507] width 502 height 698
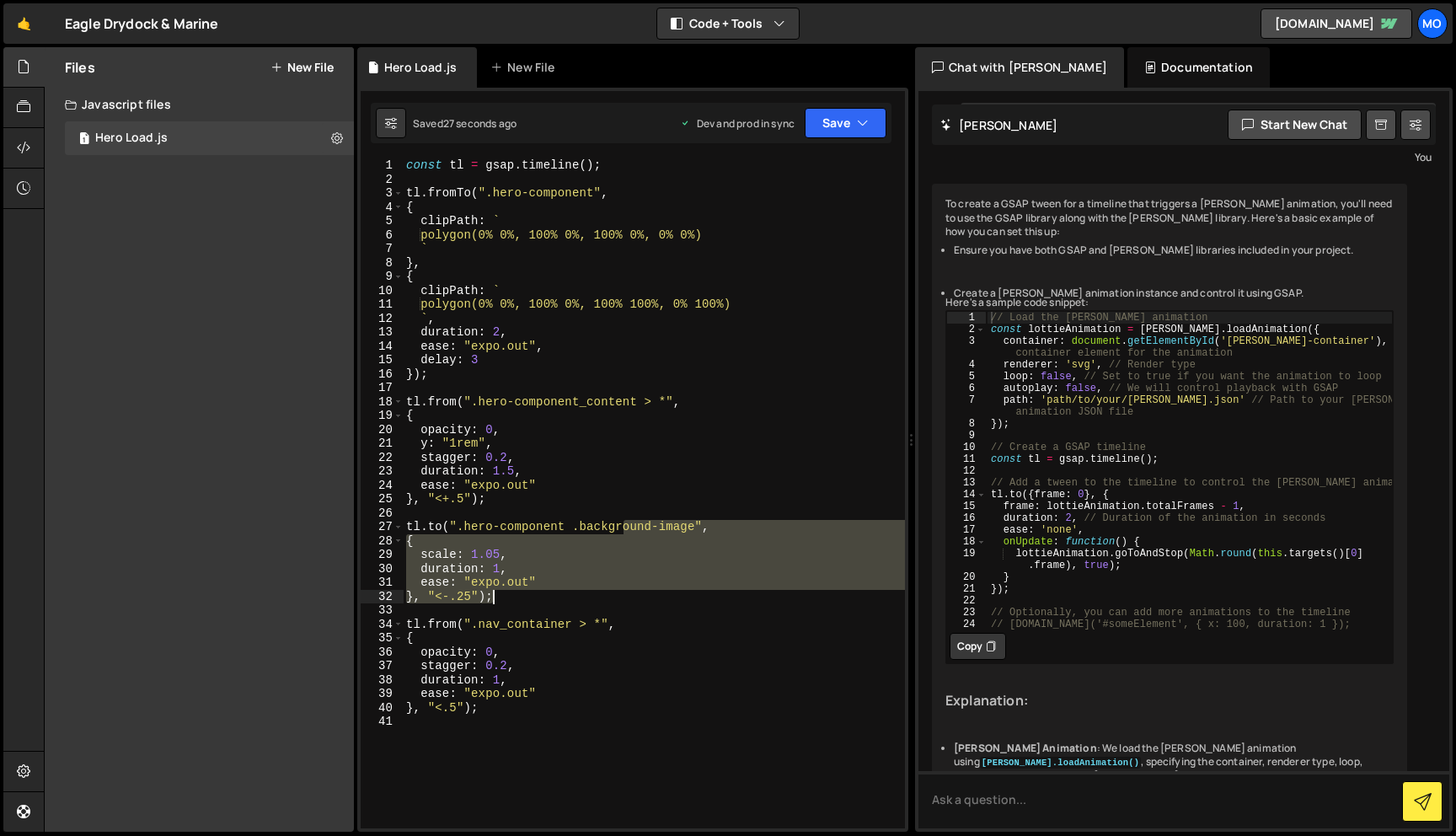
drag, startPoint x: 626, startPoint y: 528, endPoint x: 621, endPoint y: 593, distance: 65.2
click at [621, 593] on div "const tl = gsap . timeline ( ) ; tl . fromTo ( ".hero-component" , { clipPath :…" at bounding box center [654, 507] width 502 height 698
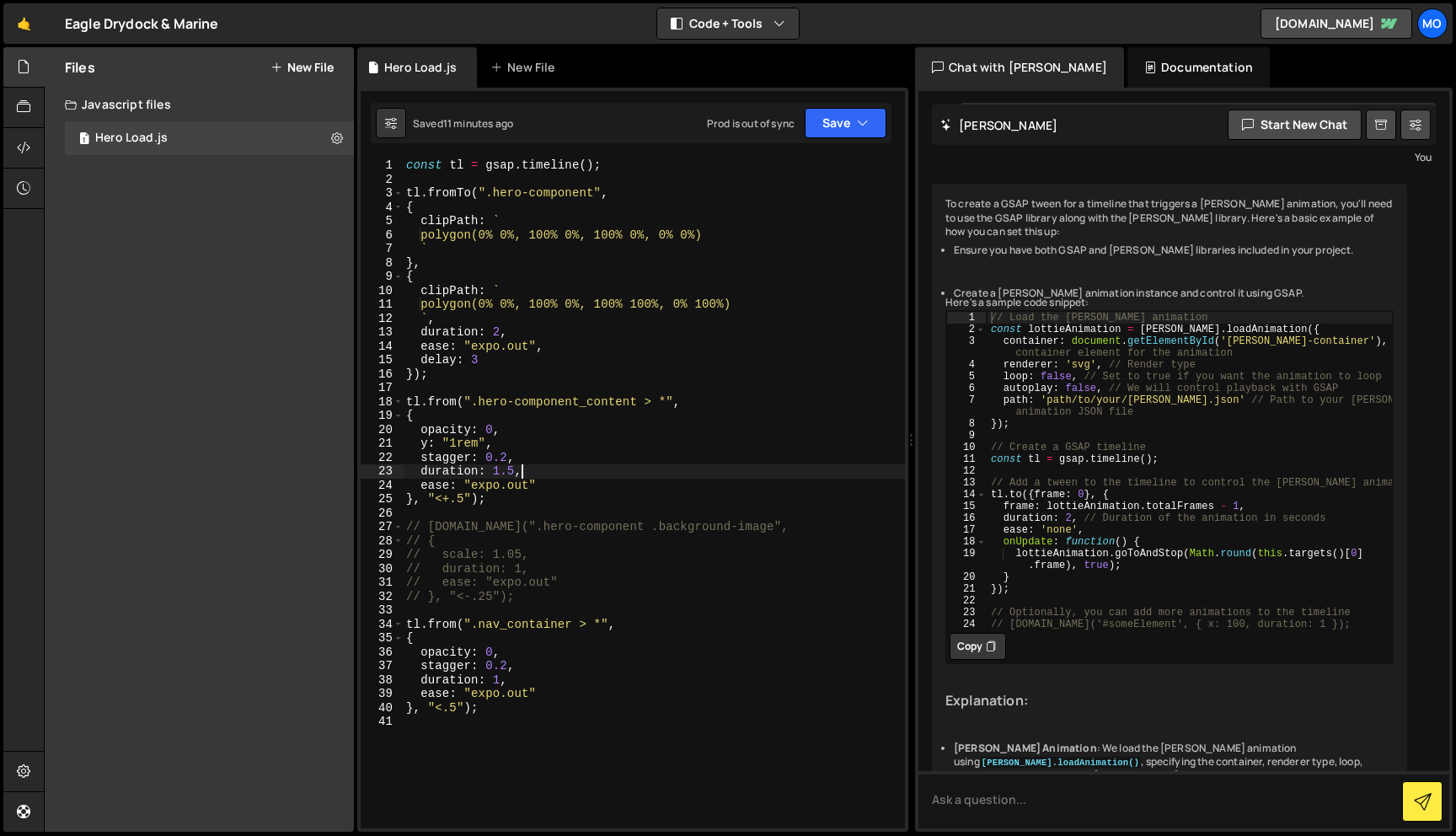
click at [722, 475] on div "const tl = gsap . timeline ( ) ; tl . fromTo ( ".hero-component" , { clipPath :…" at bounding box center [654, 507] width 502 height 698
click at [482, 369] on div "const tl = gsap . timeline ( ) ; tl . fromTo ( ".hero-component" , { clipPath :…" at bounding box center [654, 507] width 502 height 698
click at [482, 362] on div "const tl = gsap . timeline ( ) ; tl . fromTo ( ".hero-component" , { clipPath :…" at bounding box center [654, 507] width 502 height 698
click at [501, 333] on div "const tl = gsap . timeline ( ) ; tl . fromTo ( ".hero-component" , { clipPath :…" at bounding box center [654, 507] width 502 height 698
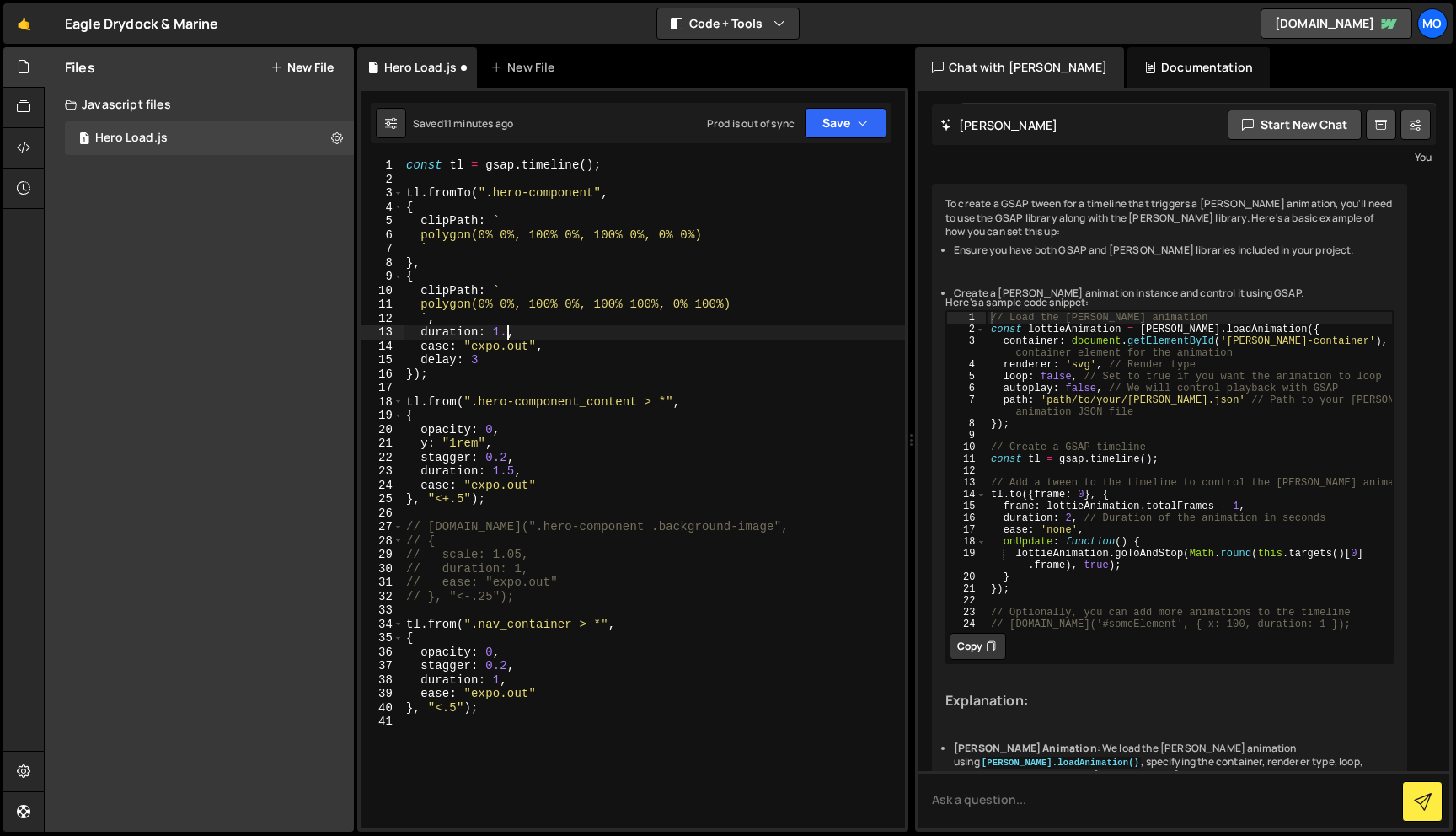
scroll to position [0, 7]
click at [485, 361] on div "const tl = gsap . timeline ( ) ; tl . fromTo ( ".hero-component" , { clipPath :…" at bounding box center [654, 507] width 502 height 698
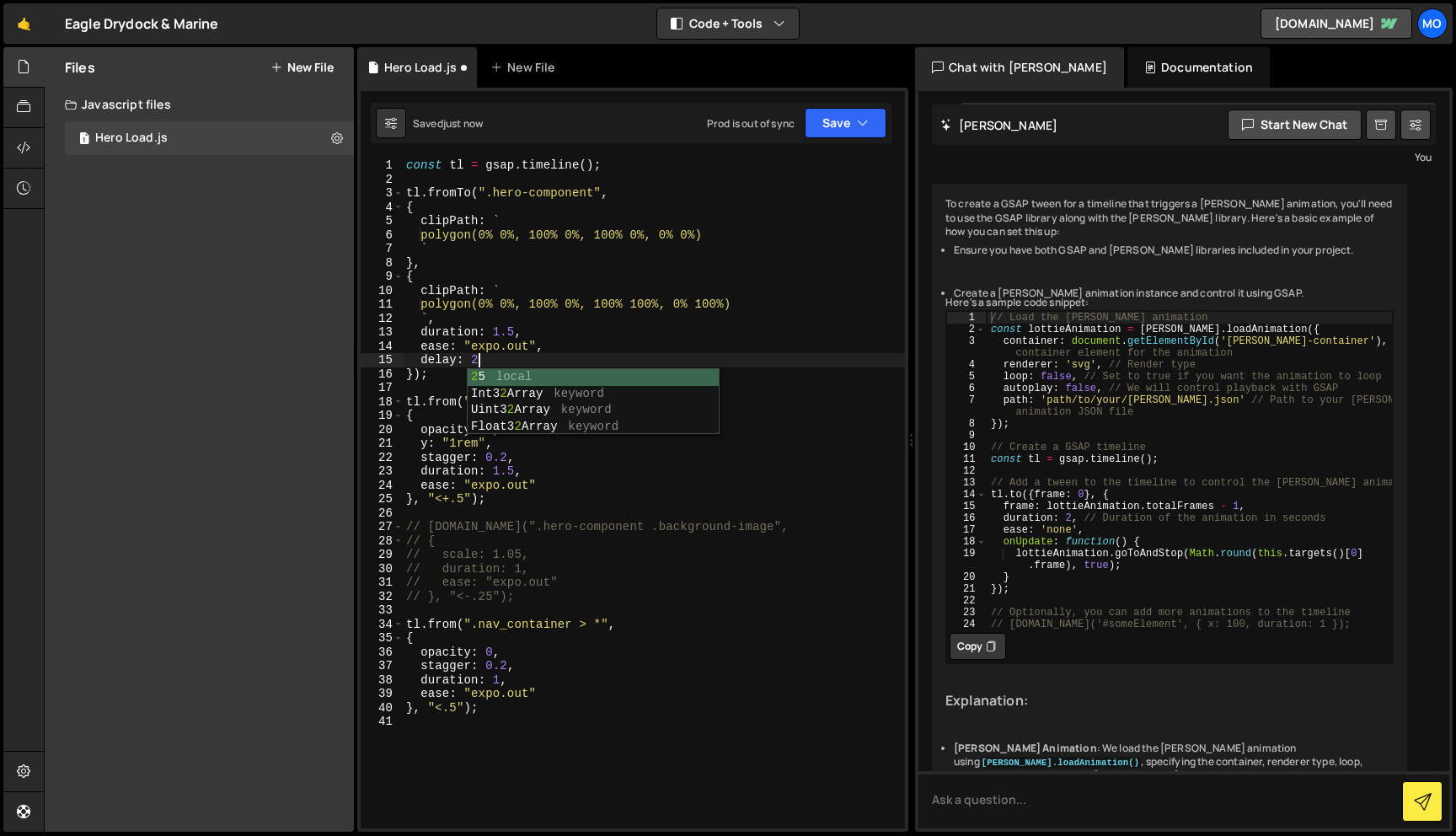
scroll to position [0, 4]
click at [514, 331] on div "const tl = gsap . timeline ( ) ; tl . fromTo ( ".hero-component" , { clipPath :…" at bounding box center [654, 507] width 502 height 698
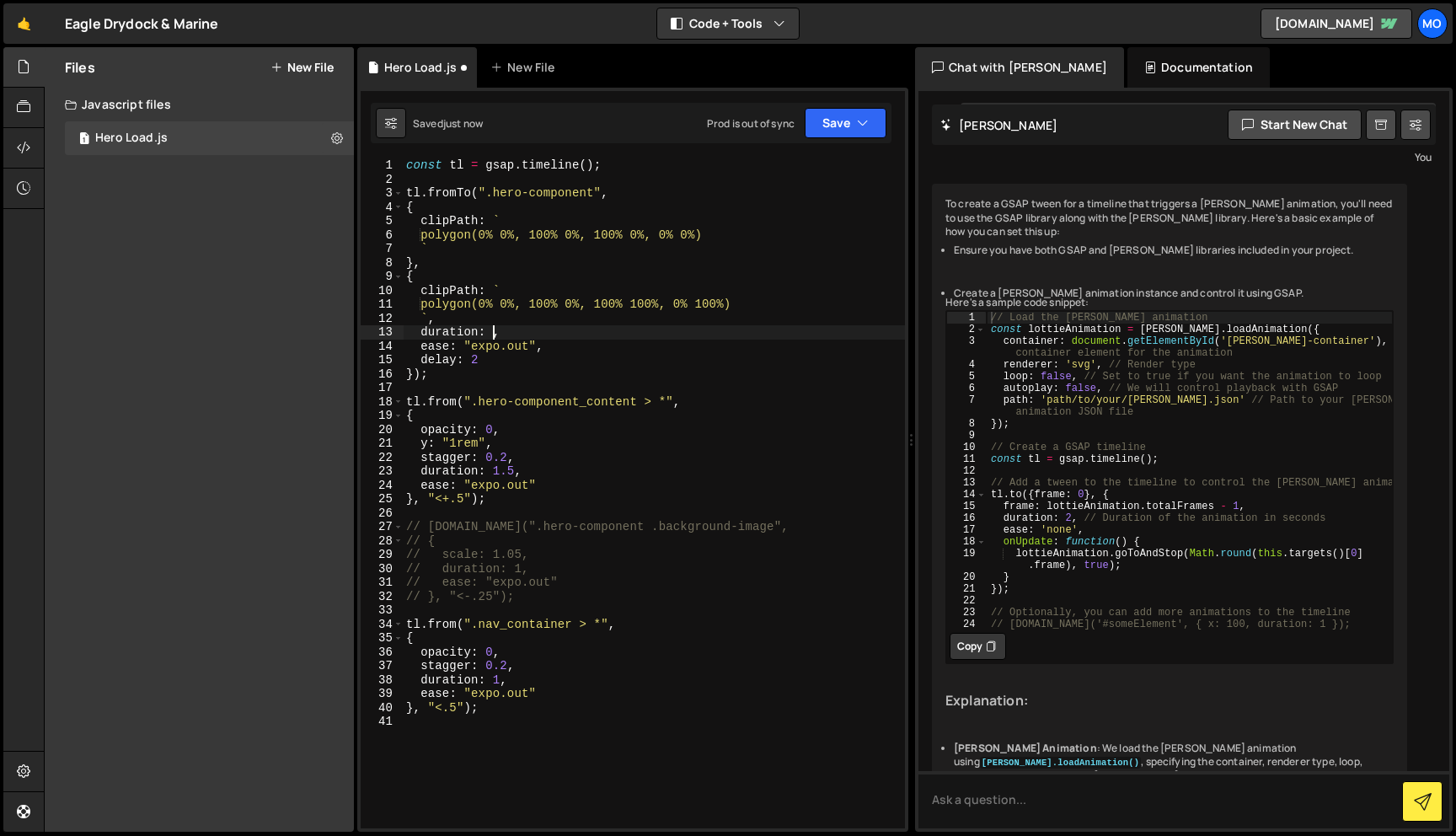
scroll to position [0, 6]
click at [479, 360] on div "const tl = gsap . timeline ( ) ; tl . fromTo ( ".hero-component" , { clipPath :…" at bounding box center [654, 507] width 502 height 698
click at [648, 327] on div "const tl = gsap . timeline ( ) ; tl . fromTo ( ".hero-component" , { clipPath :…" at bounding box center [654, 507] width 502 height 698
drag, startPoint x: 751, startPoint y: 301, endPoint x: 435, endPoint y: 302, distance: 316.0
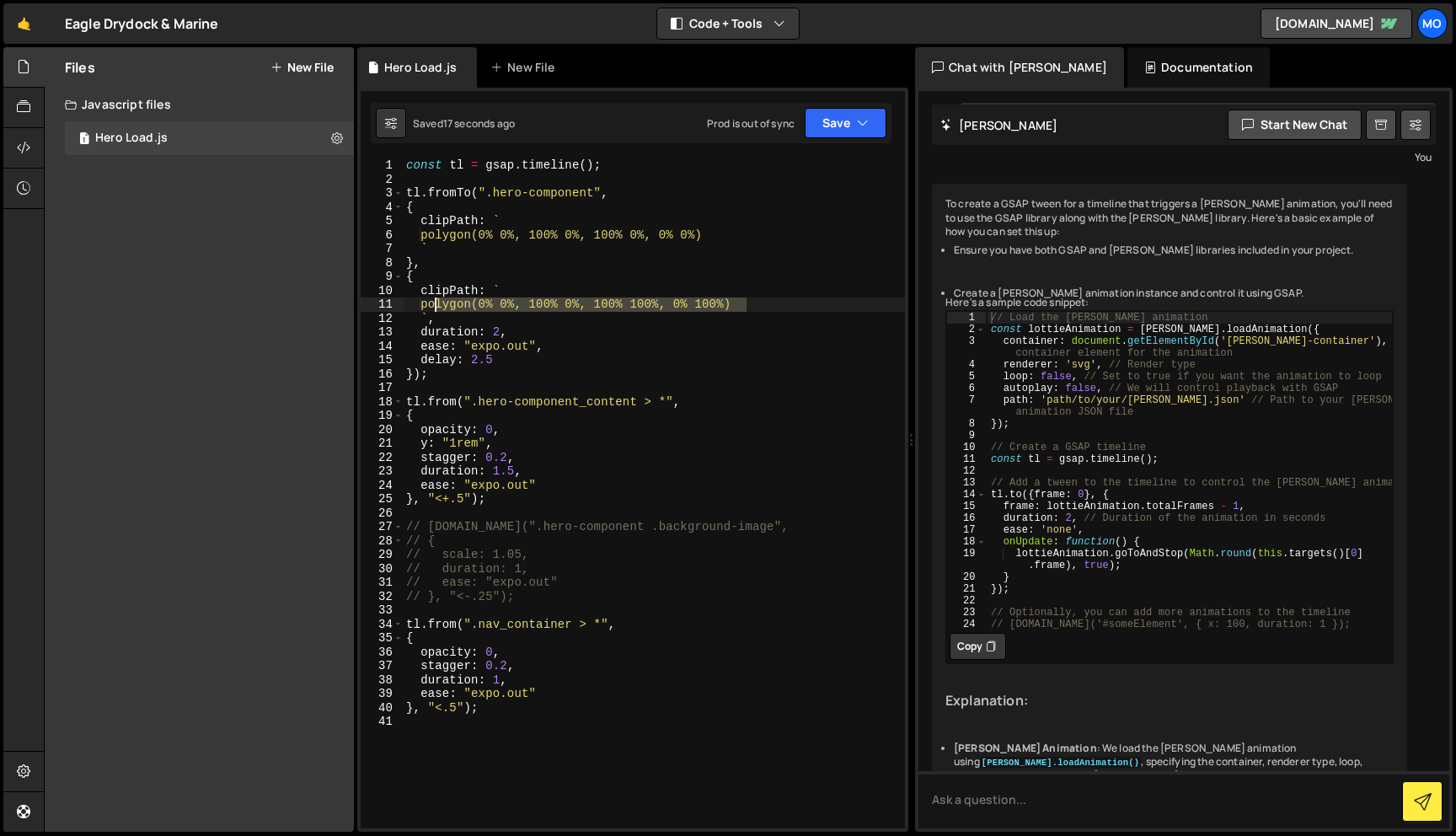
click at [435, 302] on div "const tl = gsap . timeline ( ) ; tl . fromTo ( ".hero-component" , { clipPath :…" at bounding box center [654, 507] width 502 height 698
click at [439, 235] on div "const tl = gsap . timeline ( ) ; tl . fromTo ( ".hero-component" , { clipPath :…" at bounding box center [654, 507] width 502 height 698
paste textarea "100%, 0% 100%)polygon(0% 0%, 100% 0%, 100%"
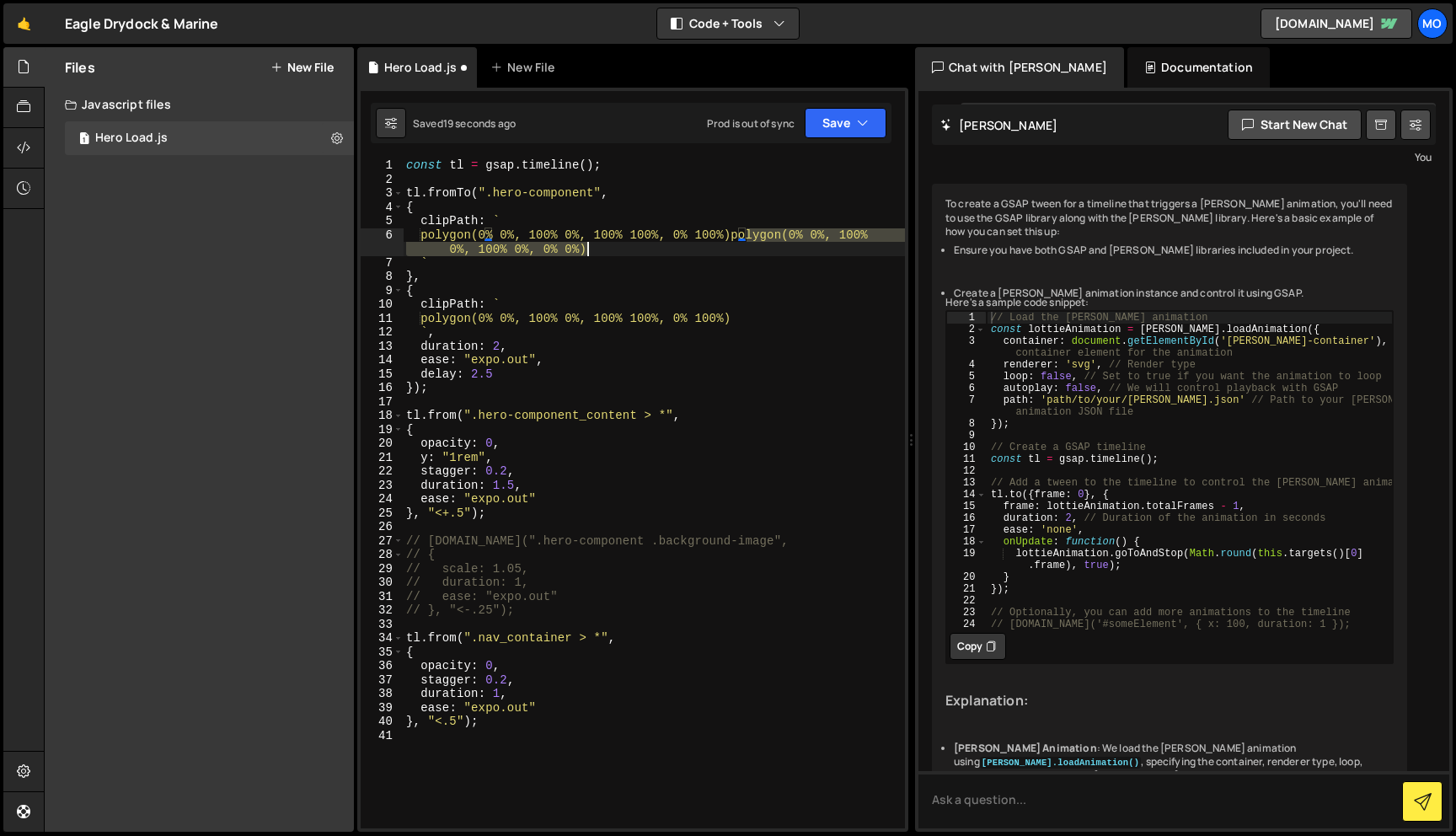
click at [585, 246] on div "const tl = gsap . timeline ( ) ; tl . fromTo ( ".hero-component" , { clipPath :…" at bounding box center [654, 507] width 502 height 698
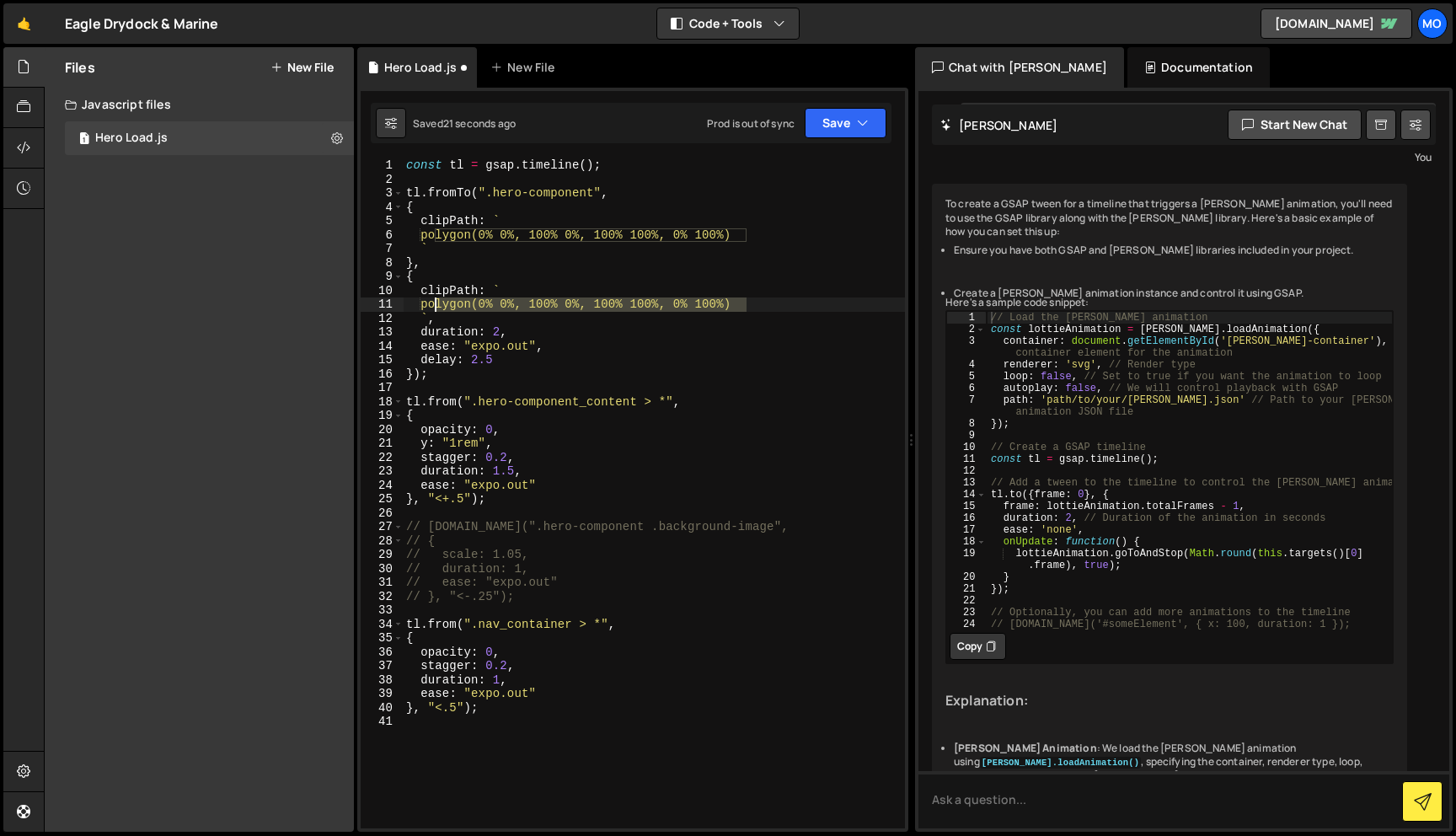
drag, startPoint x: 749, startPoint y: 303, endPoint x: 435, endPoint y: 304, distance: 314.0
click at [435, 304] on div "const tl = gsap . timeline ( ) ; tl . fromTo ( ".hero-component" , { clipPath :…" at bounding box center [654, 507] width 502 height 698
paste textarea "0%, 0%"
type textarea "polygon(0% 0%, 100% 0%, 100% 0%, 0% 0%)"
click at [835, 122] on button "Save" at bounding box center [845, 123] width 82 height 30
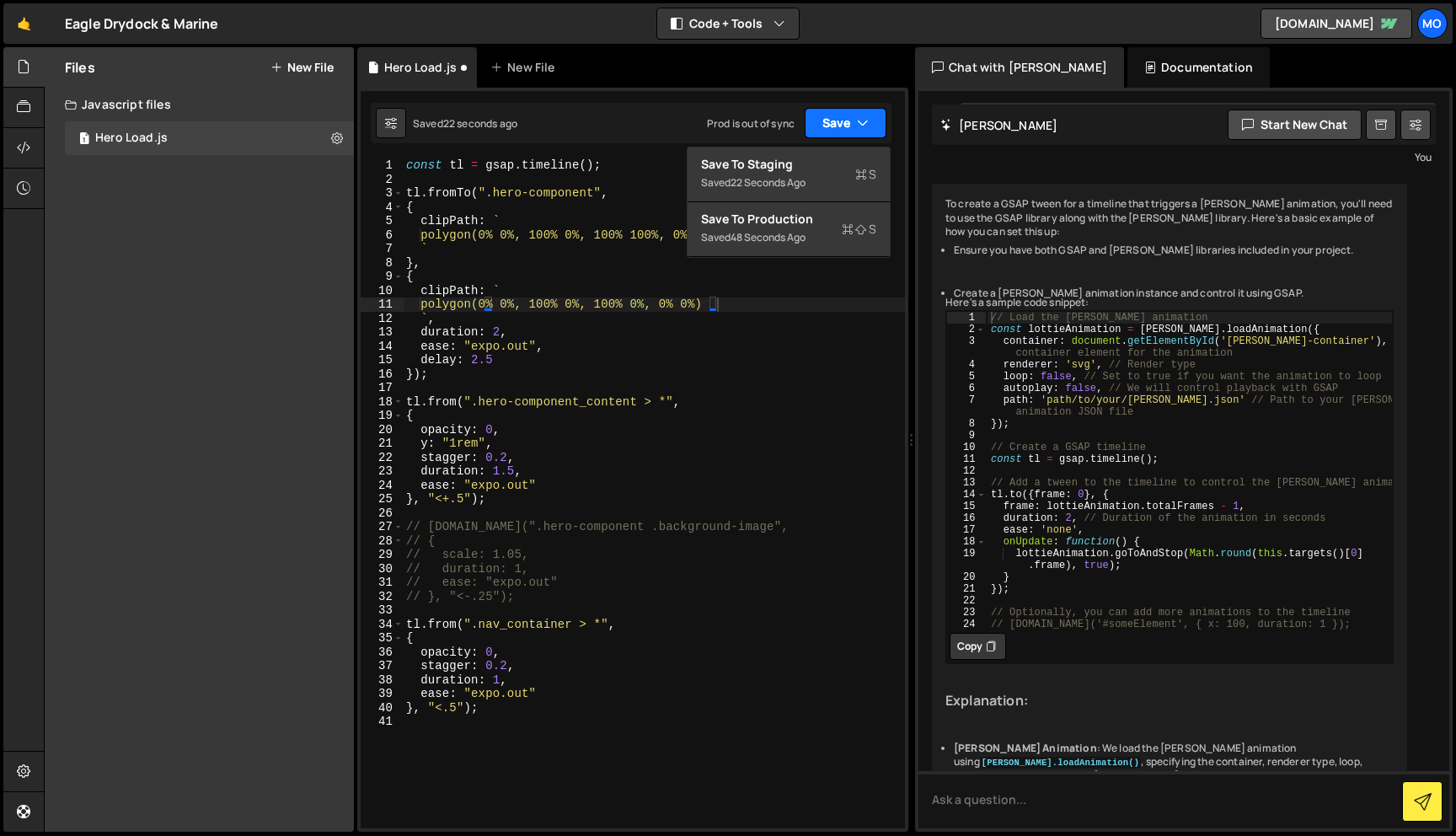
click at [839, 124] on button "Save" at bounding box center [845, 123] width 82 height 30
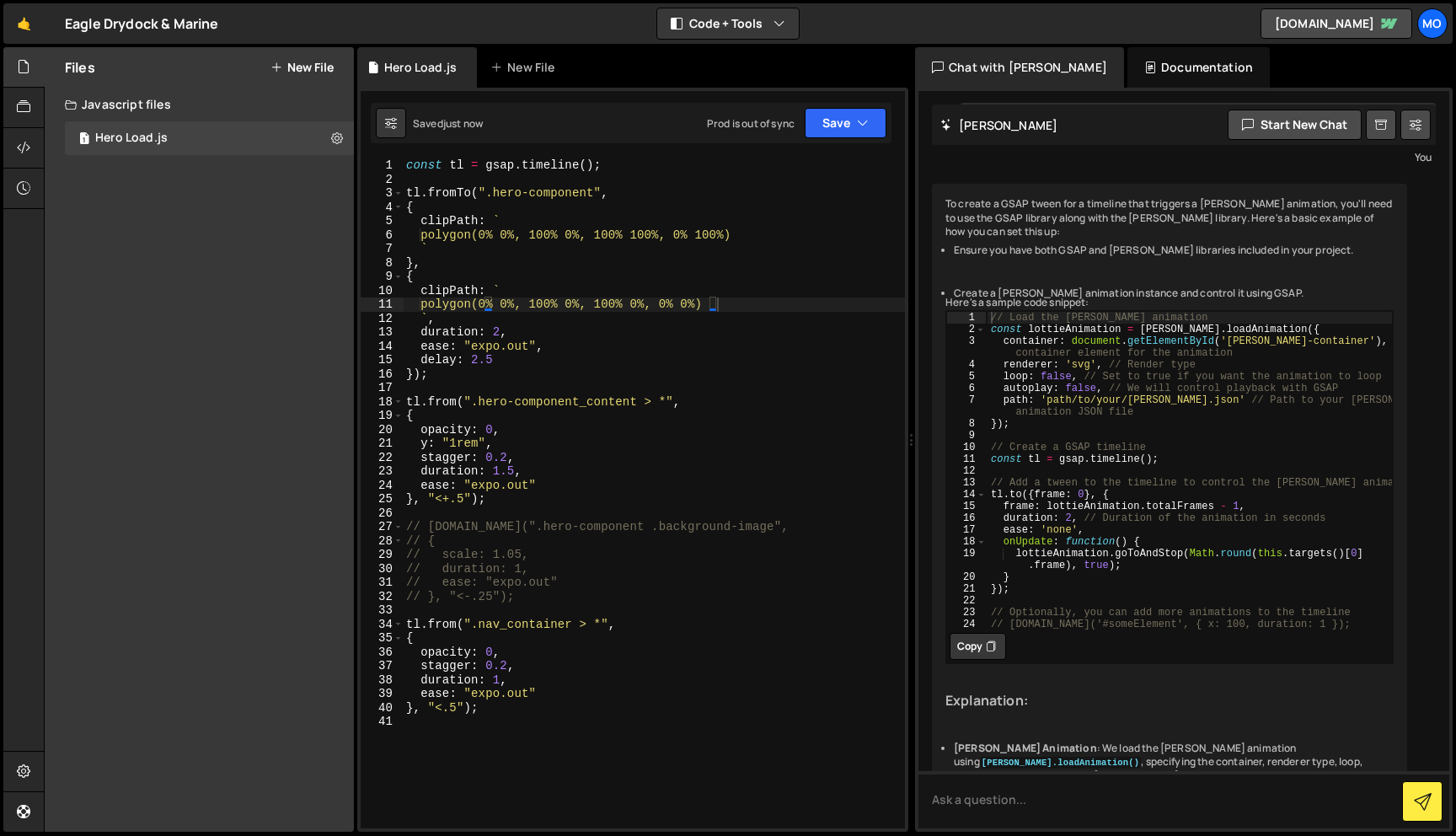
click at [761, 237] on div "const tl = gsap . timeline ( ) ; tl . fromTo ( ".hero-component" , { clipPath :…" at bounding box center [654, 507] width 502 height 698
type textarea "}, "<.5");"
click at [785, 272] on div "const tl = gsap . timeline ( ) ; tl . fromTo ( ".hero-component" , { clipPath :…" at bounding box center [654, 507] width 502 height 698
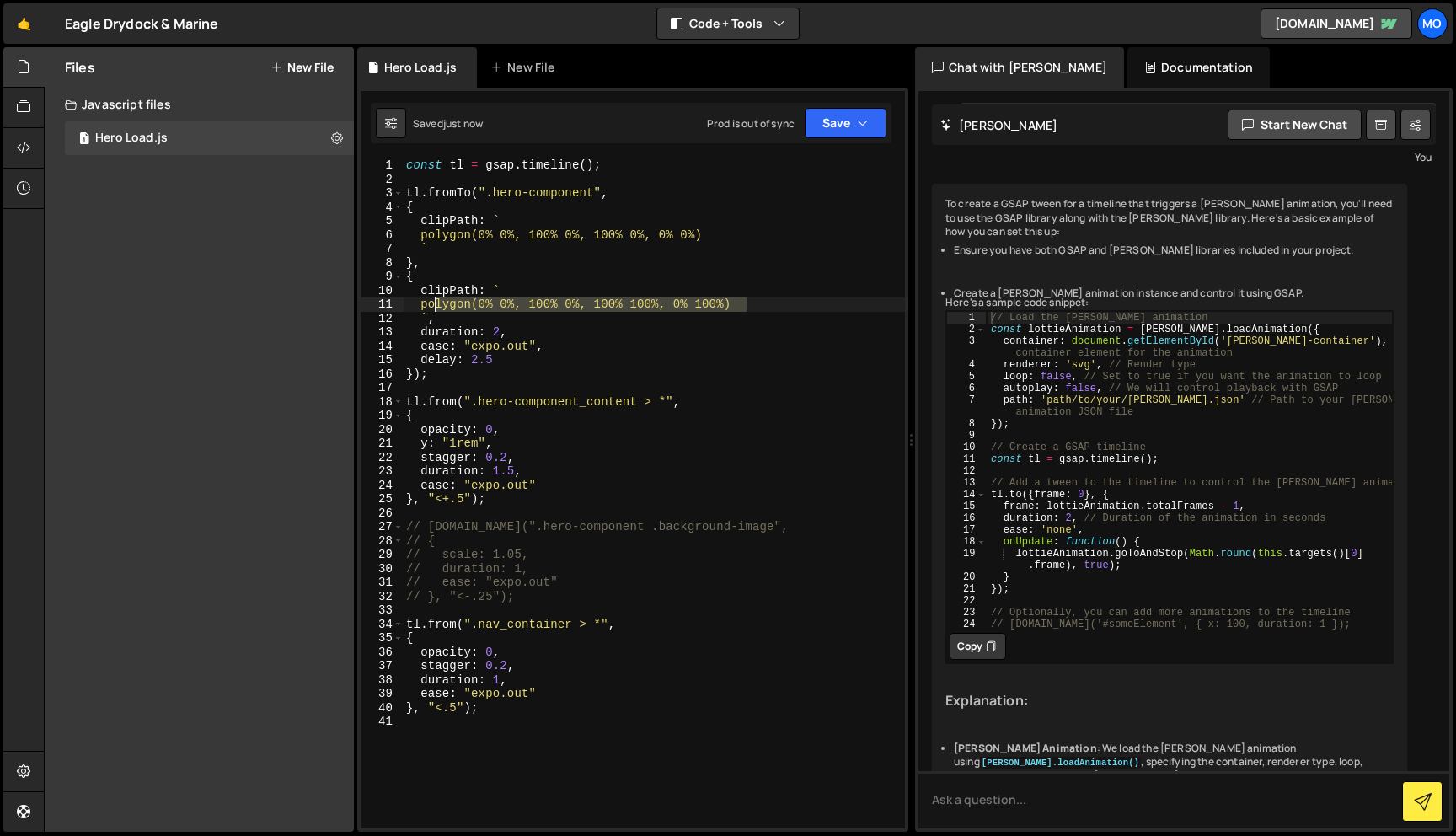
drag, startPoint x: 762, startPoint y: 308, endPoint x: 438, endPoint y: 310, distance: 324.0
click at [438, 310] on div "const tl = gsap . timeline ( ) ; tl . fromTo ( ".hero-component" , { clipPath :…" at bounding box center [654, 507] width 502 height 698
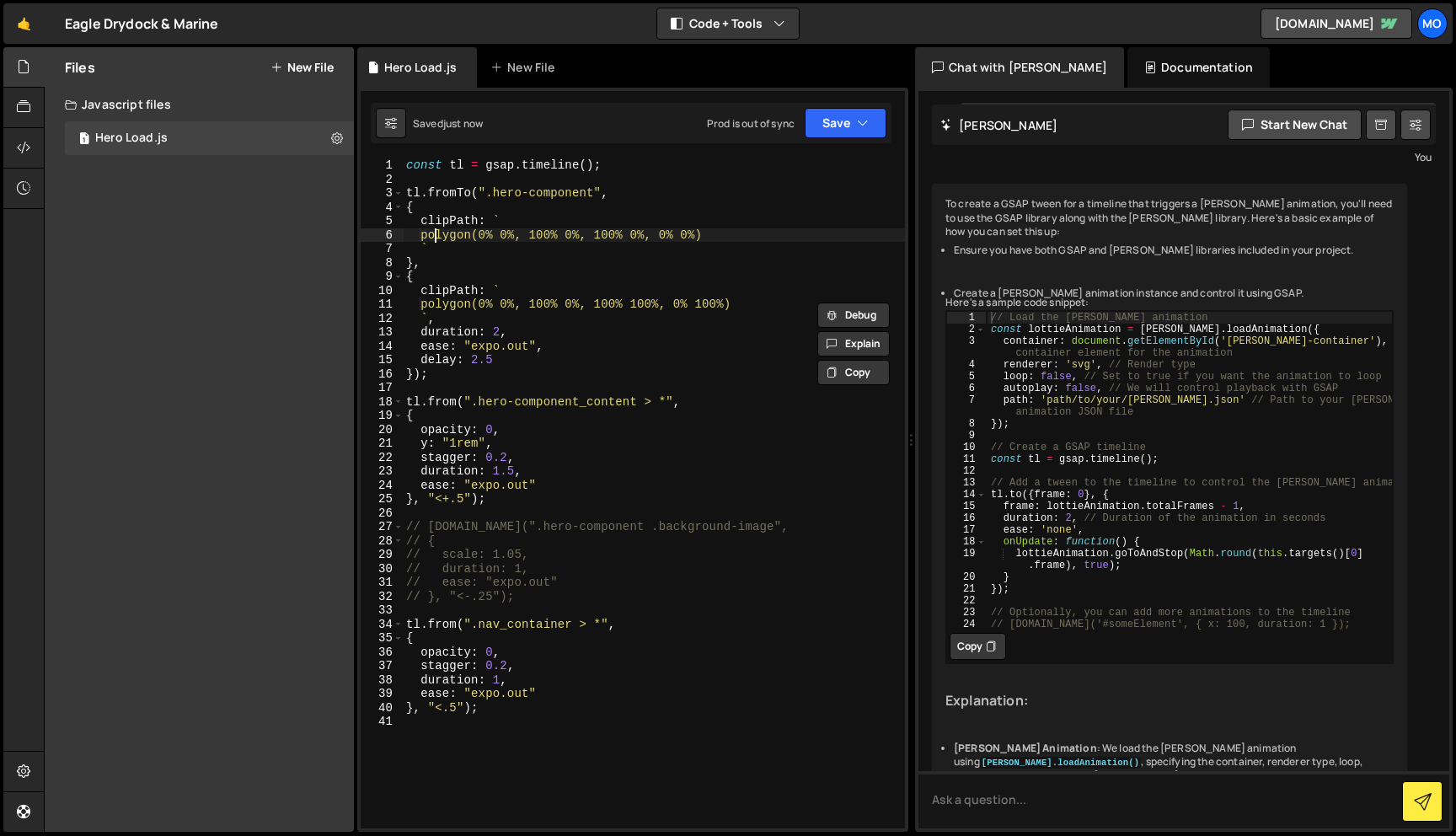
click at [437, 240] on div "const tl = gsap . timeline ( ) ; tl . fromTo ( ".hero-component" , { clipPath :…" at bounding box center [654, 507] width 502 height 698
paste textarea "100%, 0% 100%)polygon(0% 0%, 100% 0%, 100%"
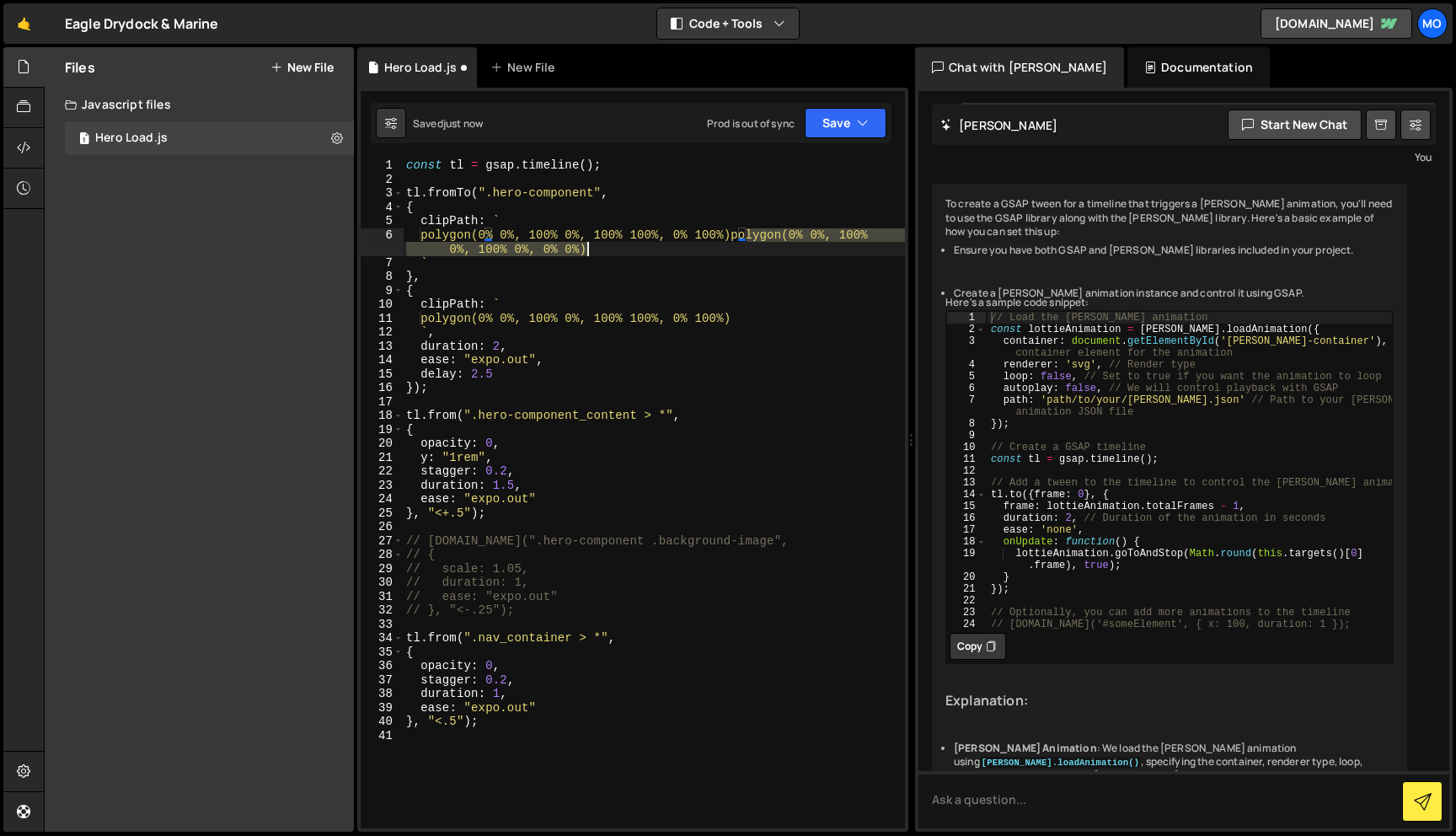
click at [590, 244] on div "const tl = gsap . timeline ( ) ; tl . fromTo ( ".hero-component" , { clipPath :…" at bounding box center [654, 507] width 502 height 698
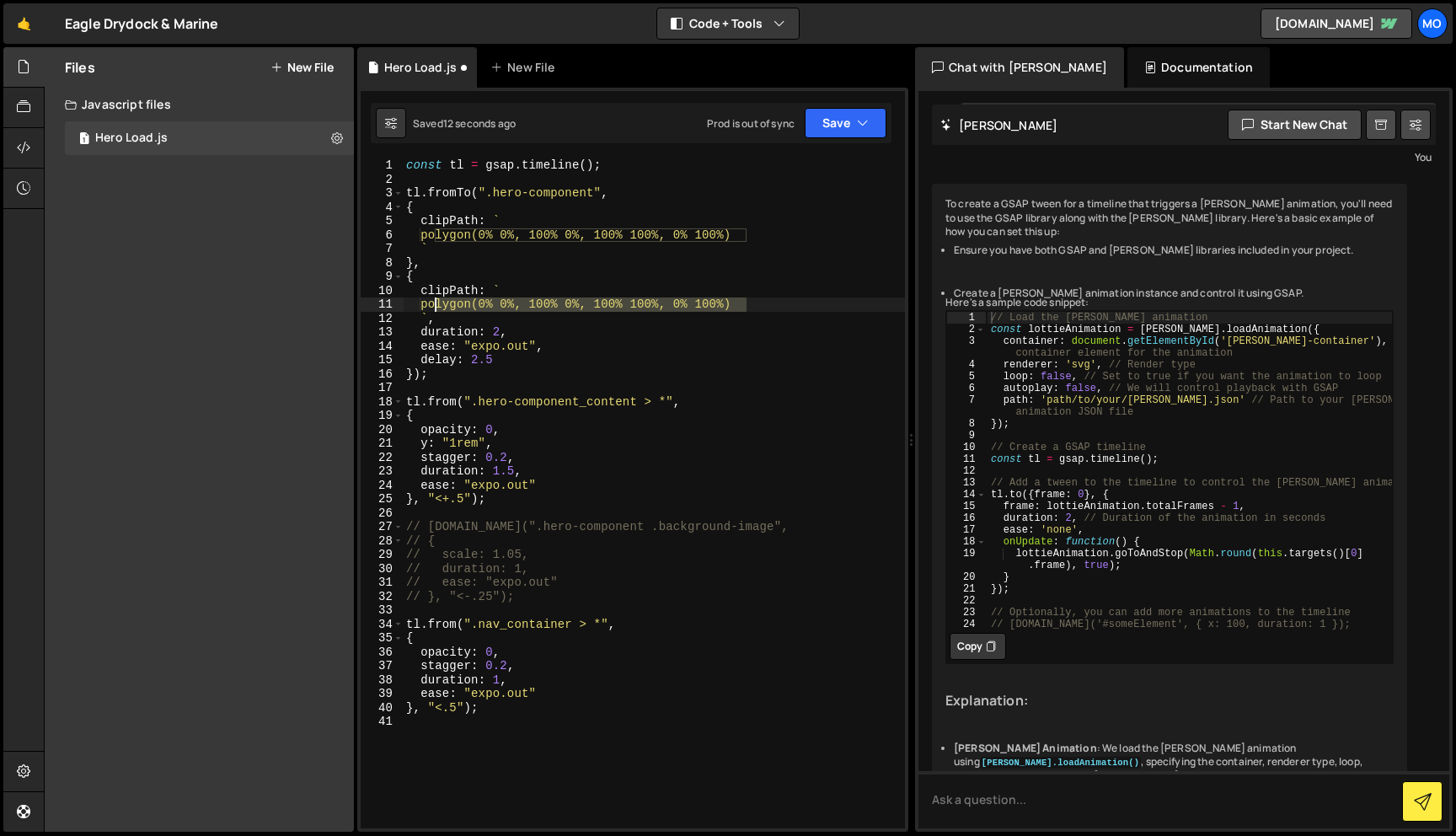
drag, startPoint x: 748, startPoint y: 304, endPoint x: 434, endPoint y: 304, distance: 314.0
click at [434, 304] on div "const tl = gsap . timeline ( ) ; tl . fromTo ( ".hero-component" , { clipPath :…" at bounding box center [654, 507] width 502 height 698
paste textarea "0%, 0%"
click at [817, 261] on div "const tl = gsap . timeline ( ) ; tl . fromTo ( ".hero-component" , { clipPath :…" at bounding box center [654, 507] width 502 height 698
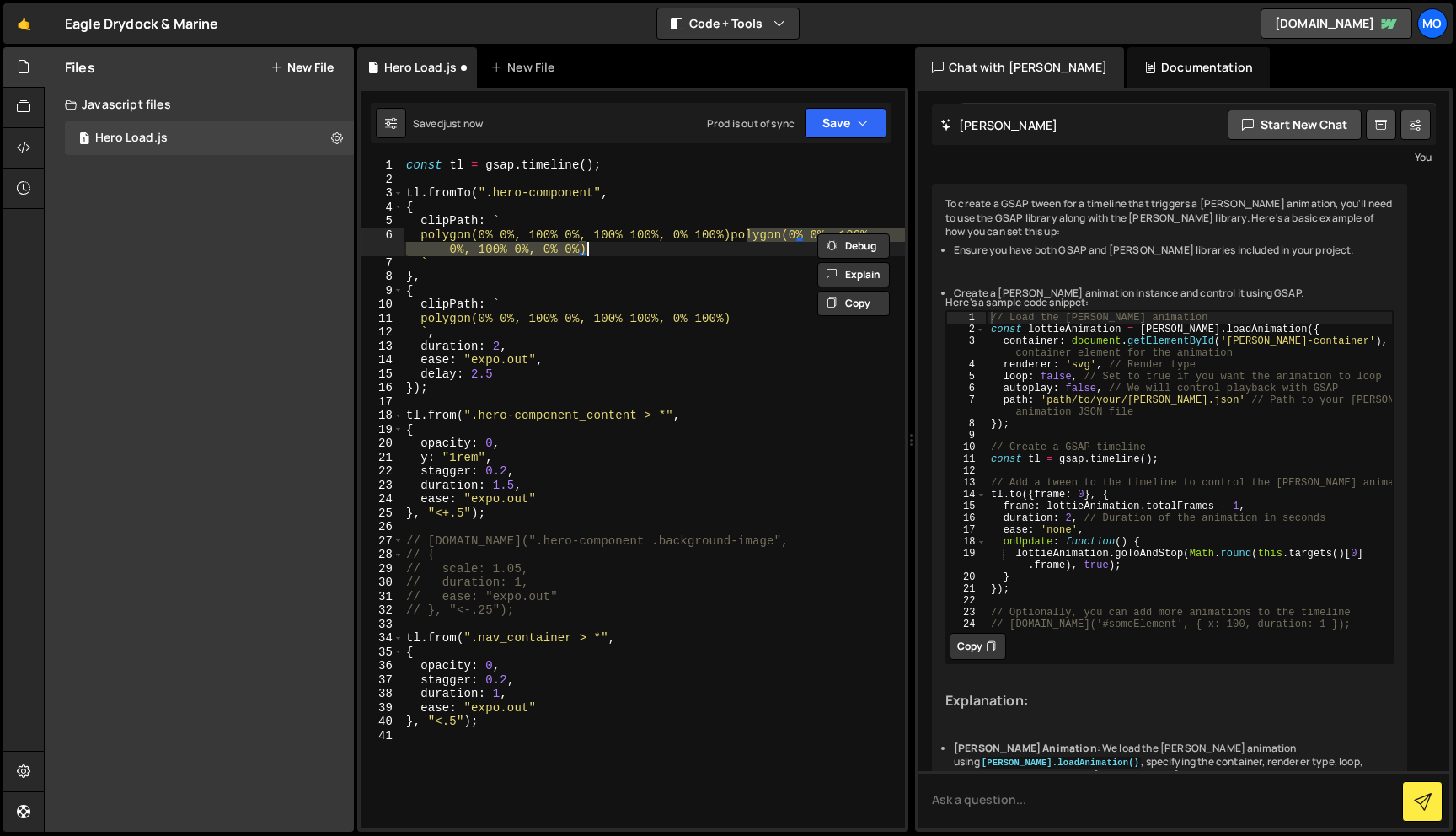
type textarea "polygon(0% 0%, 100% 0%, 100% 0%, 0% 0%)"
